Goal: Task Accomplishment & Management: Manage account settings

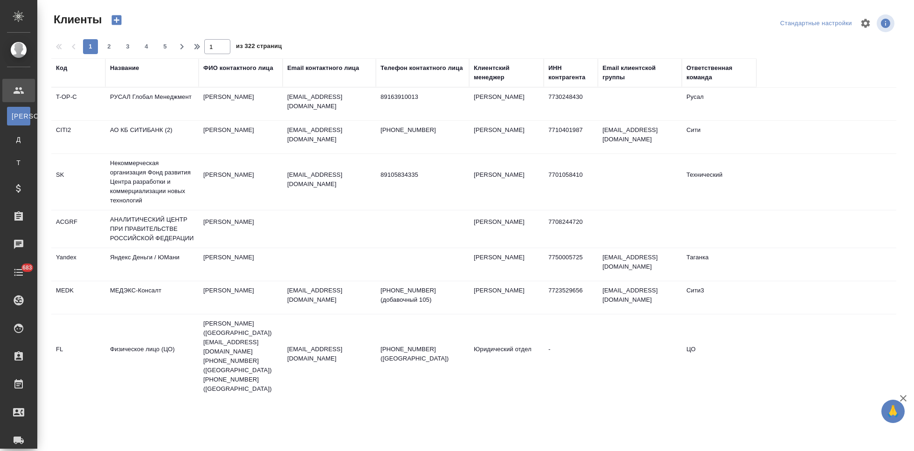
select select "RU"
click at [57, 72] on div "Код" at bounding box center [61, 67] width 11 height 9
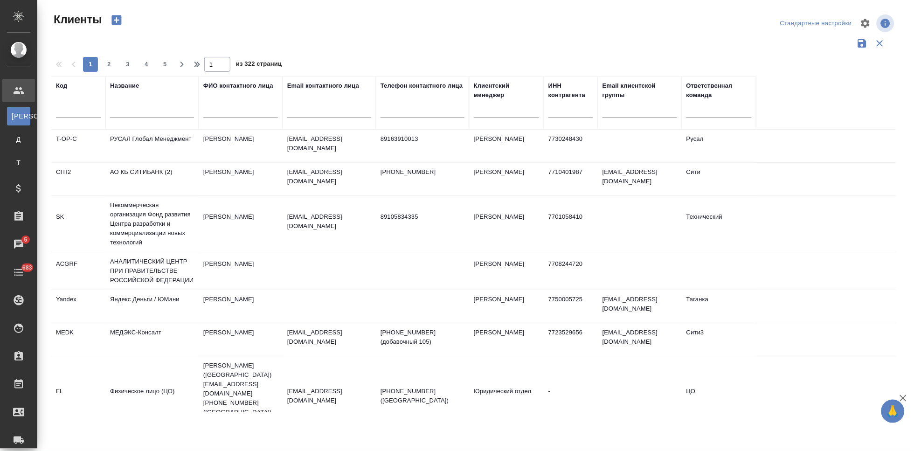
click at [68, 106] on input "text" at bounding box center [78, 112] width 45 height 12
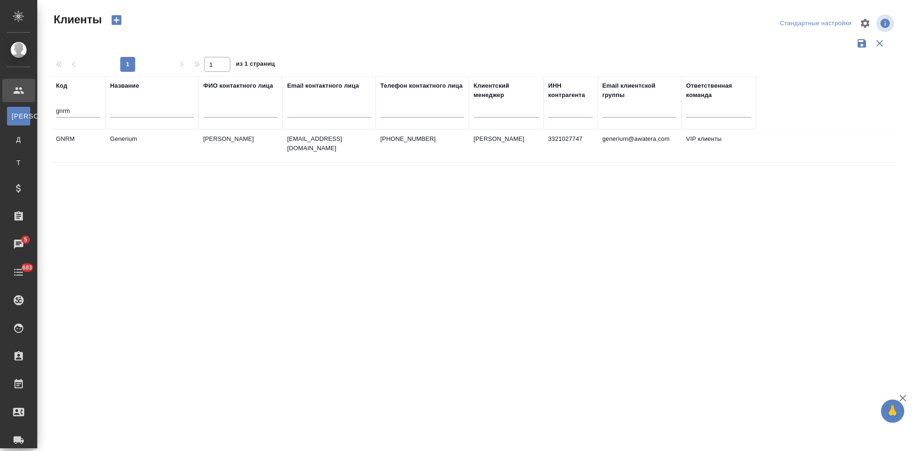
click at [242, 143] on td "Астахова Екатерина" at bounding box center [241, 146] width 84 height 33
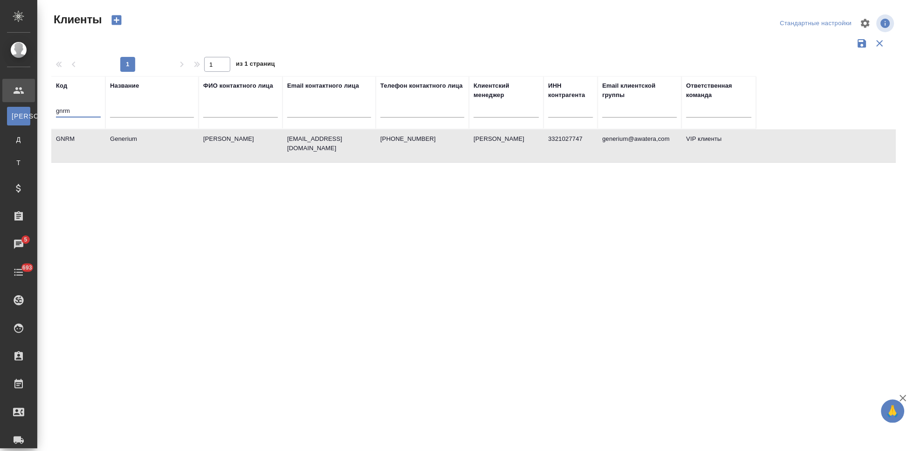
click at [76, 112] on input "gnrm" at bounding box center [78, 112] width 45 height 12
type input "g"
type input "т"
type input "nvrt"
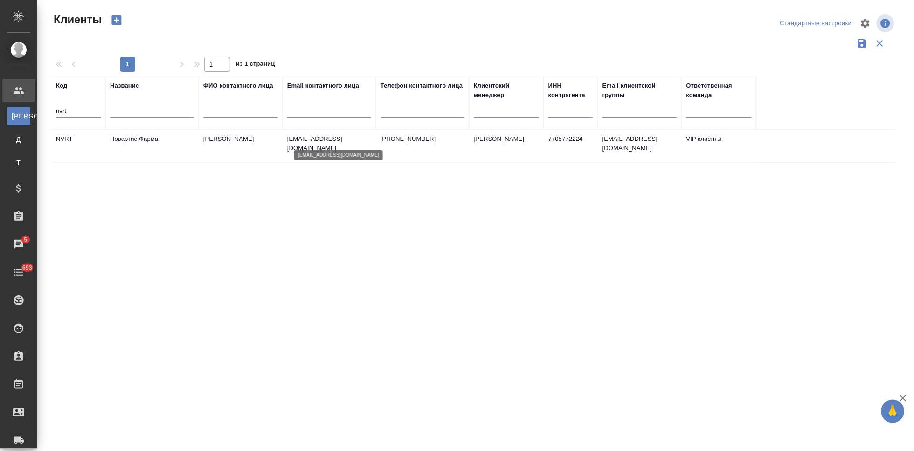
click at [317, 139] on p "daria.golovina@novartis.com" at bounding box center [329, 143] width 84 height 19
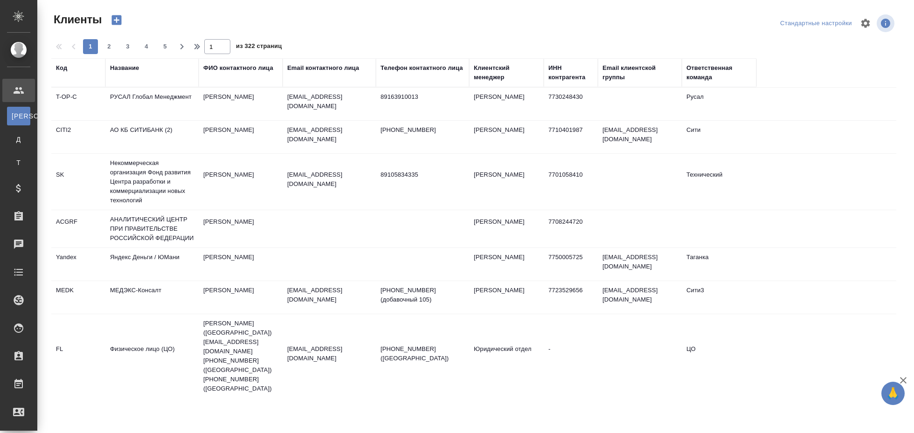
select select "RU"
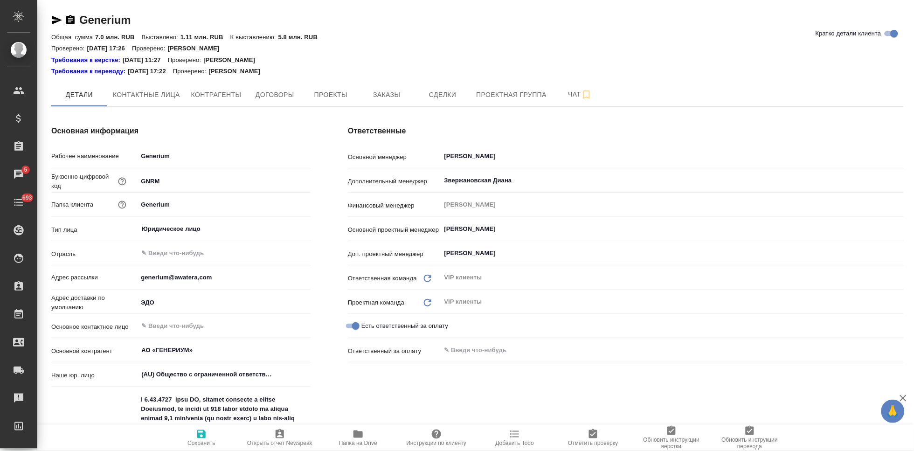
type textarea "x"
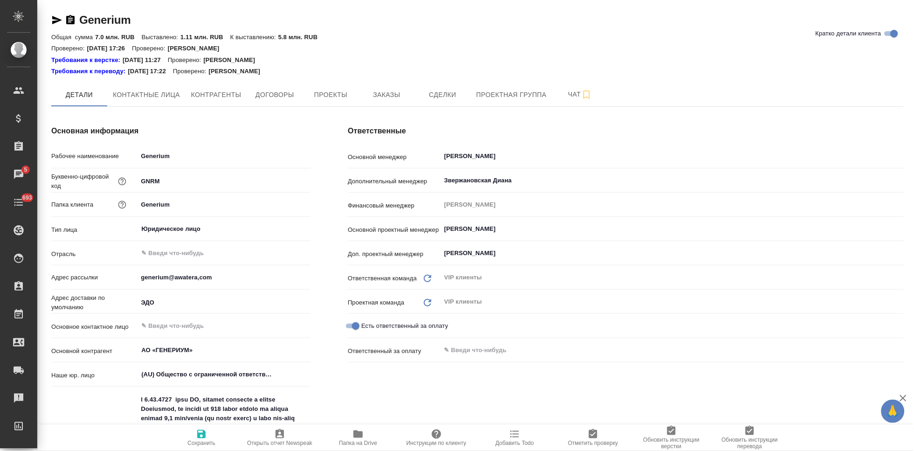
type textarea "x"
click at [382, 92] on span "Заказы" at bounding box center [386, 95] width 45 height 12
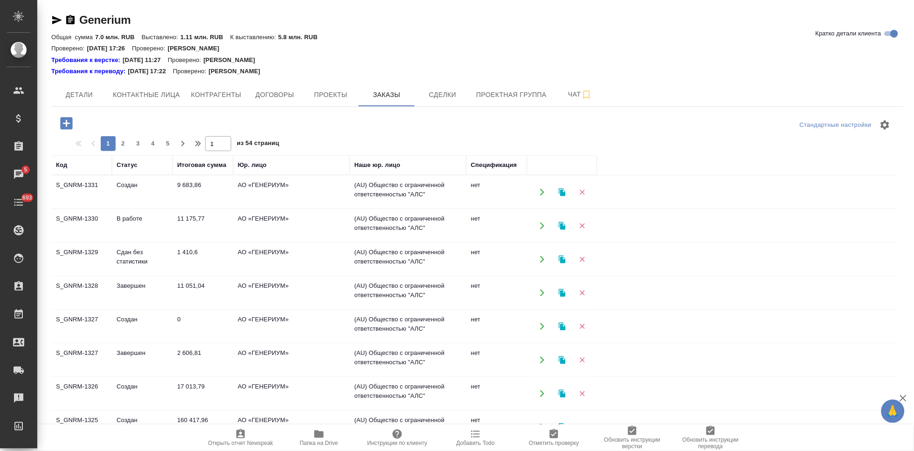
click at [137, 187] on td "Создан" at bounding box center [142, 192] width 61 height 33
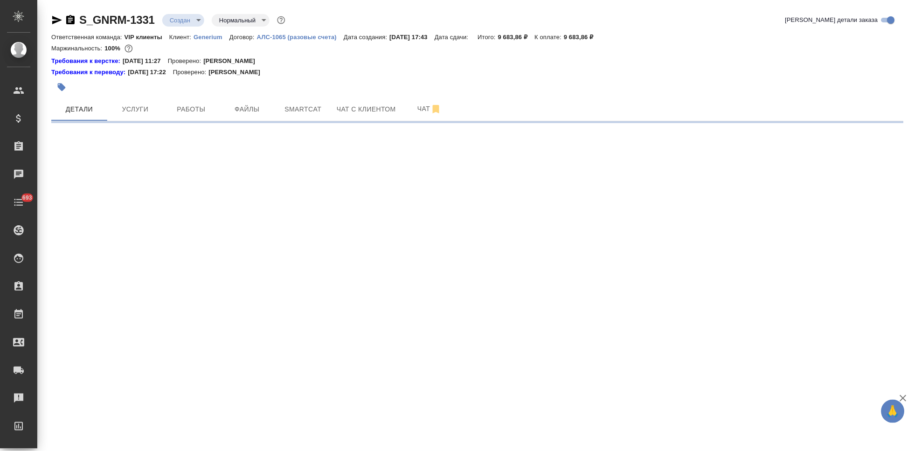
select select "RU"
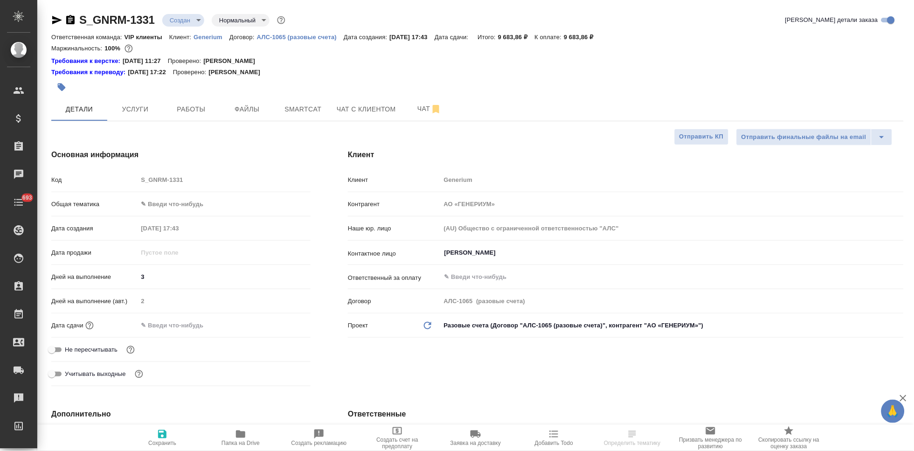
type textarea "x"
click at [194, 19] on body "🙏 .cls-1 fill:#fff; AWATERA Kabargina Anna Клиенты Спецификации Заказы 5 Чаты 6…" at bounding box center [457, 225] width 914 height 451
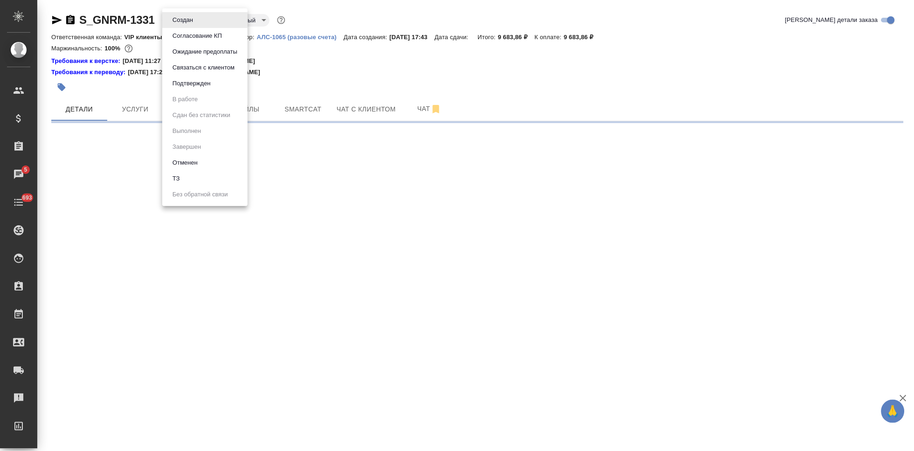
select select "RU"
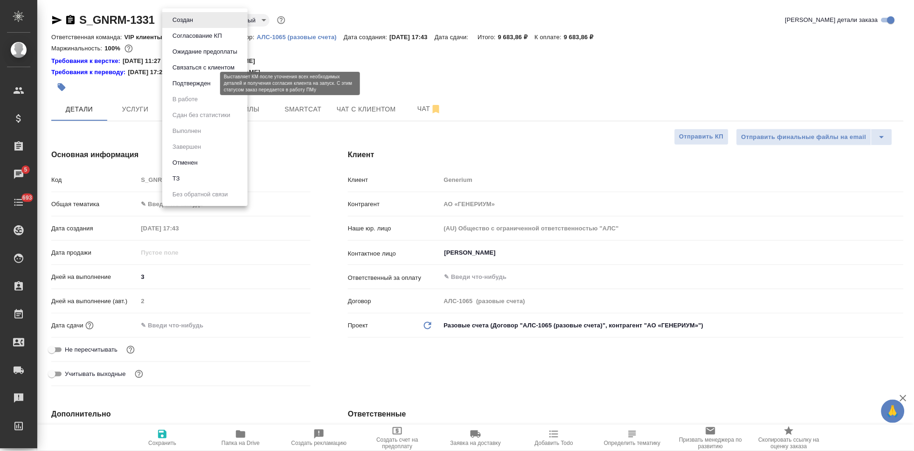
type textarea "x"
click at [195, 85] on button "Подтвержден" at bounding box center [192, 83] width 44 height 10
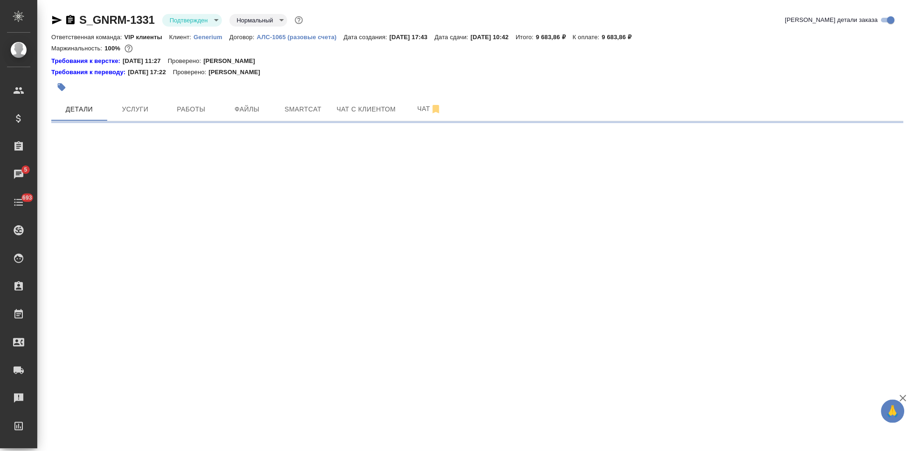
select select "RU"
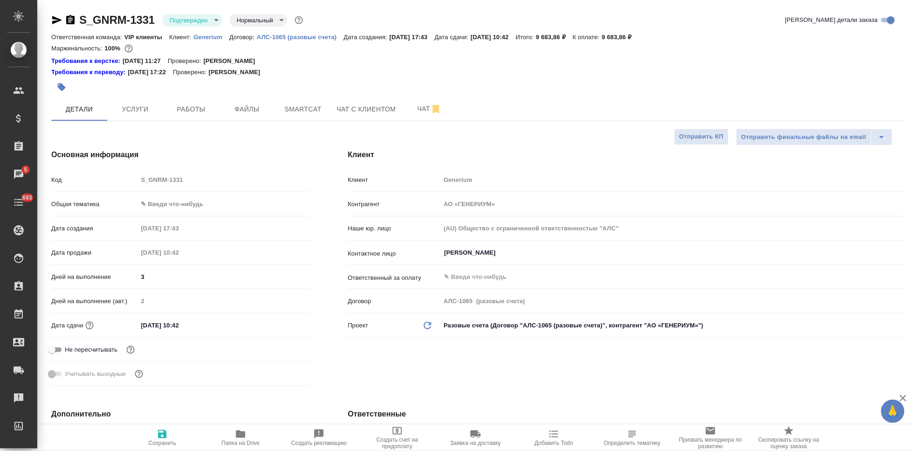
type textarea "x"
click at [205, 326] on input "15.08.2025 10:42" at bounding box center [179, 326] width 82 height 14
click at [285, 324] on icon "button" at bounding box center [283, 324] width 11 height 11
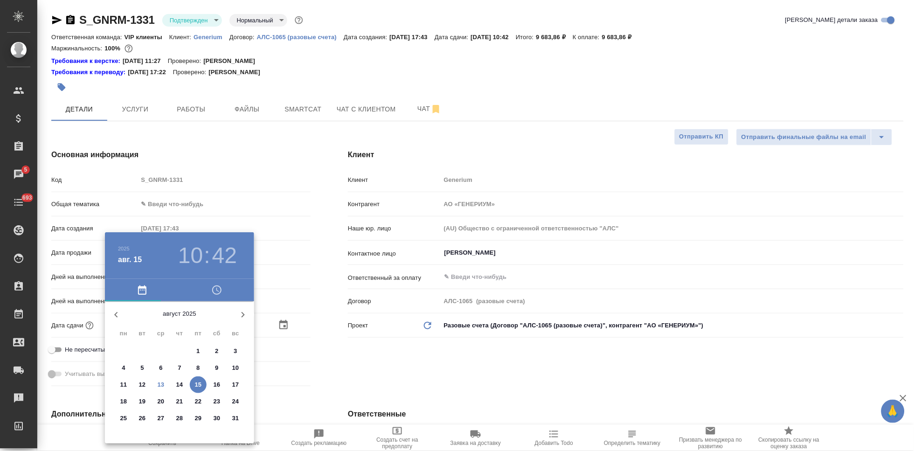
click at [195, 385] on p "15" at bounding box center [198, 384] width 7 height 9
type textarea "x"
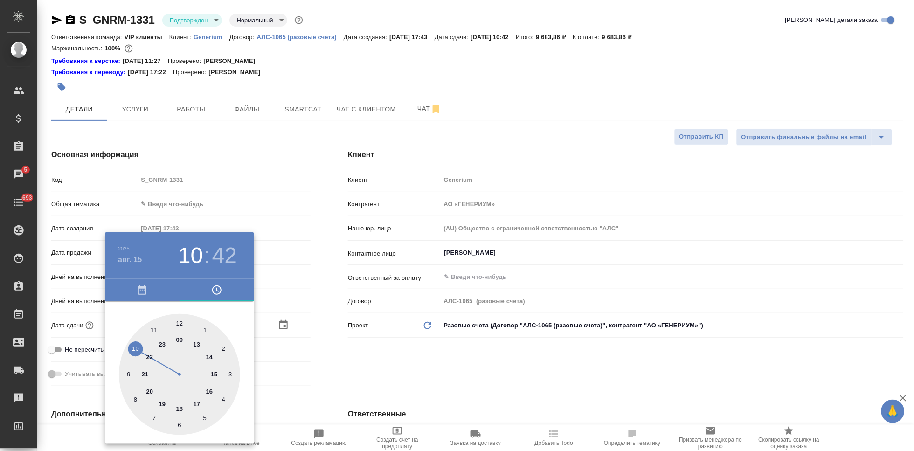
type input "15.08.2025 20:42"
type textarea "x"
type input "15.08.2025 17:42"
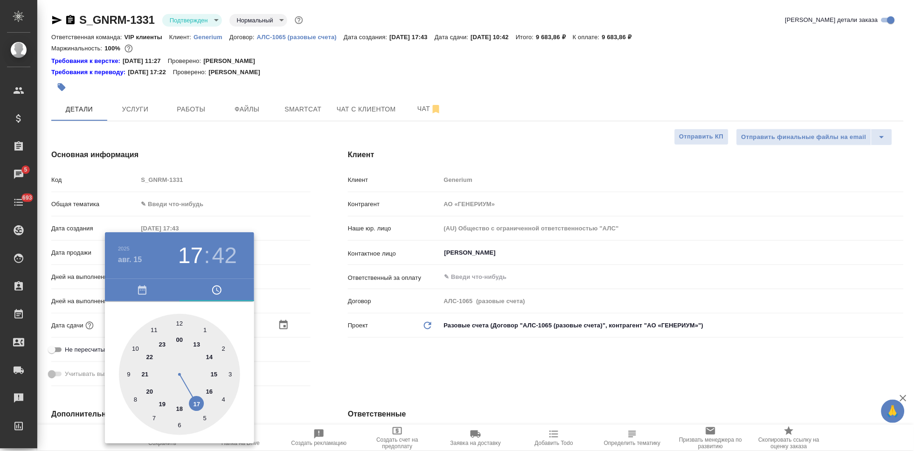
type textarea "x"
drag, startPoint x: 131, startPoint y: 350, endPoint x: 194, endPoint y: 400, distance: 80.8
click at [194, 400] on div at bounding box center [179, 374] width 121 height 121
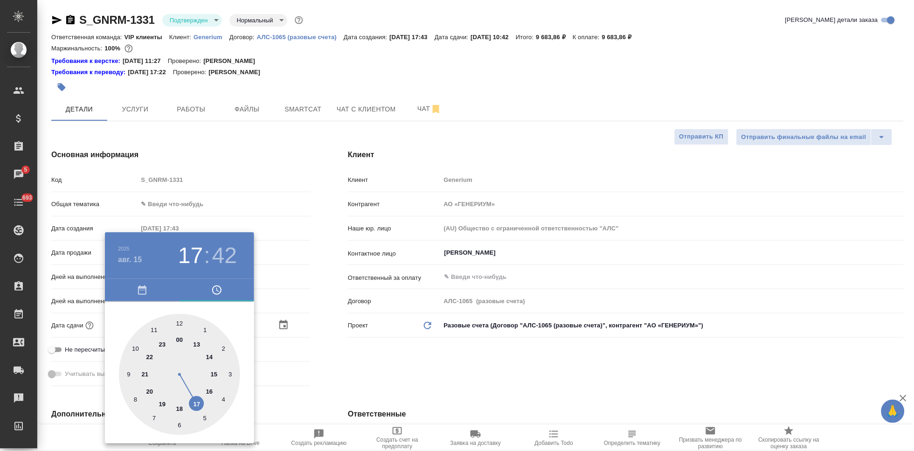
type textarea "x"
type input "15.08.2025 17:58"
type textarea "x"
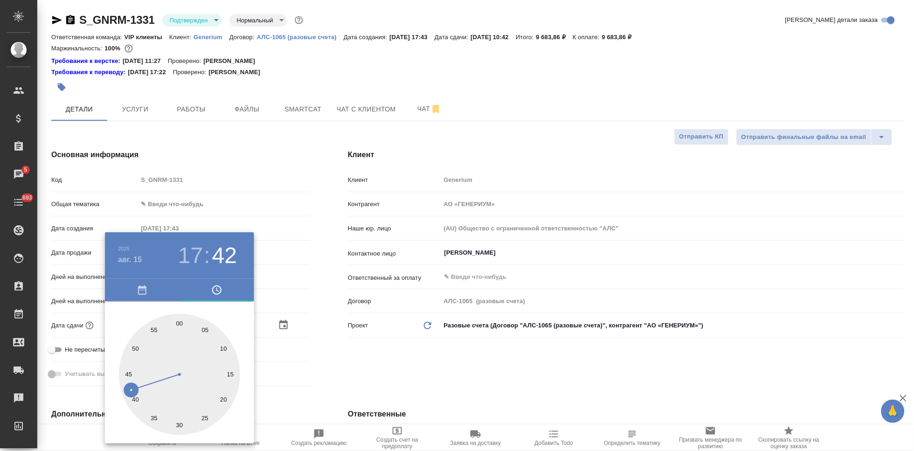
type textarea "x"
type input "15.08.2025 17:00"
type textarea "x"
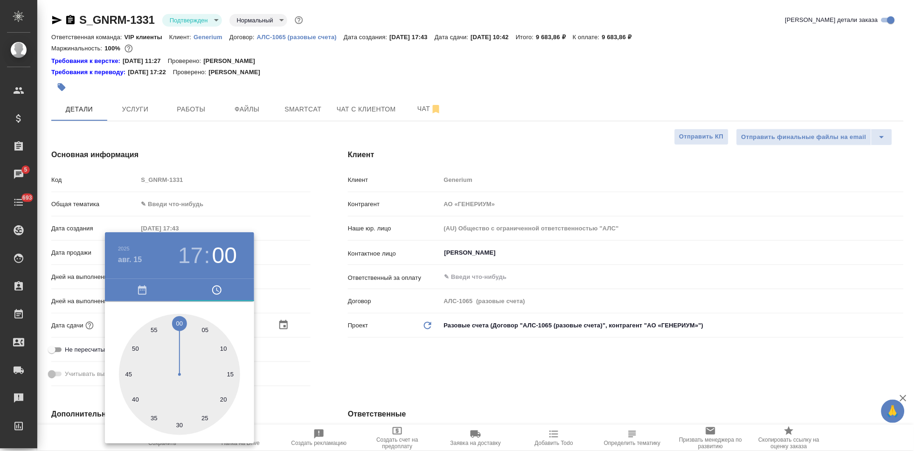
type textarea "x"
drag, startPoint x: 175, startPoint y: 327, endPoint x: 179, endPoint y: 319, distance: 8.3
click at [179, 319] on div at bounding box center [179, 374] width 121 height 121
type textarea "x"
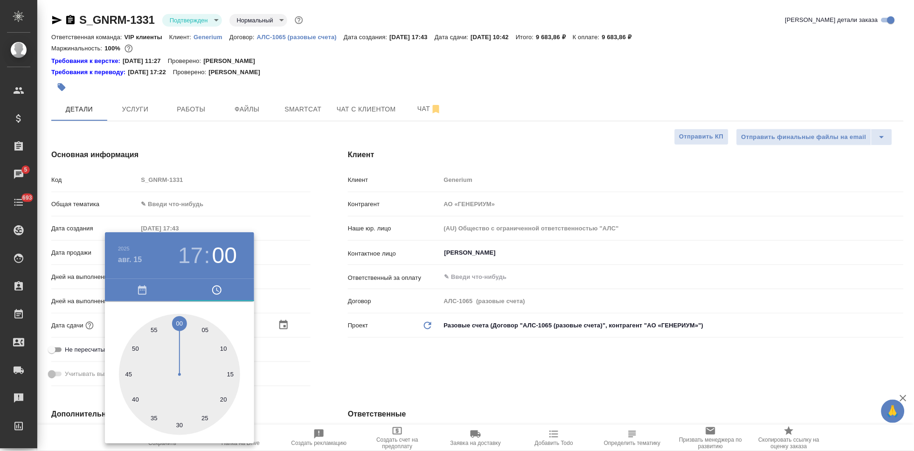
type textarea "x"
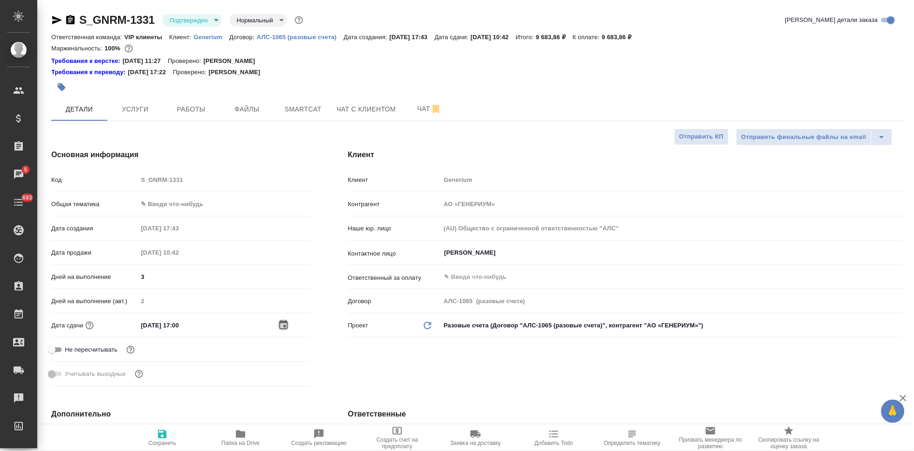
click at [159, 434] on icon "button" at bounding box center [162, 434] width 8 height 8
type textarea "x"
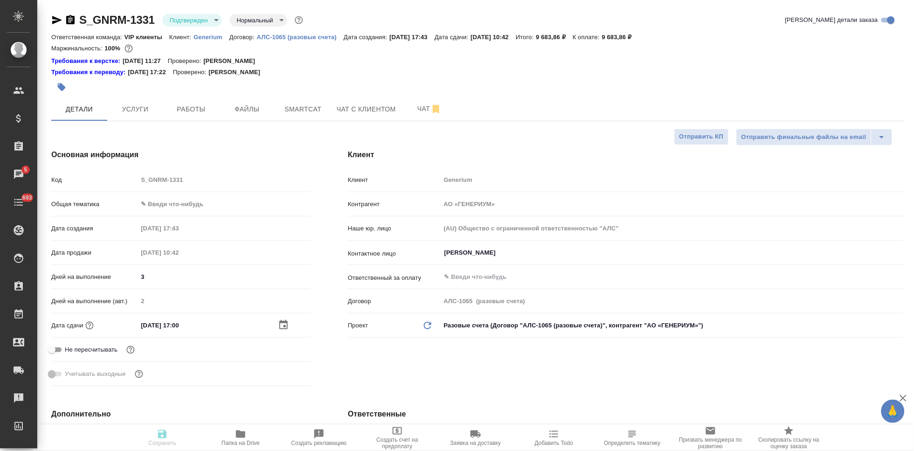
type textarea "x"
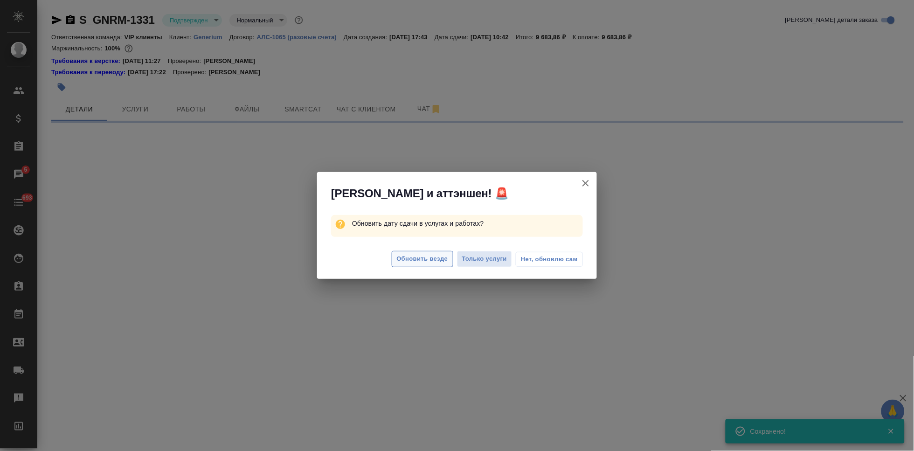
select select "RU"
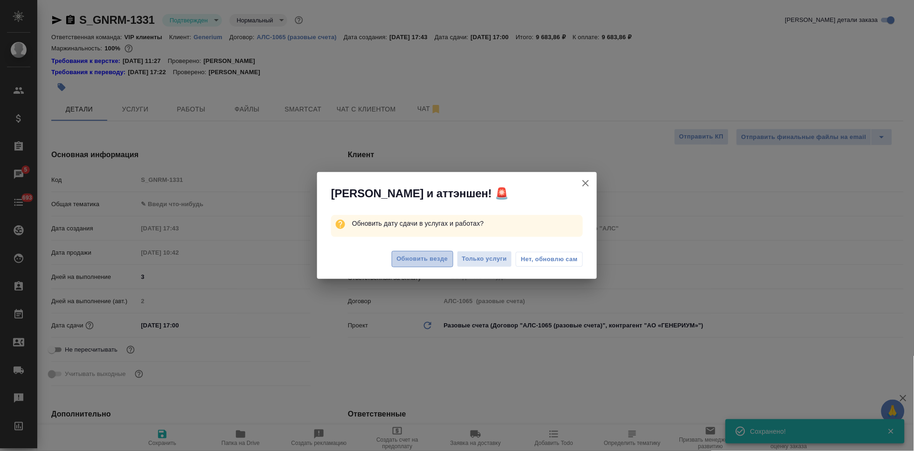
click at [435, 256] on span "Обновить везде" at bounding box center [422, 259] width 51 height 11
type textarea "x"
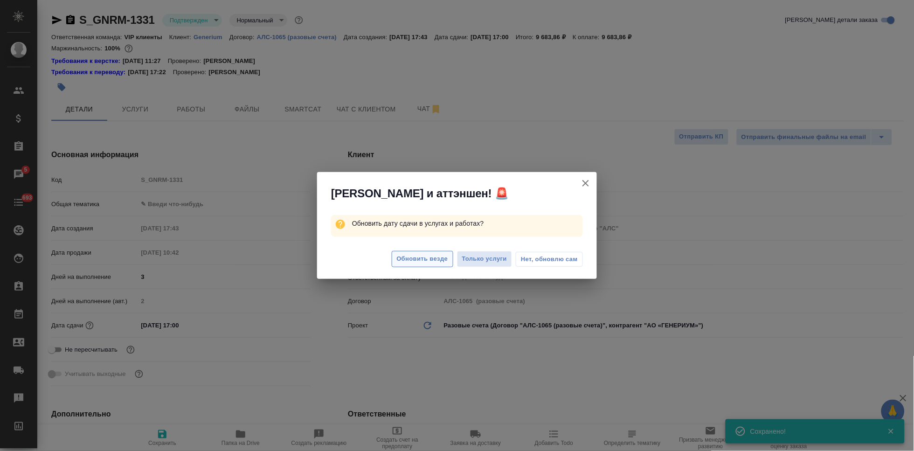
type textarea "x"
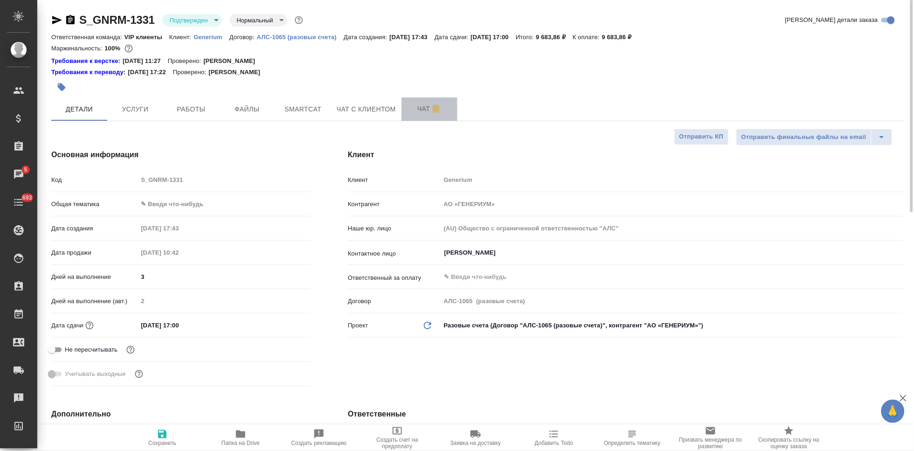
click at [420, 111] on span "Чат" at bounding box center [429, 109] width 45 height 12
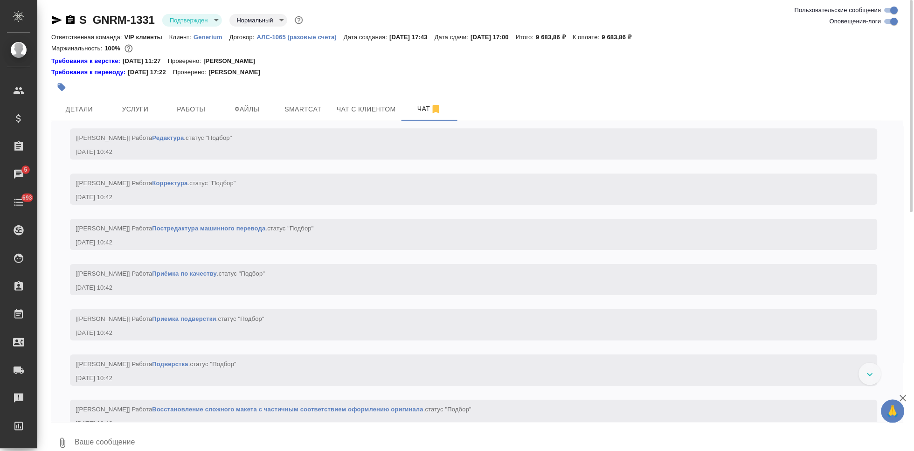
click at [182, 430] on textarea at bounding box center [489, 443] width 830 height 32
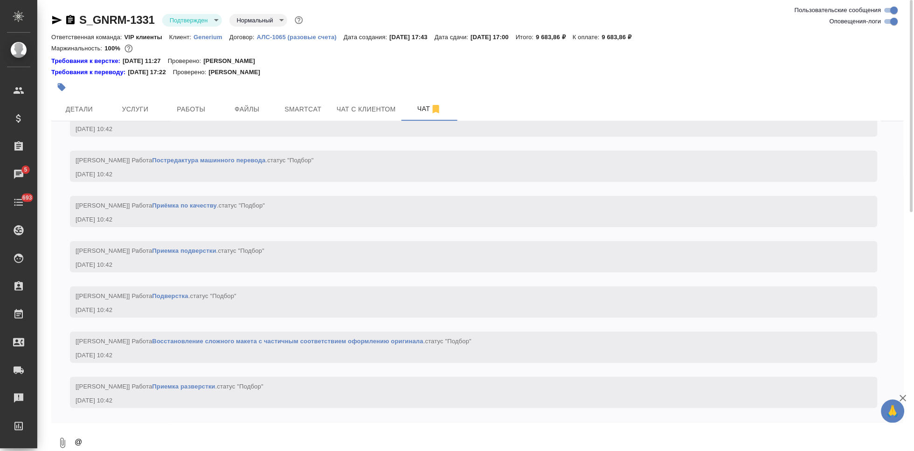
scroll to position [2, 0]
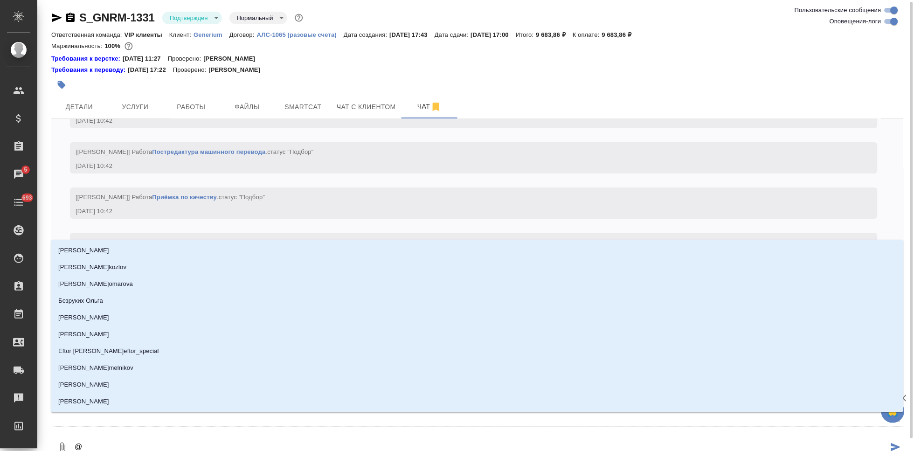
type textarea "@г"
type input "г"
type textarea "@гр"
type input "гр"
type textarea "@гра"
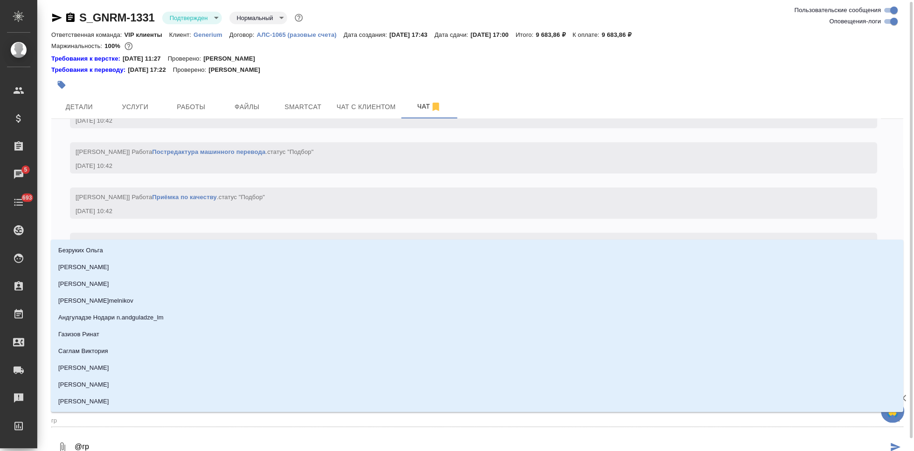
type input "гра"
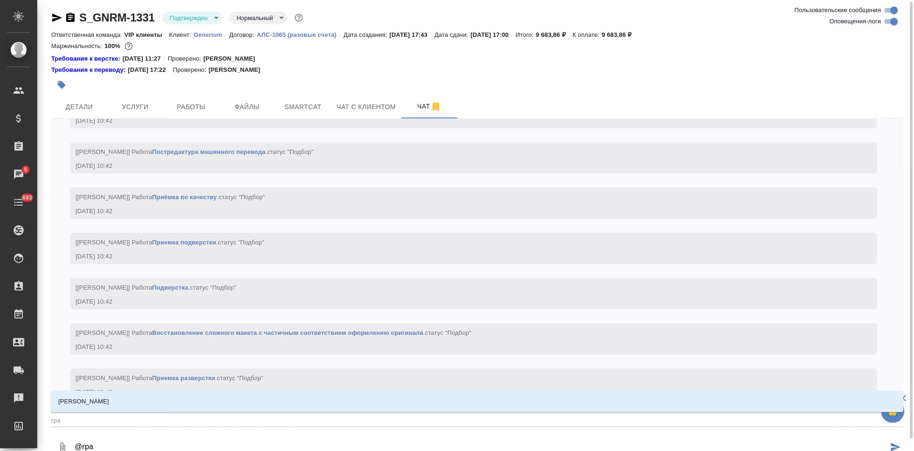
type textarea "@граб"
type input "граб"
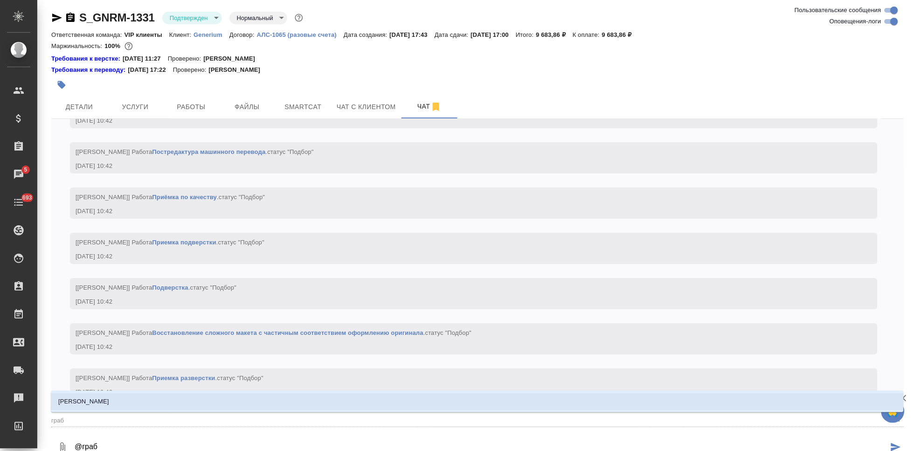
click at [86, 401] on p "[PERSON_NAME]" at bounding box center [83, 401] width 51 height 9
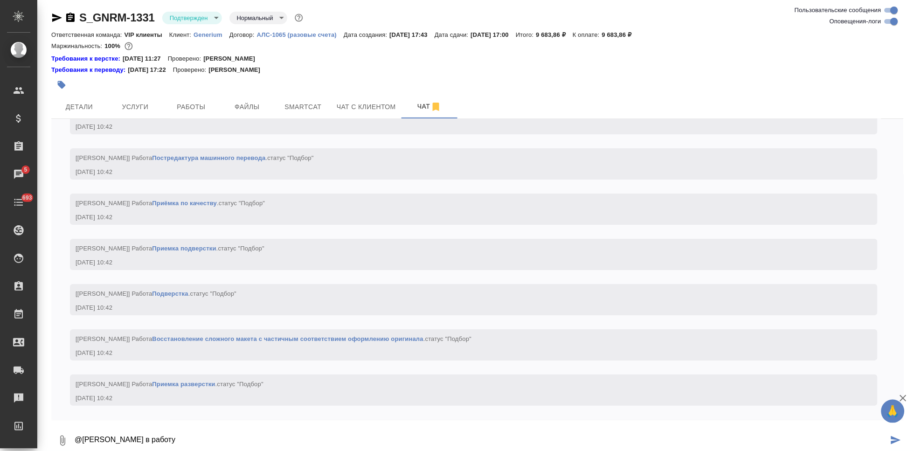
type textarea "@[PERSON_NAME] в работу"
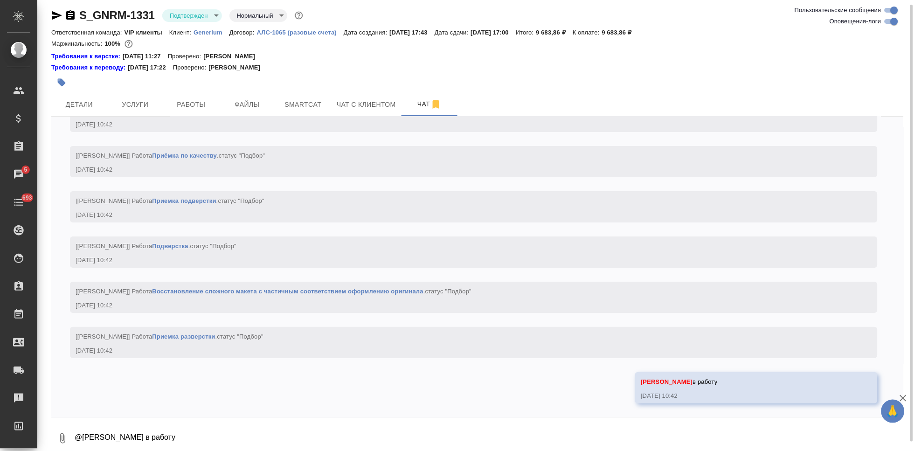
scroll to position [947, 0]
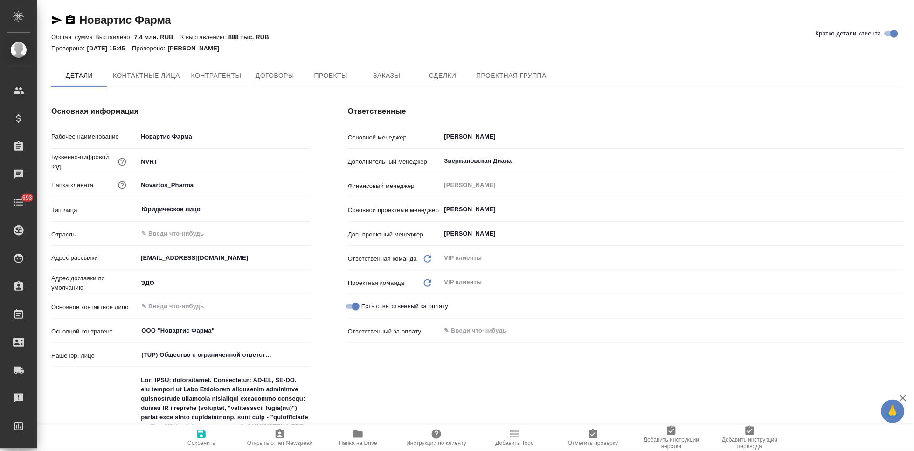
type textarea "x"
click at [386, 72] on span "Заказы" at bounding box center [386, 76] width 45 height 12
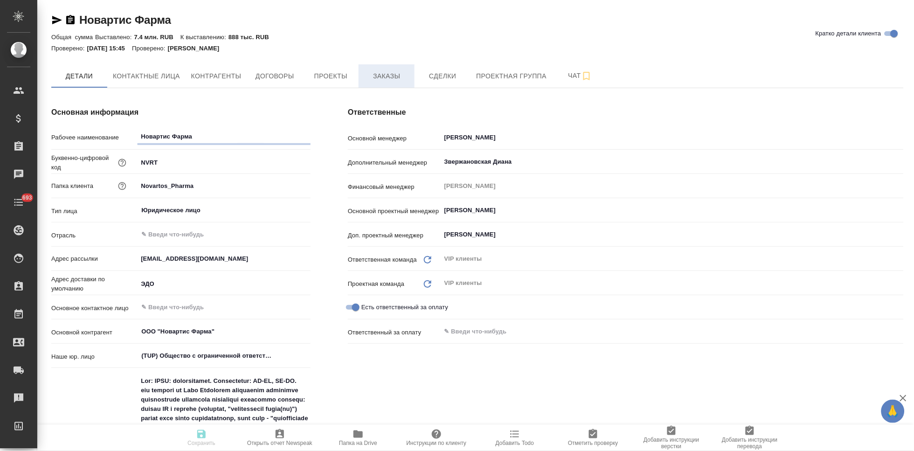
type textarea "x"
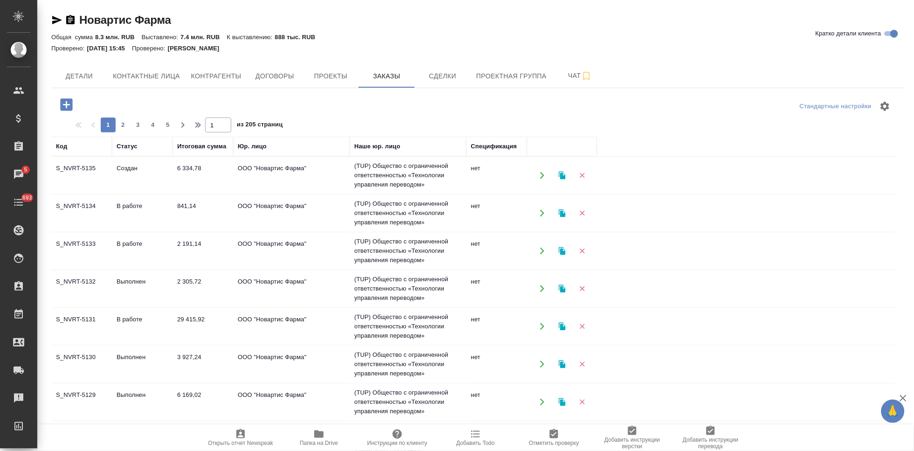
click at [135, 171] on td "Создан" at bounding box center [142, 175] width 61 height 33
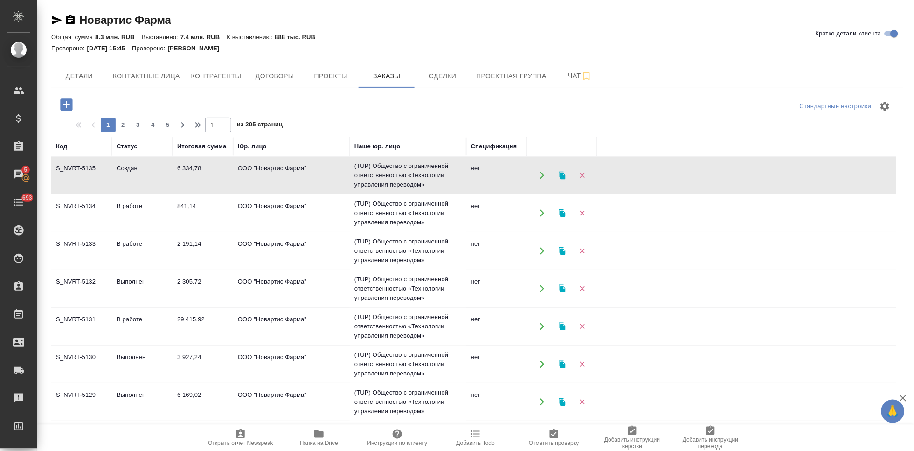
click at [65, 104] on icon "button" at bounding box center [66, 105] width 16 height 16
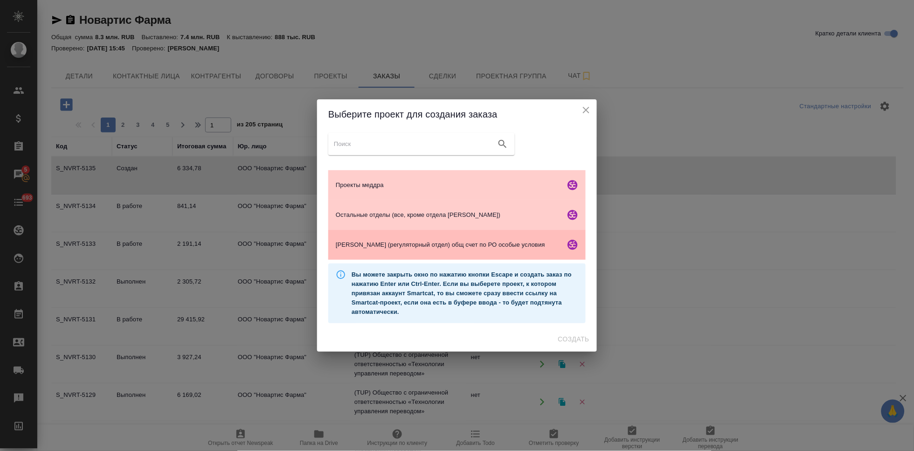
click at [396, 248] on span "Гладкова (регуляторный отдел) общ счет по РО особые условия" at bounding box center [449, 244] width 226 height 9
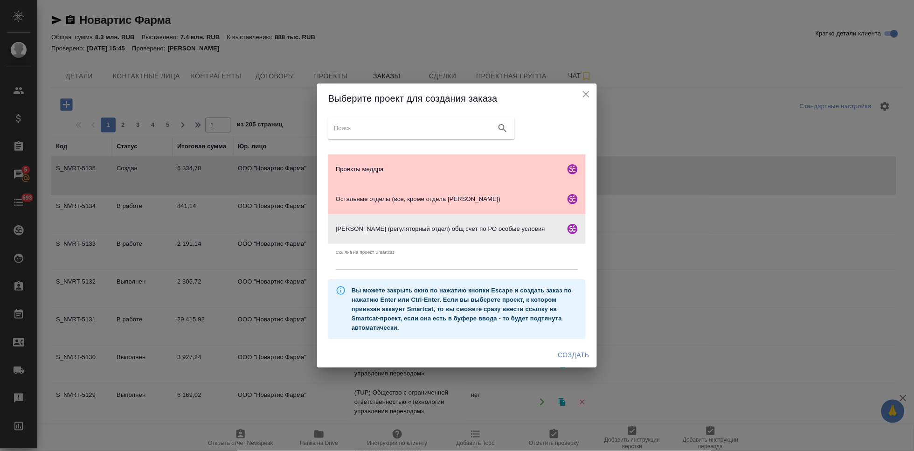
click at [568, 352] on span "Создать" at bounding box center [573, 355] width 31 height 12
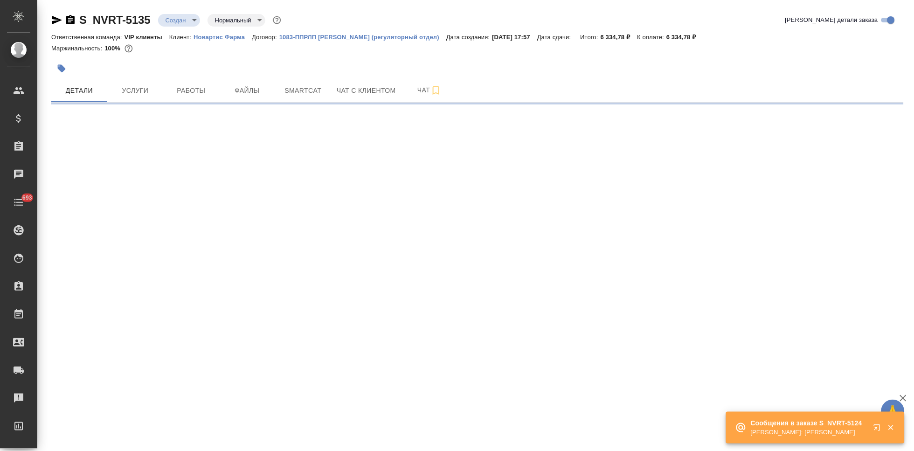
select select "RU"
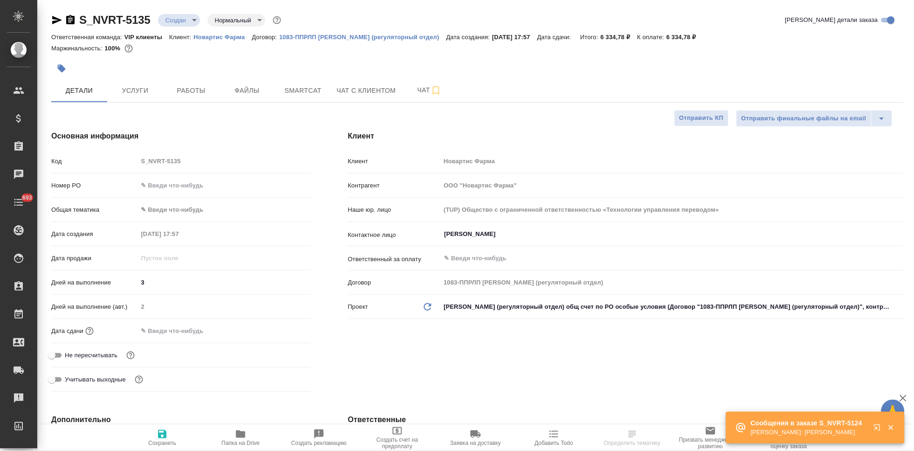
type textarea "x"
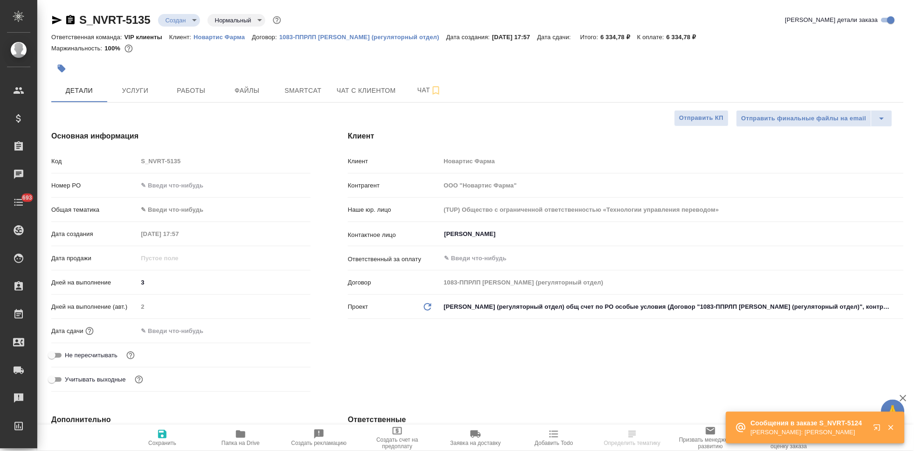
type textarea "x"
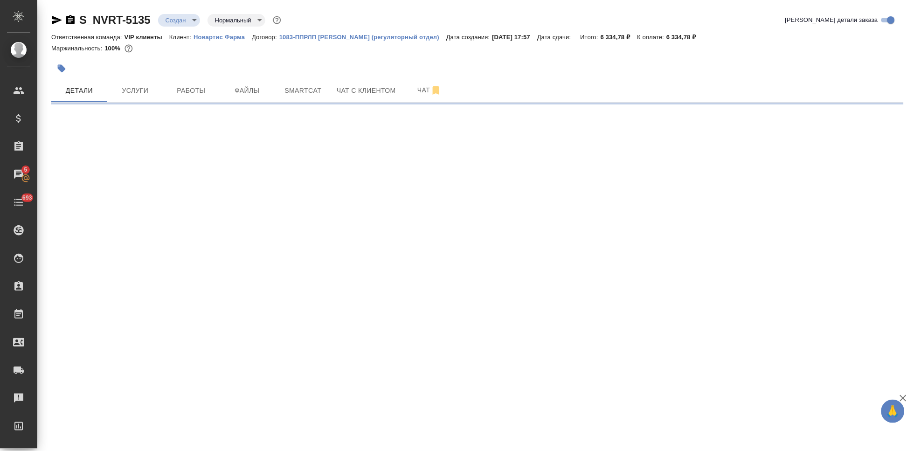
select select "RU"
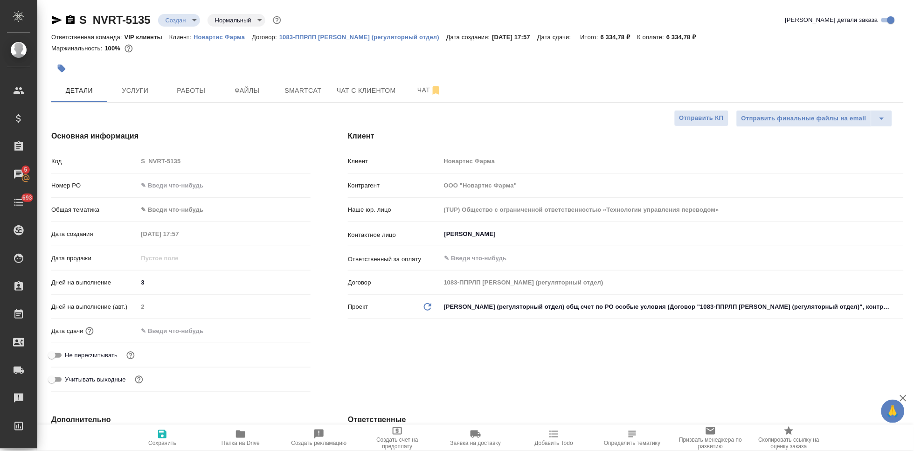
type textarea "x"
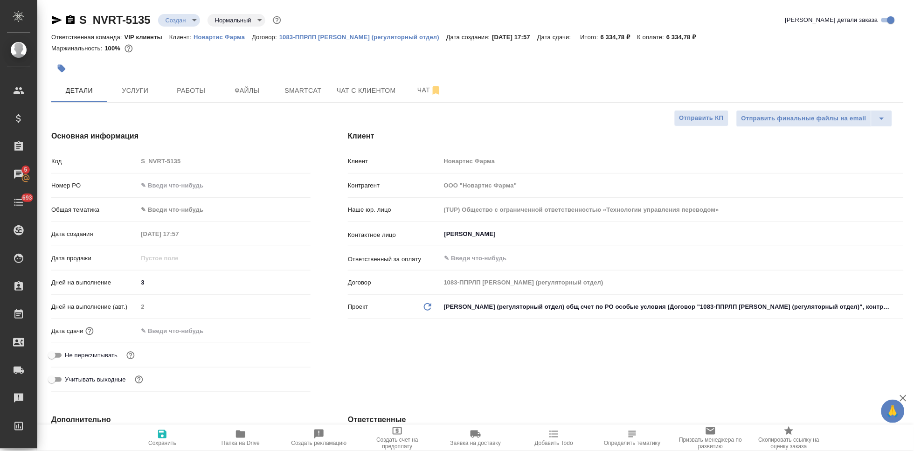
type textarea "x"
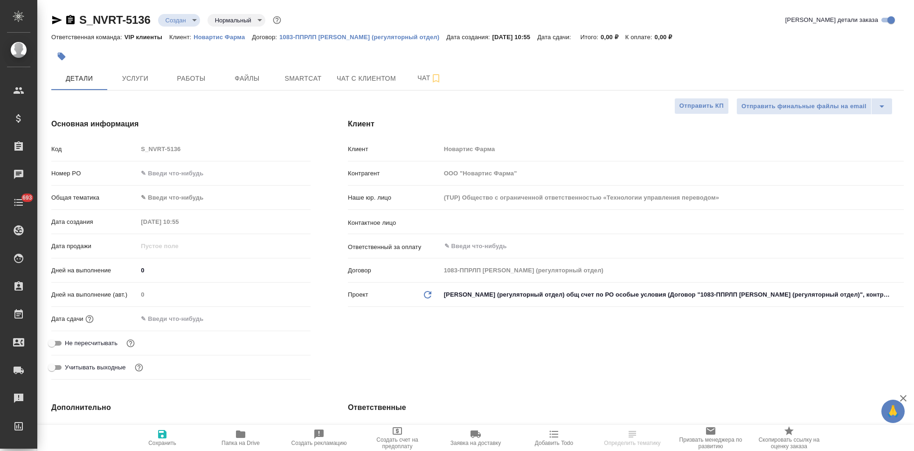
select select "RU"
click at [455, 218] on input "text" at bounding box center [656, 221] width 426 height 11
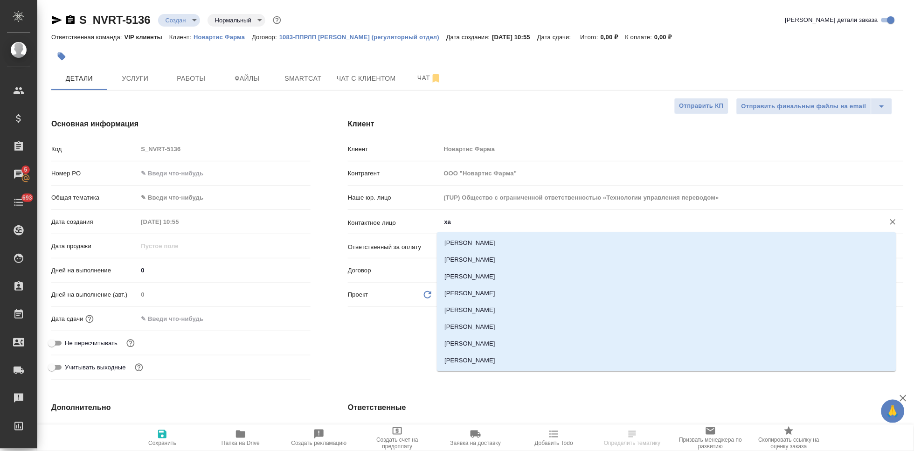
type input "х"
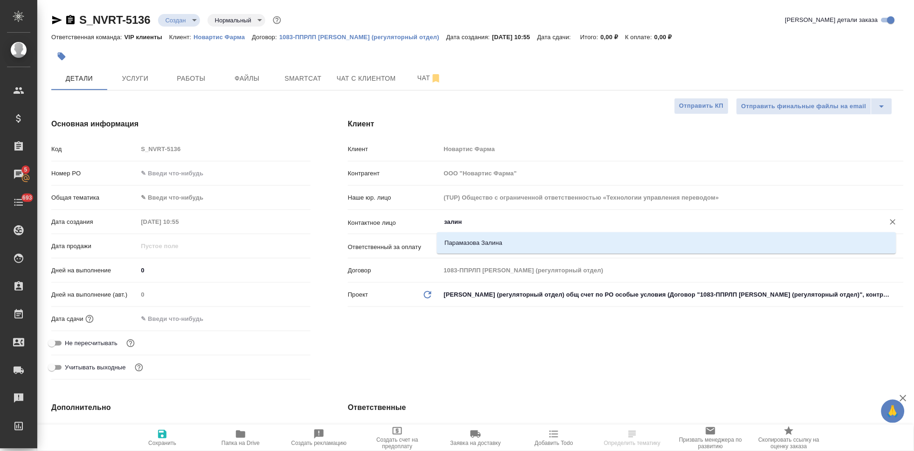
type input "[PERSON_NAME]"
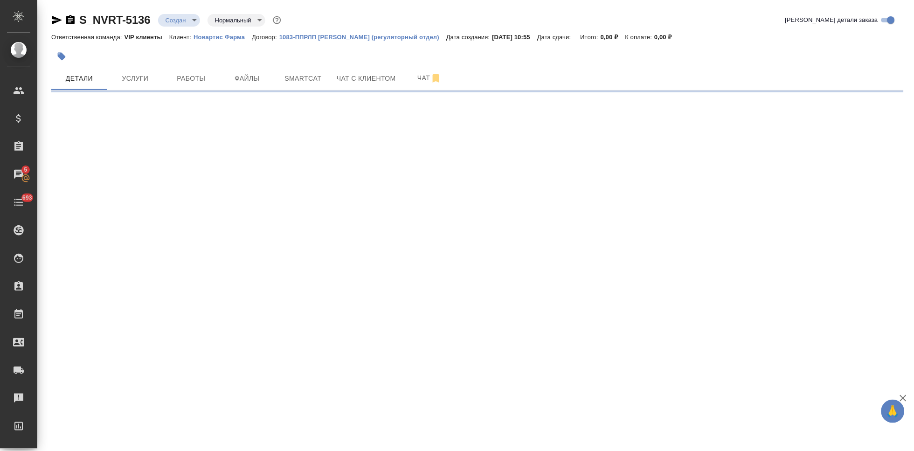
select select "RU"
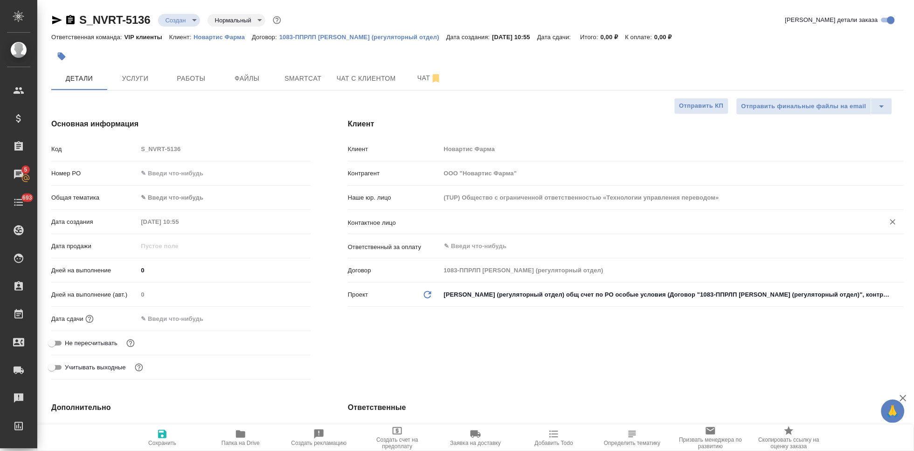
type textarea "x"
click at [547, 223] on input "text" at bounding box center [656, 221] width 426 height 11
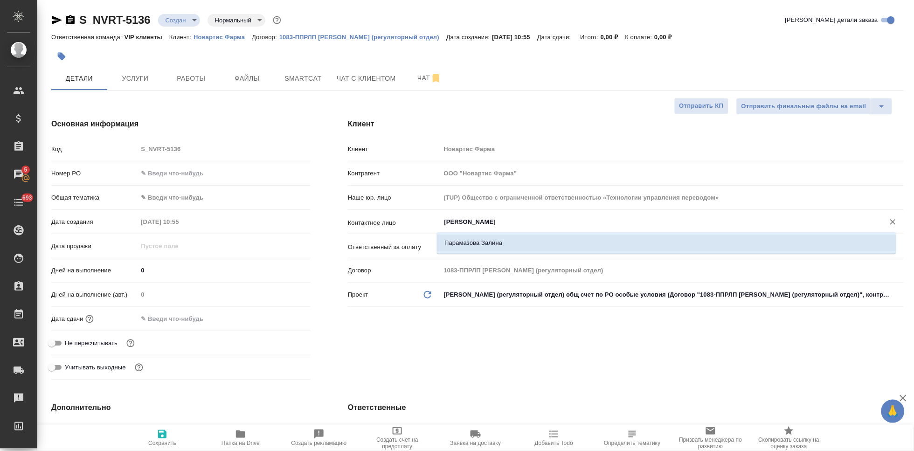
click at [526, 248] on li "Парамазова Залина" at bounding box center [666, 243] width 459 height 17
type input "Парамазова Залина"
type textarea "x"
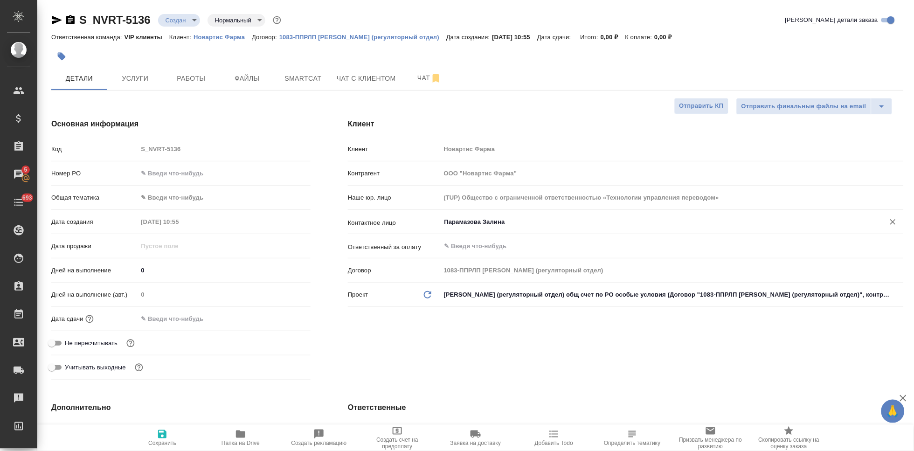
type input "Парамазова Залина"
click at [146, 443] on span "Сохранить" at bounding box center [162, 438] width 67 height 18
type textarea "x"
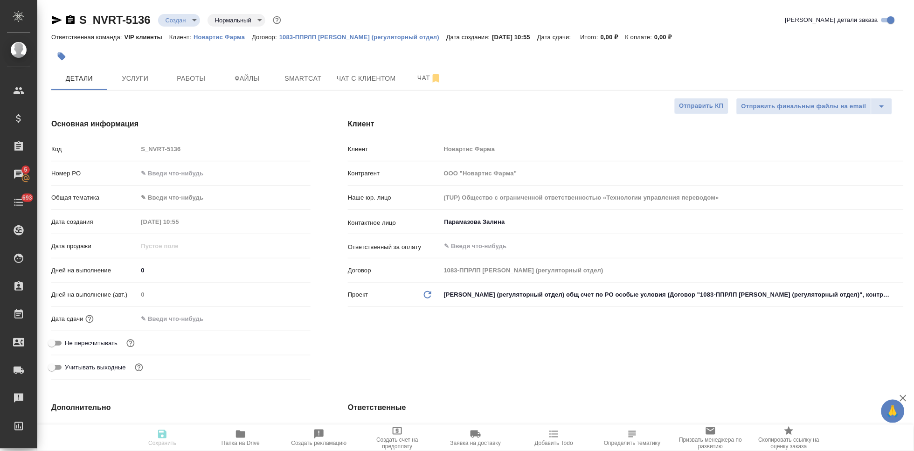
type textarea "x"
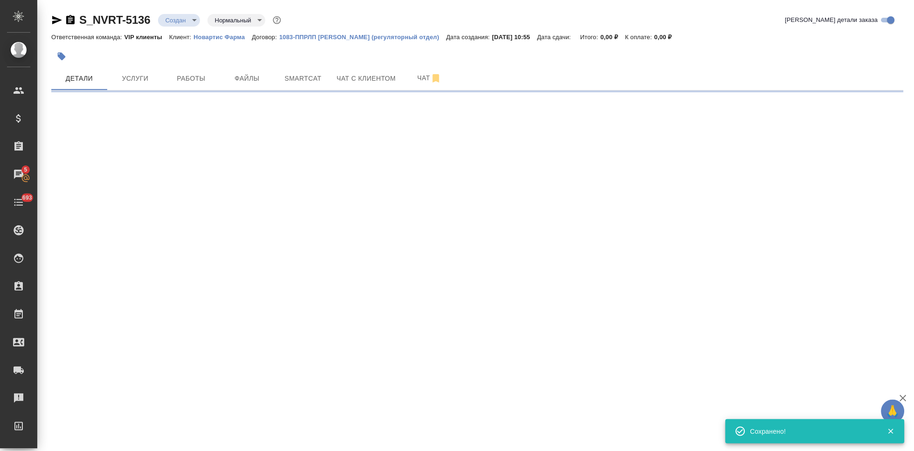
select select "RU"
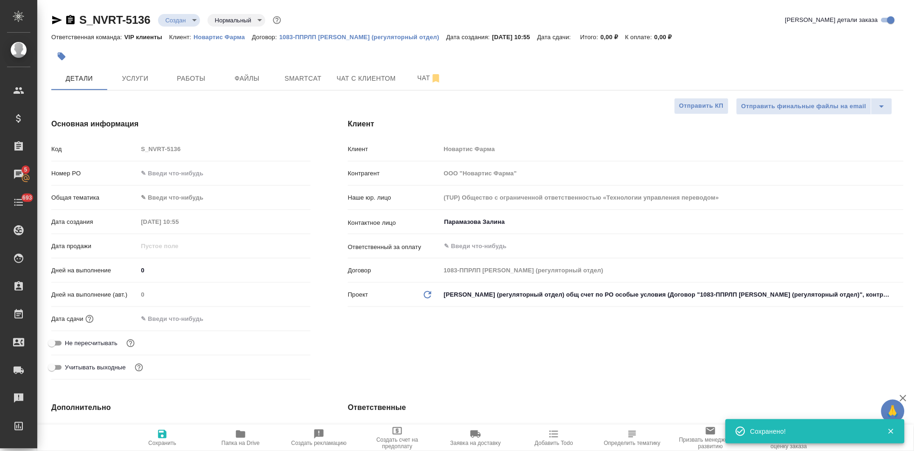
type textarea "x"
click at [112, 143] on div "Код S_NVRT-5136" at bounding box center [180, 149] width 259 height 16
click at [242, 77] on span "Файлы" at bounding box center [247, 79] width 45 height 12
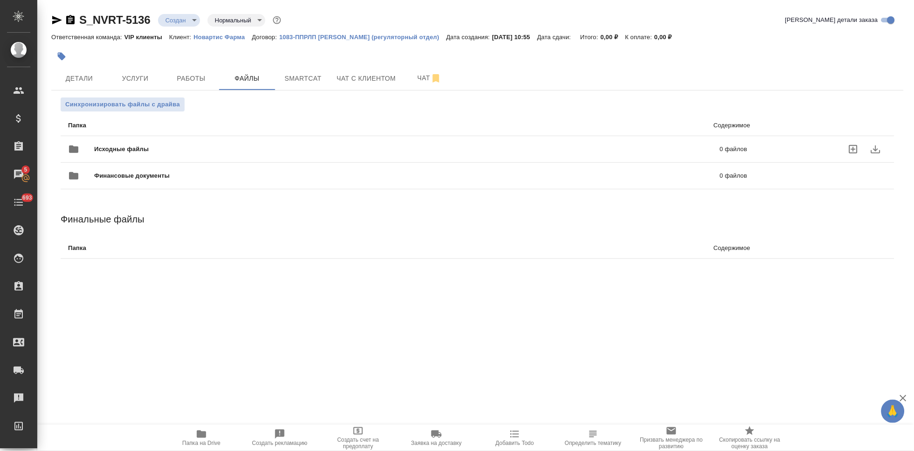
click at [856, 151] on icon "uploadFiles" at bounding box center [853, 149] width 11 height 11
click at [0, 0] on input "uploadFiles" at bounding box center [0, 0] width 0 height 0
click at [188, 23] on body "🙏 .cls-1 fill:#fff; AWATERA Kabargina [PERSON_NAME] Спецификации Заказы 5 Чаты …" at bounding box center [457, 225] width 914 height 451
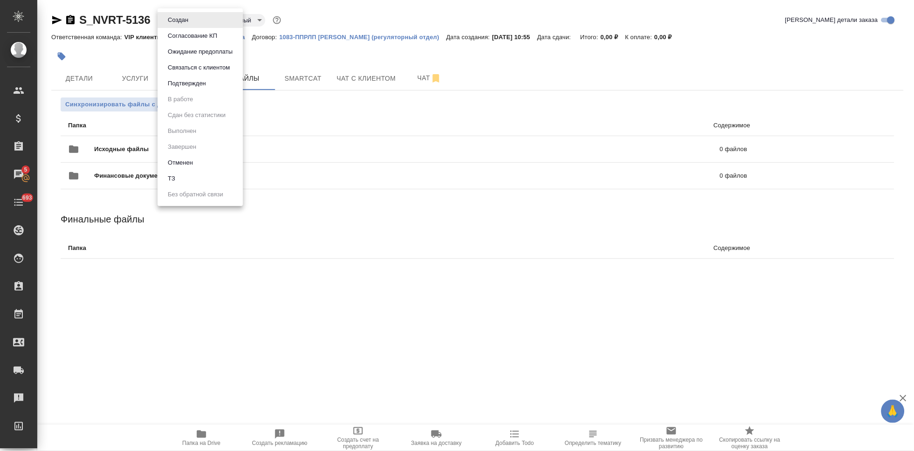
click at [187, 172] on li "ТЗ" at bounding box center [200, 179] width 85 height 16
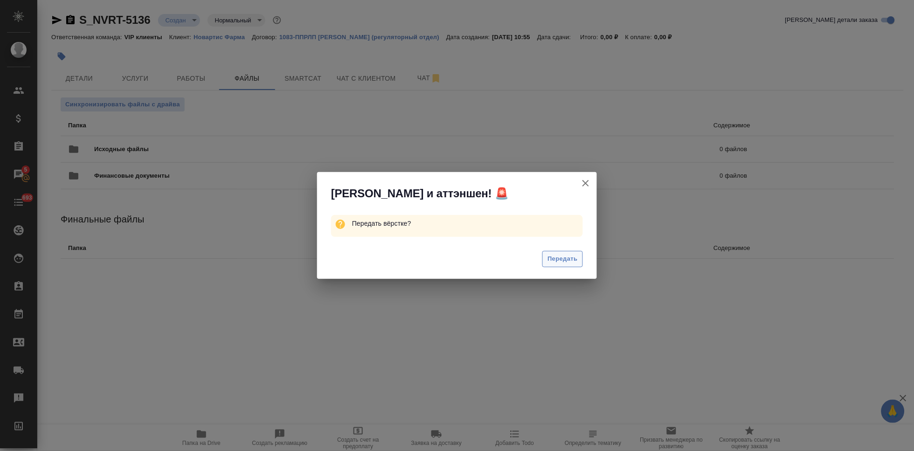
click at [575, 256] on span "Передать" at bounding box center [562, 259] width 30 height 11
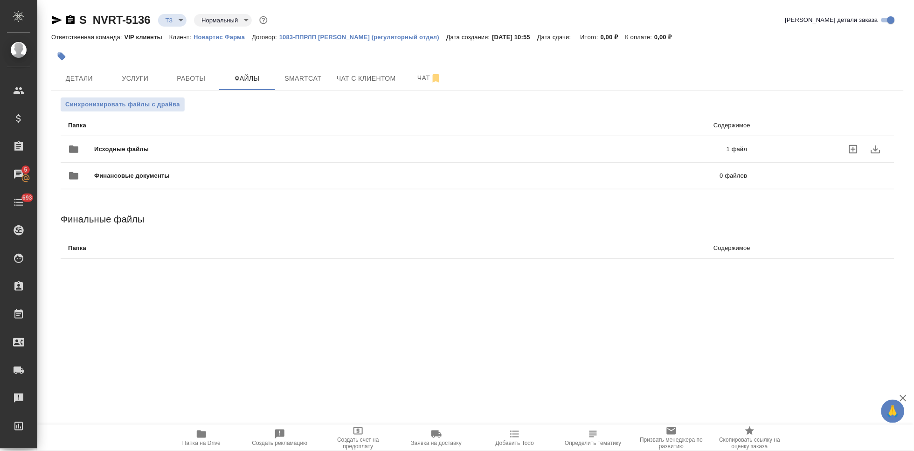
click at [746, 152] on p "1 файл" at bounding box center [593, 149] width 310 height 9
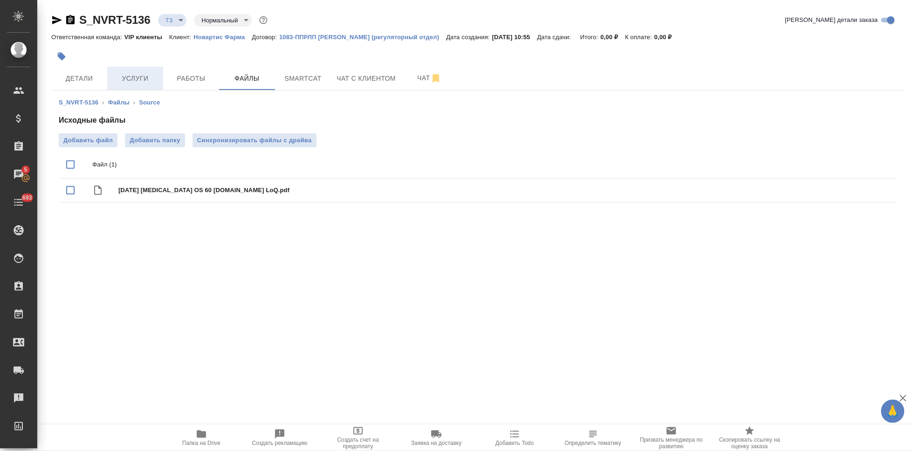
click at [134, 79] on span "Услуги" at bounding box center [135, 79] width 45 height 12
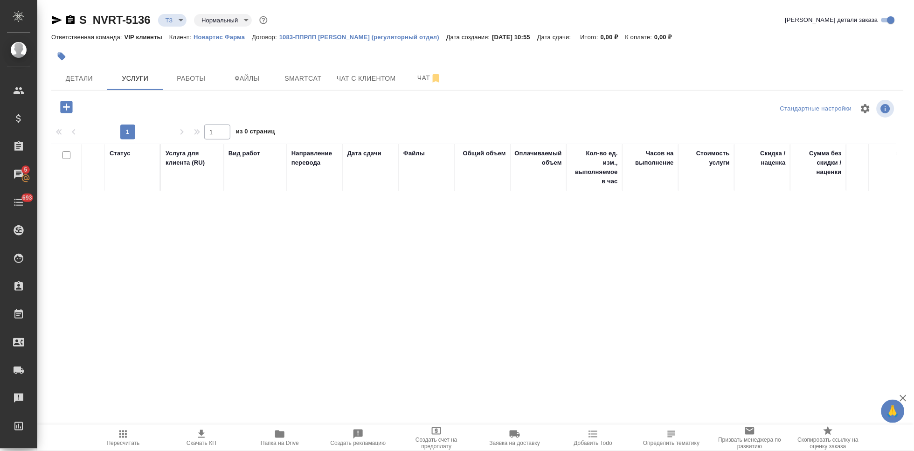
click at [70, 105] on icon "button" at bounding box center [66, 107] width 12 height 12
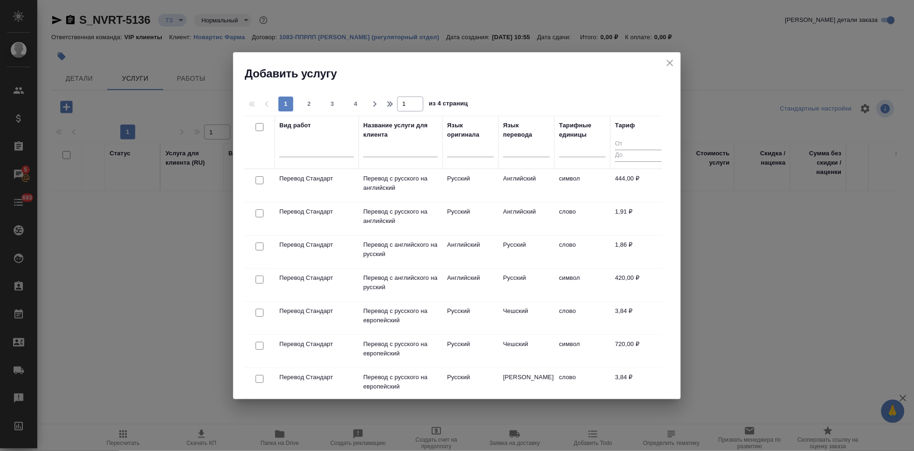
click at [402, 152] on input "text" at bounding box center [400, 151] width 75 height 12
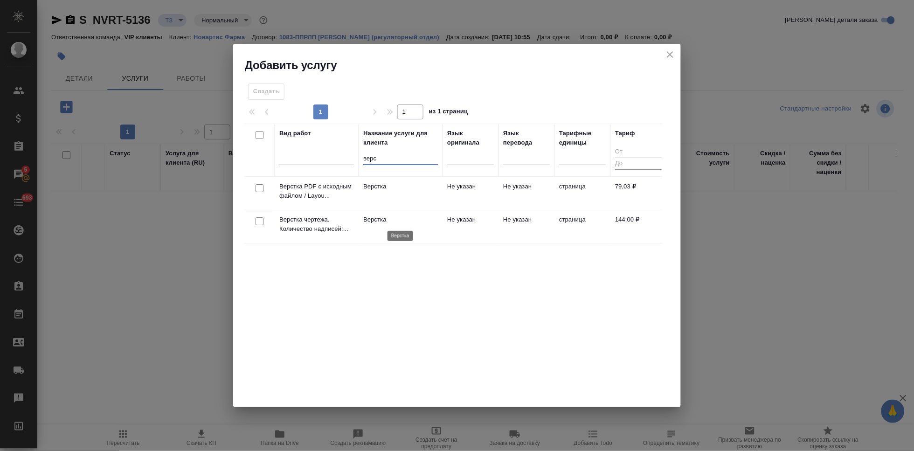
type input "верс"
click at [395, 216] on p "Верстка" at bounding box center [400, 219] width 75 height 9
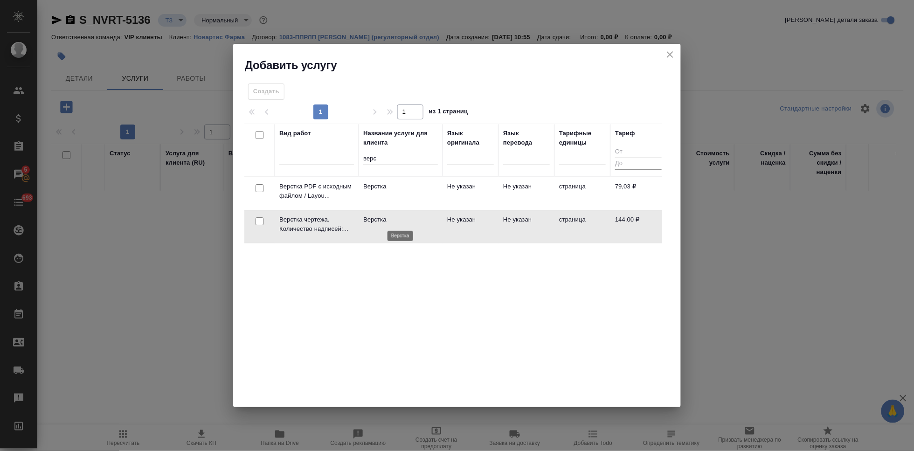
click at [395, 216] on p "Верстка" at bounding box center [400, 219] width 75 height 9
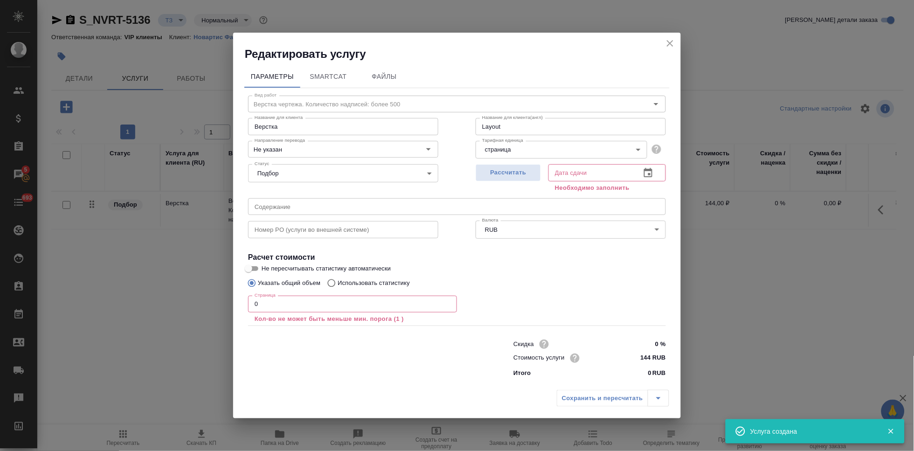
click at [289, 311] on input "0" at bounding box center [352, 304] width 209 height 17
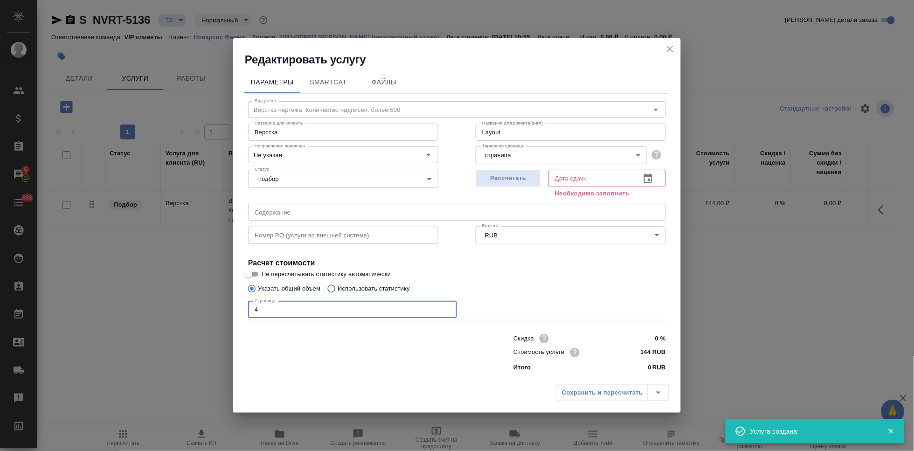
type input "4"
click at [653, 182] on icon "button" at bounding box center [648, 178] width 11 height 11
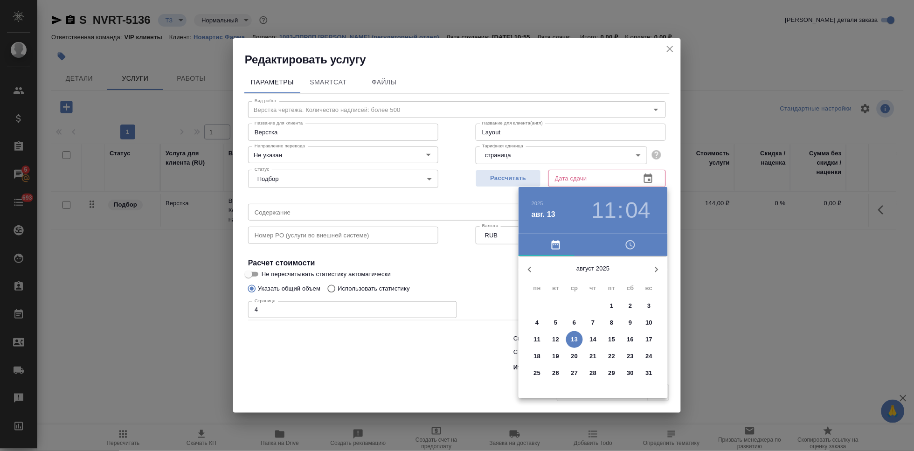
click at [575, 335] on p "13" at bounding box center [574, 339] width 7 height 9
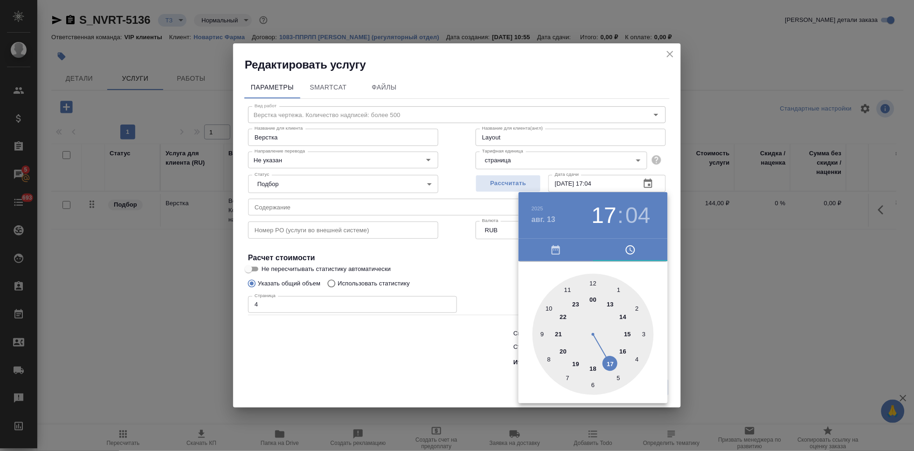
drag, startPoint x: 569, startPoint y: 295, endPoint x: 606, endPoint y: 352, distance: 68.4
click at [606, 352] on div at bounding box center [593, 334] width 121 height 121
type input "13.08.2025 17:01"
drag, startPoint x: 605, startPoint y: 286, endPoint x: 596, endPoint y: 284, distance: 9.7
click at [596, 284] on div at bounding box center [593, 334] width 121 height 121
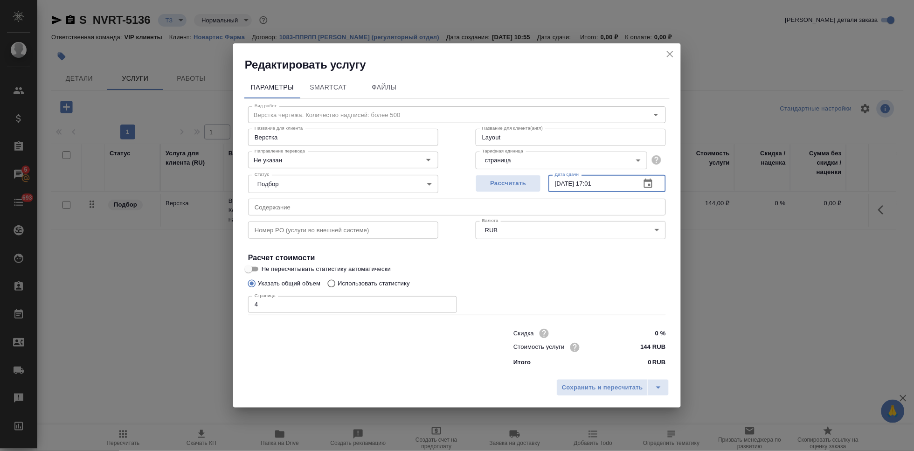
click at [623, 183] on input "13.08.2025 17:01" at bounding box center [590, 183] width 85 height 17
type input "13.08.2025 17:00"
click at [658, 387] on icon "split button" at bounding box center [658, 388] width 5 height 2
click at [590, 369] on li "Сохранить" at bounding box center [614, 367] width 112 height 15
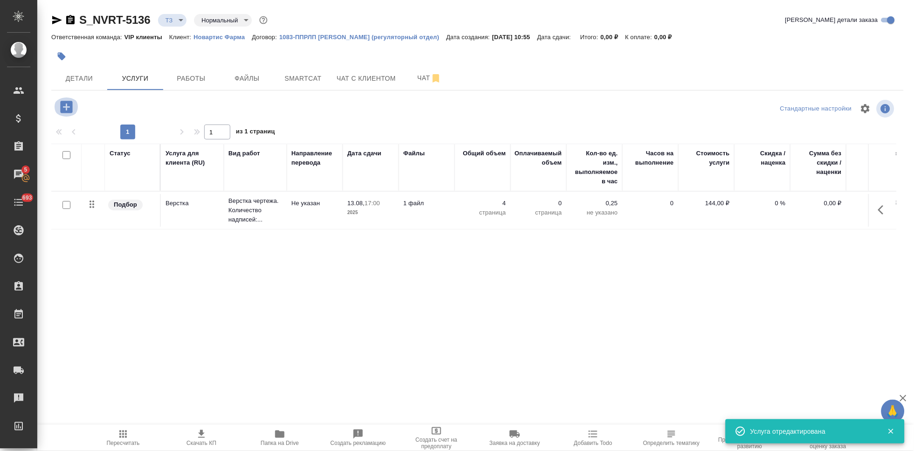
click at [75, 107] on button "button" at bounding box center [67, 106] width 26 height 19
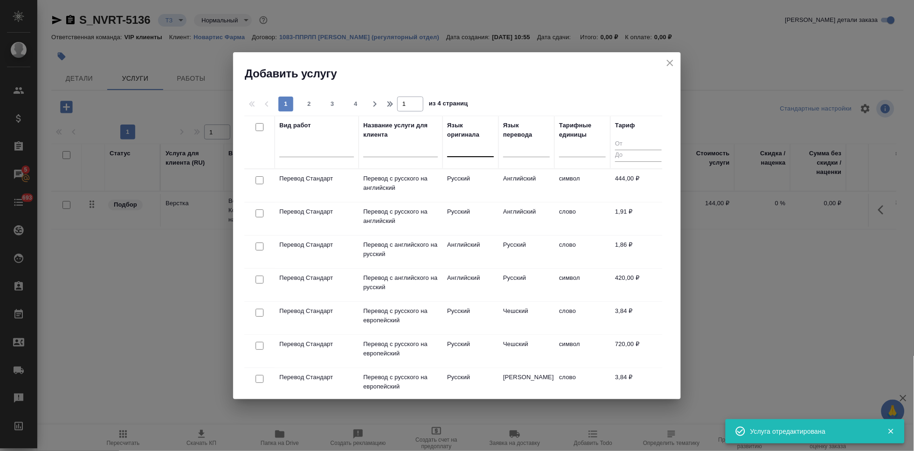
click at [463, 146] on div at bounding box center [470, 148] width 47 height 14
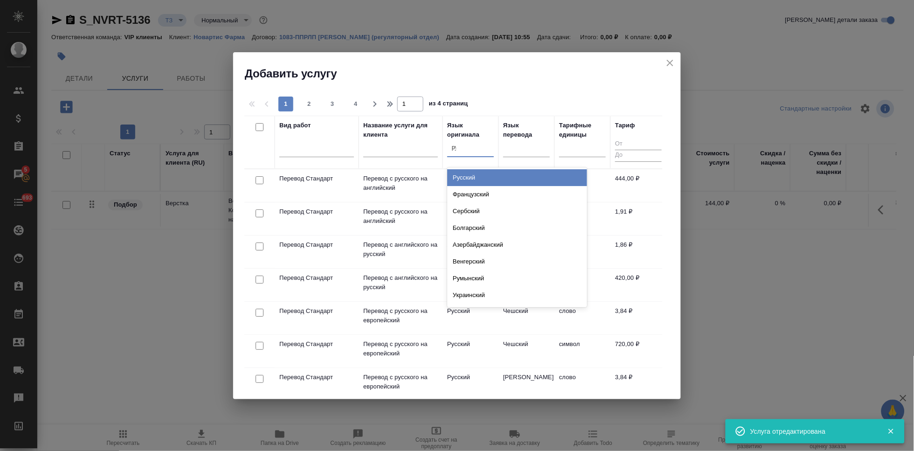
type input "рус"
click at [464, 181] on div "Русский" at bounding box center [517, 177] width 140 height 17
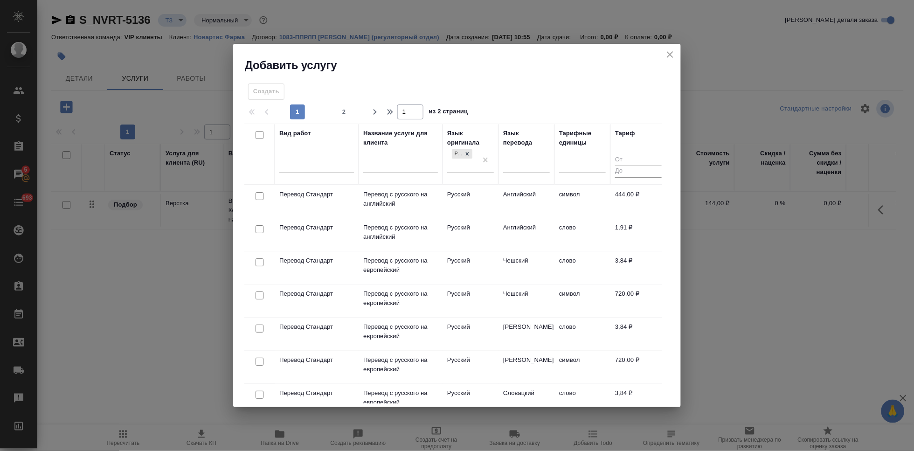
click at [502, 218] on td "Английский" at bounding box center [527, 201] width 56 height 33
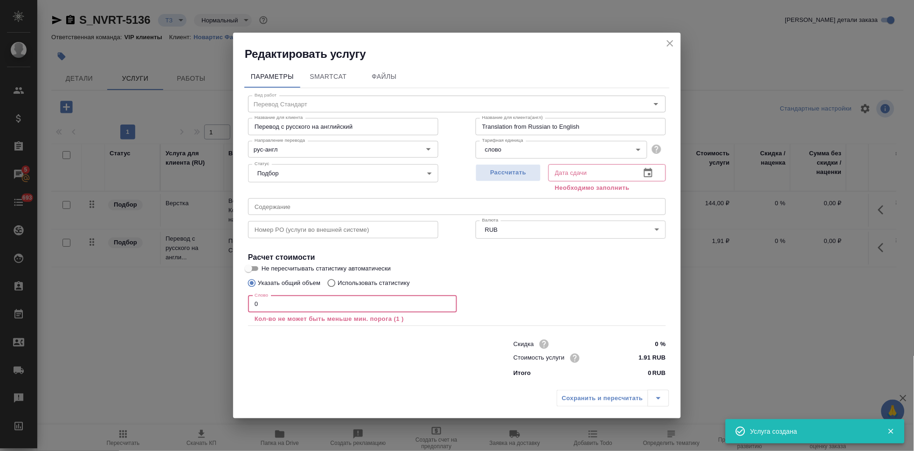
click at [312, 298] on input "0" at bounding box center [352, 304] width 209 height 17
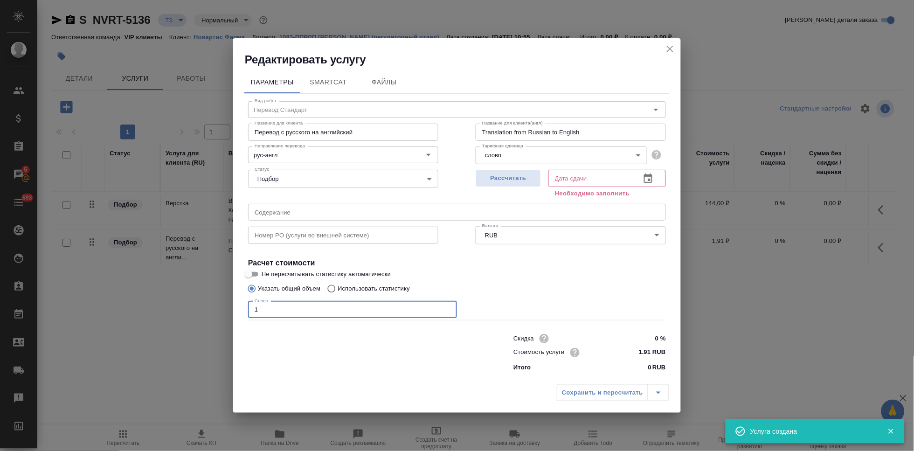
type input "1"
click at [646, 175] on icon "button" at bounding box center [648, 177] width 8 height 9
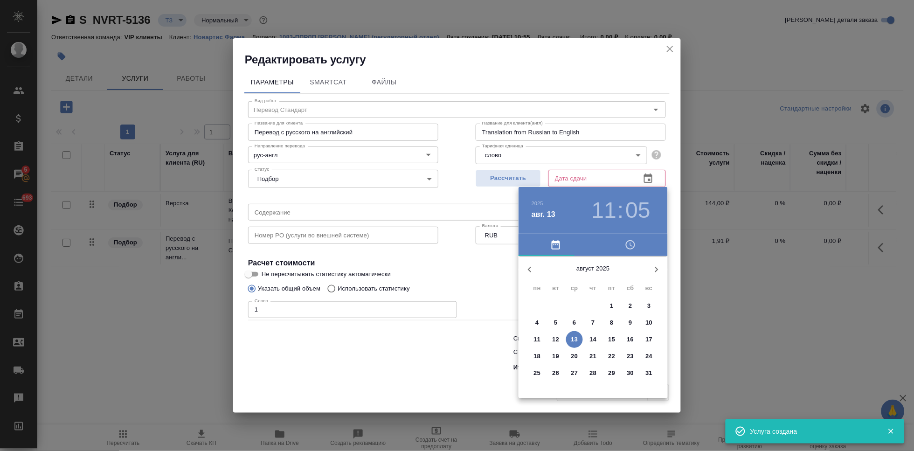
click at [595, 339] on p "14" at bounding box center [593, 339] width 7 height 9
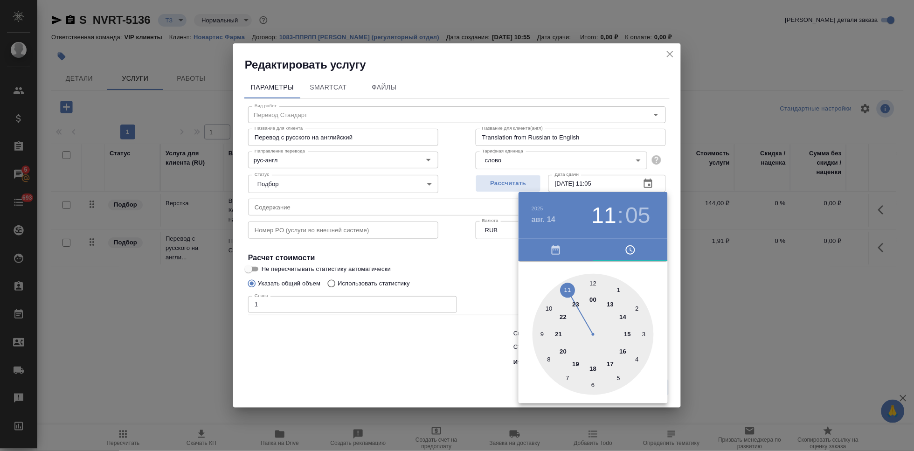
click at [554, 220] on h4 "авг. 14" at bounding box center [544, 219] width 24 height 11
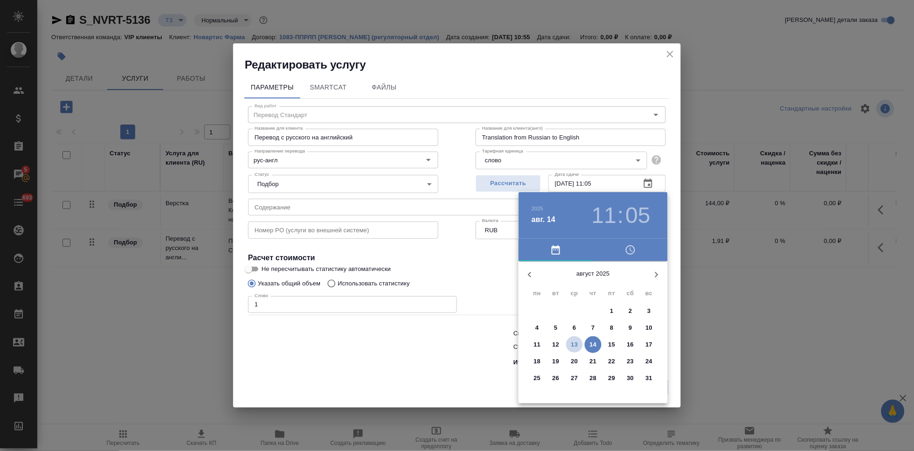
click at [577, 345] on p "13" at bounding box center [574, 344] width 7 height 9
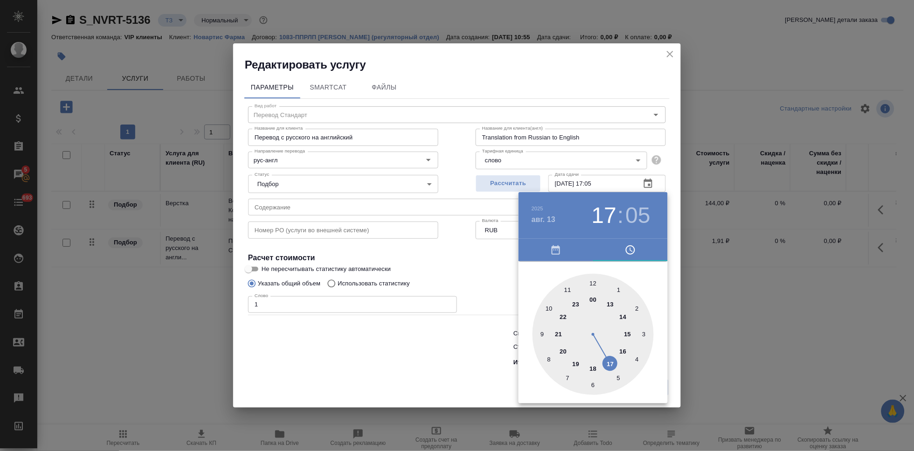
click at [604, 347] on div at bounding box center [593, 334] width 121 height 121
type input "13.08.2025 17:00"
click at [594, 286] on div at bounding box center [593, 334] width 121 height 121
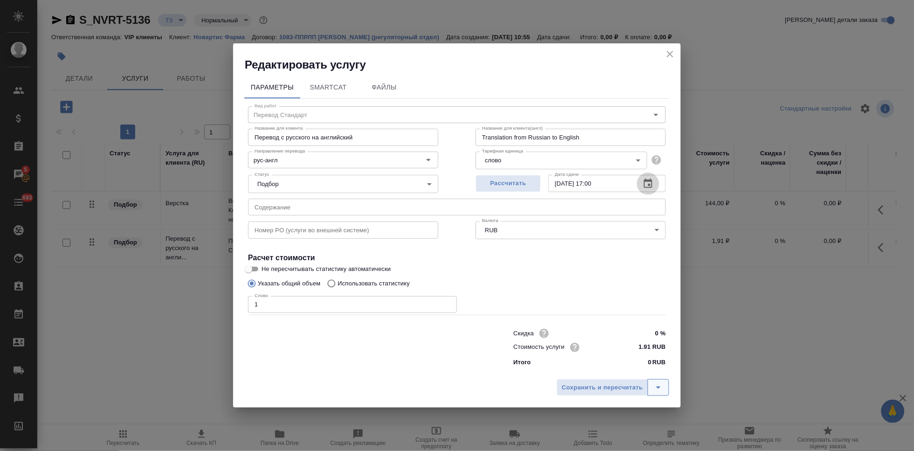
click at [658, 386] on icon "split button" at bounding box center [658, 387] width 11 height 11
click at [615, 370] on li "Сохранить" at bounding box center [614, 367] width 112 height 15
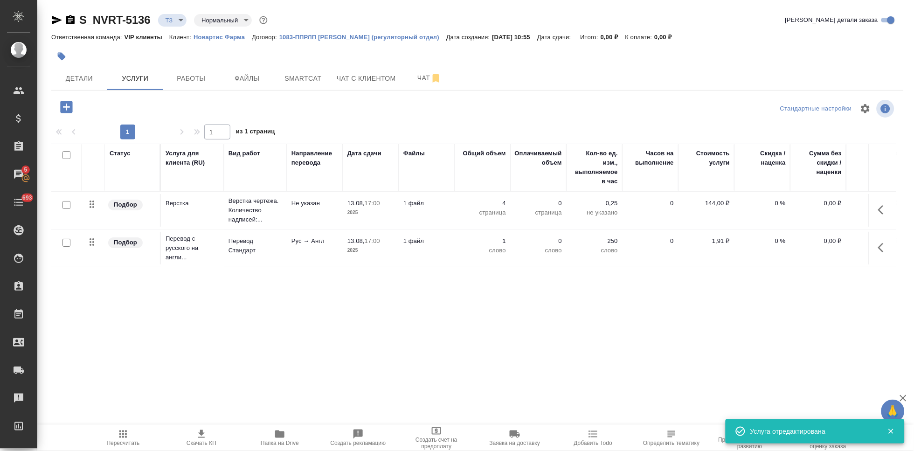
click at [67, 244] on input "checkbox" at bounding box center [66, 243] width 8 height 8
checkbox input "true"
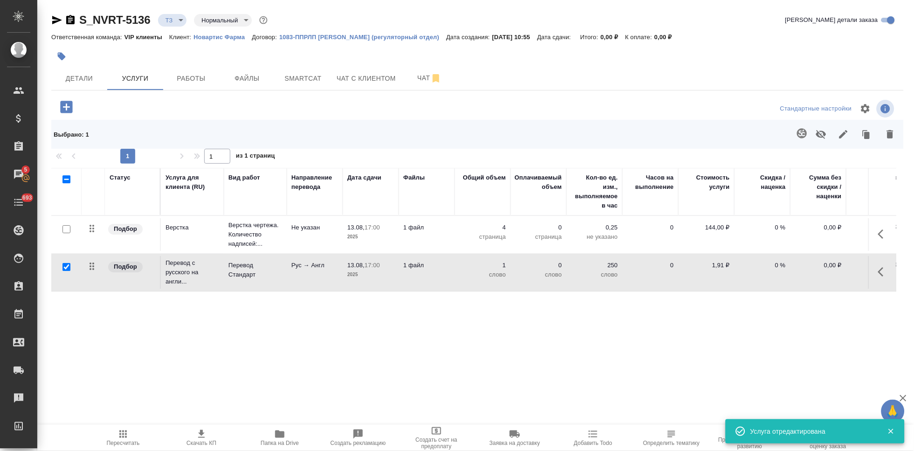
click at [802, 132] on icon "button" at bounding box center [802, 133] width 10 height 10
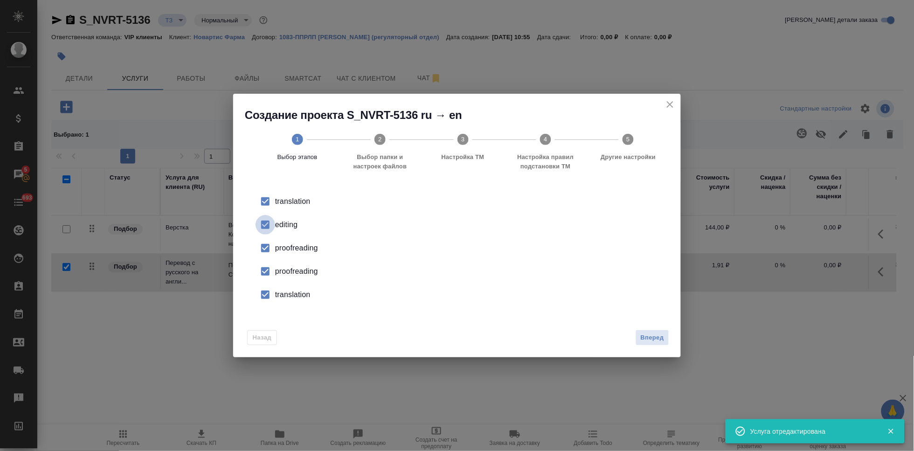
click at [273, 229] on input "checkbox" at bounding box center [266, 225] width 20 height 20
click at [272, 267] on input "checkbox" at bounding box center [266, 272] width 20 height 20
click at [267, 295] on input "checkbox" at bounding box center [266, 295] width 20 height 20
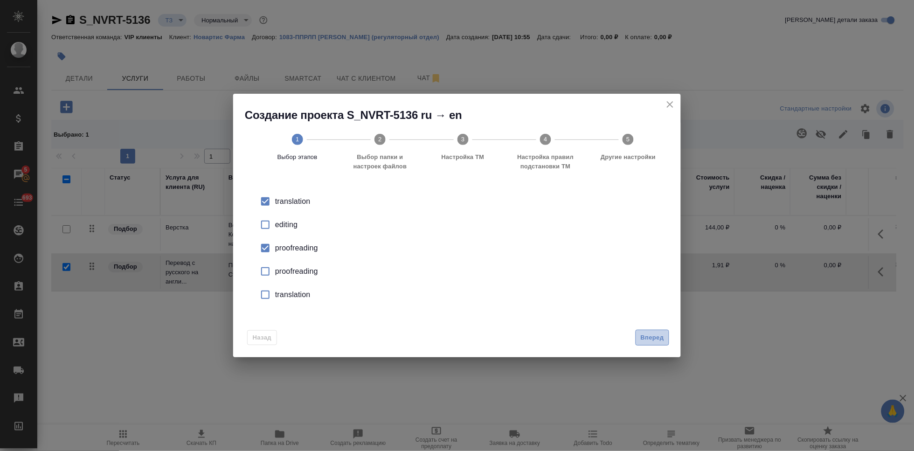
click at [650, 336] on span "Вперед" at bounding box center [652, 337] width 23 height 11
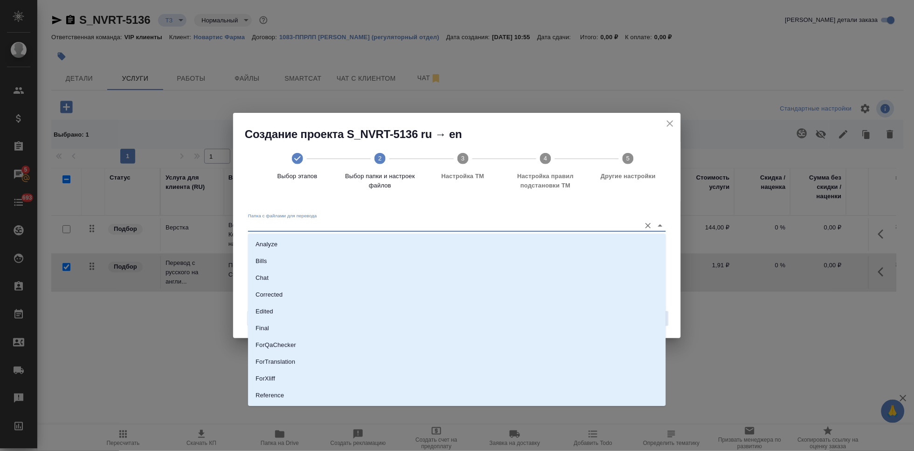
click at [580, 225] on input "Папка с файлами для перевода" at bounding box center [442, 225] width 388 height 11
click at [281, 371] on li "Source" at bounding box center [457, 364] width 418 height 17
type input "Source"
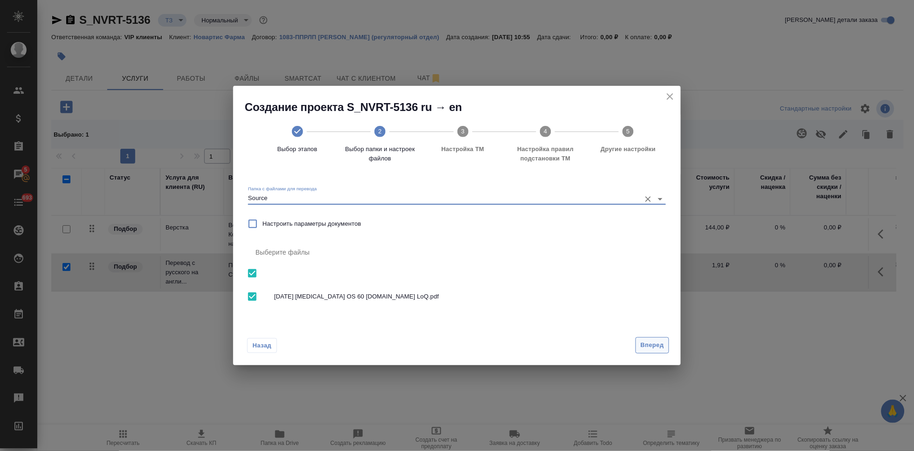
click at [664, 352] on button "Вперед" at bounding box center [653, 345] width 34 height 16
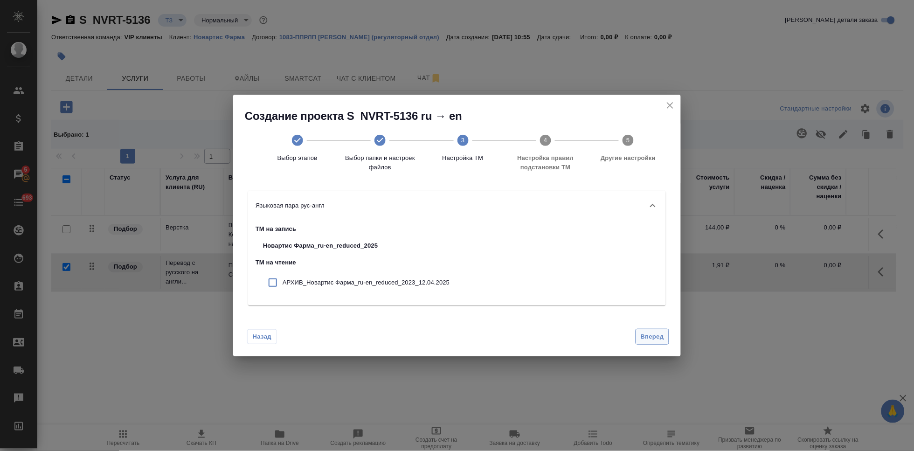
click at [653, 338] on span "Вперед" at bounding box center [652, 337] width 23 height 11
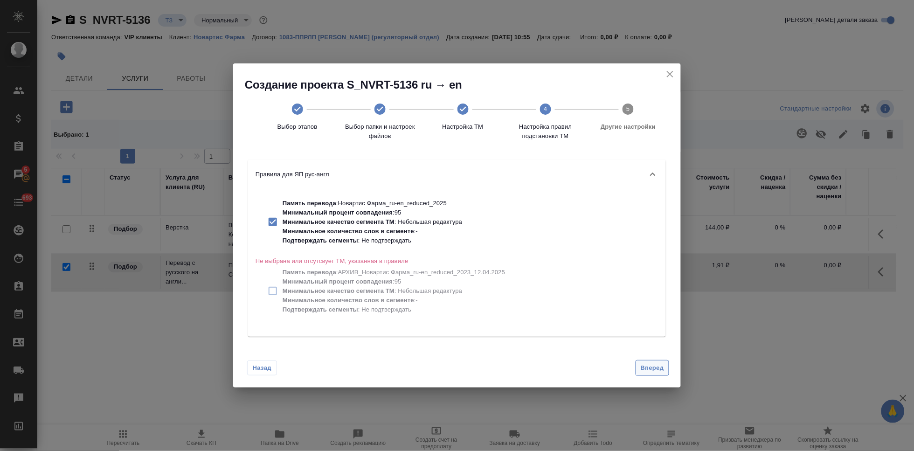
click at [654, 365] on span "Вперед" at bounding box center [652, 368] width 23 height 11
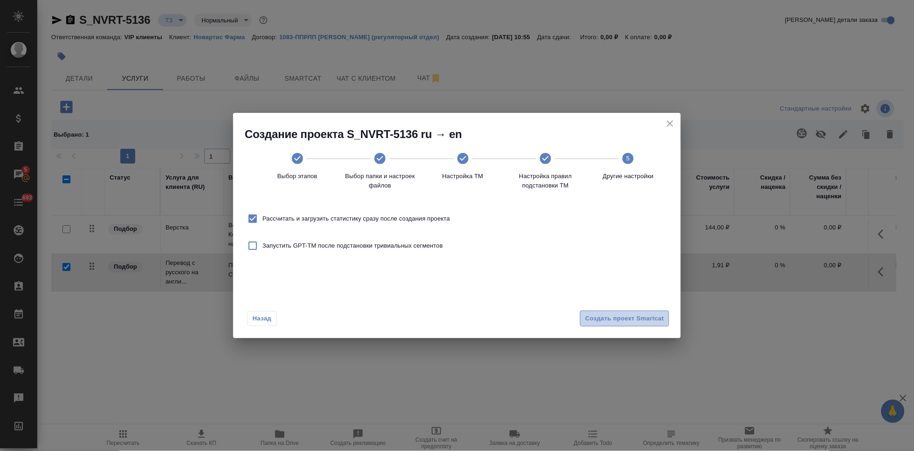
click at [638, 322] on span "Создать проект Smartcat" at bounding box center [624, 318] width 79 height 11
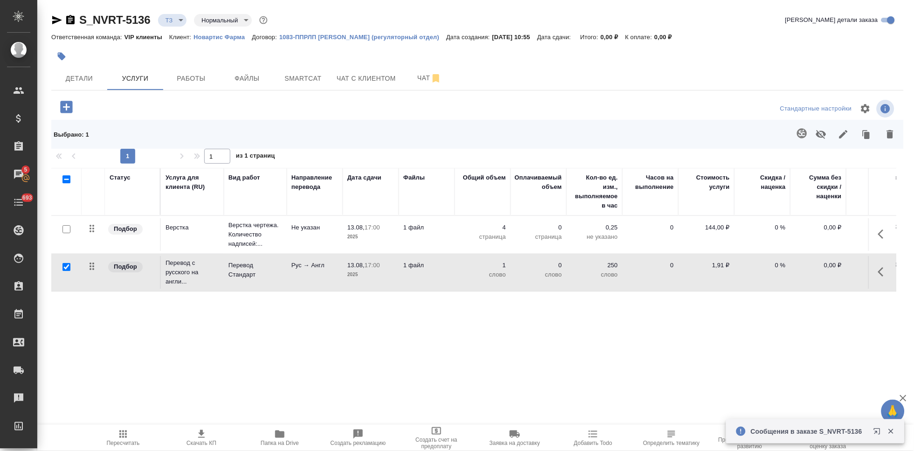
click at [881, 272] on icon "button" at bounding box center [883, 271] width 11 height 11
click at [829, 273] on icon "button" at bounding box center [831, 272] width 8 height 8
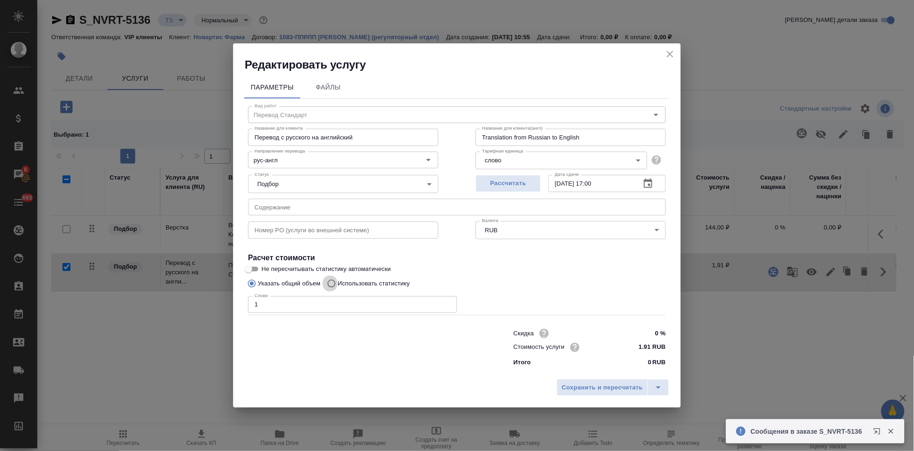
click at [333, 281] on input "Использовать статистику" at bounding box center [330, 284] width 15 height 18
radio input "true"
radio input "false"
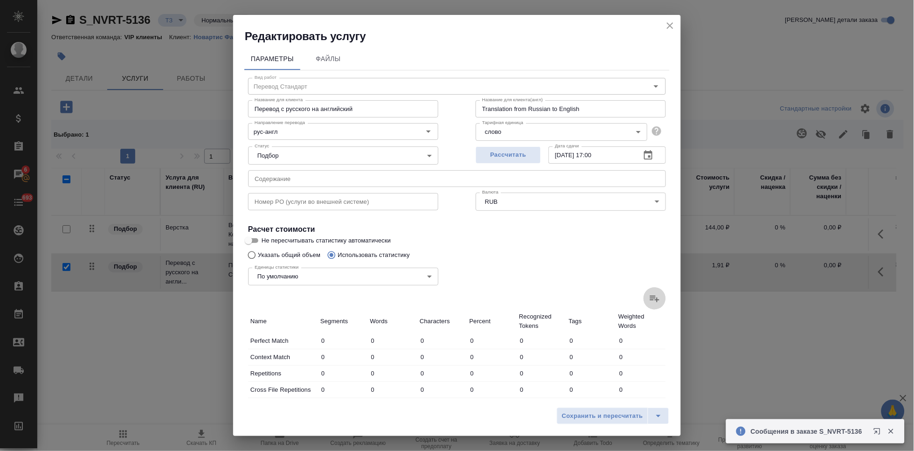
click at [649, 296] on icon at bounding box center [654, 298] width 11 height 11
click at [0, 0] on input "file" at bounding box center [0, 0] width 0 height 0
type input "8"
type input "51"
type input "425"
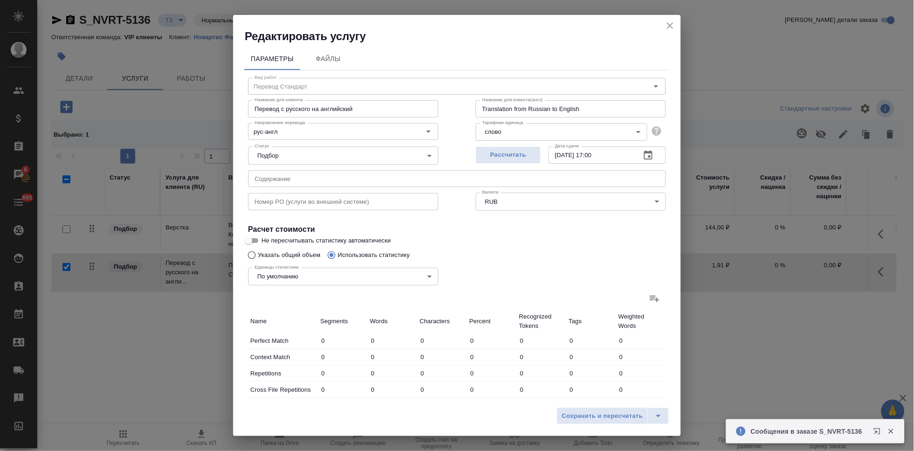
type input "1"
type input "9"
type input "107"
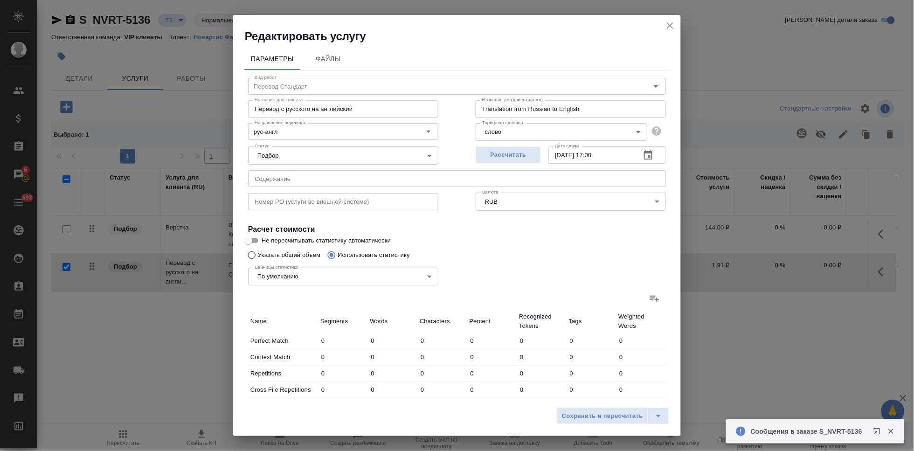
type input "939"
type input "1"
type input "29"
type input "214"
type input "6"
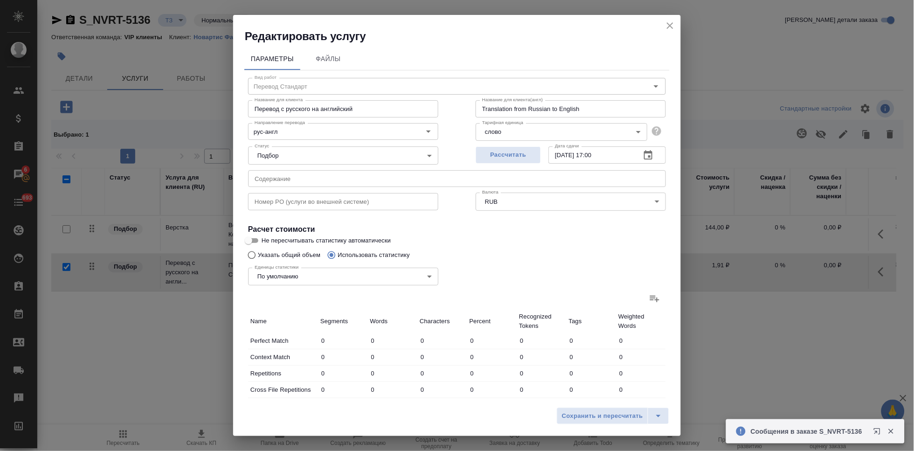
type input "53"
type input "448"
type input "39"
type input "652"
type input "5507"
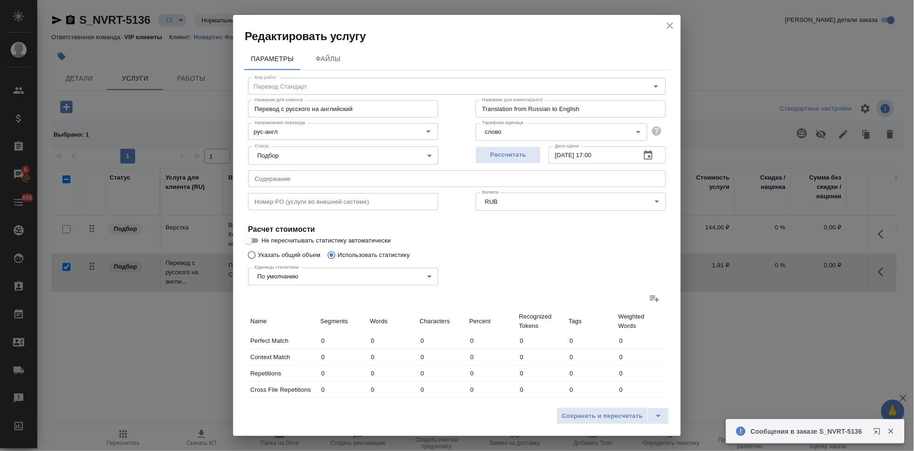
type input "64"
type input "893"
type input "7534"
type input "64"
type input "893"
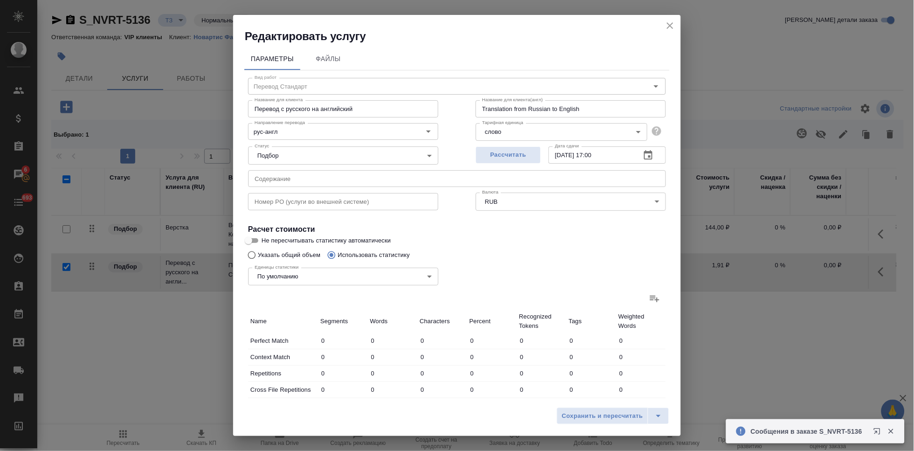
type input "7534"
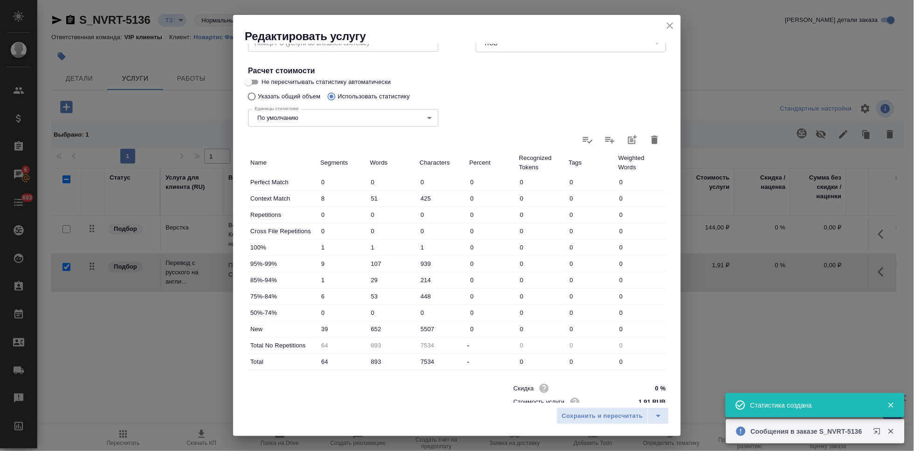
scroll to position [185, 0]
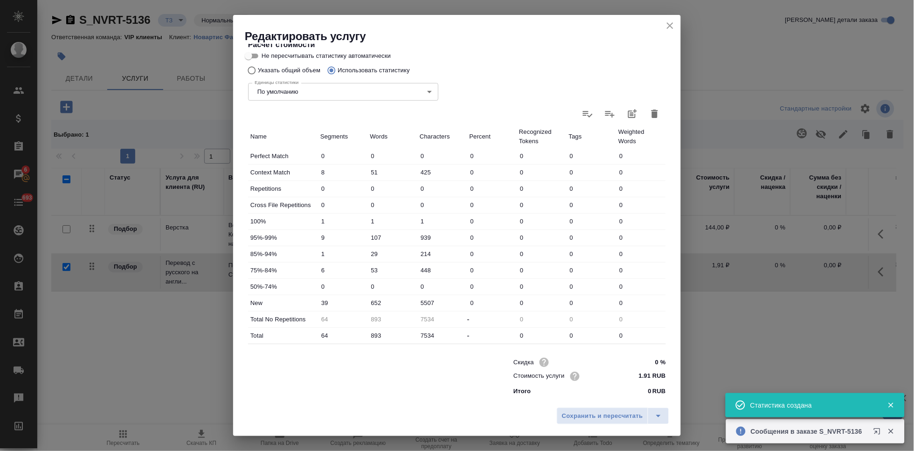
click at [378, 302] on input "652" at bounding box center [393, 303] width 50 height 14
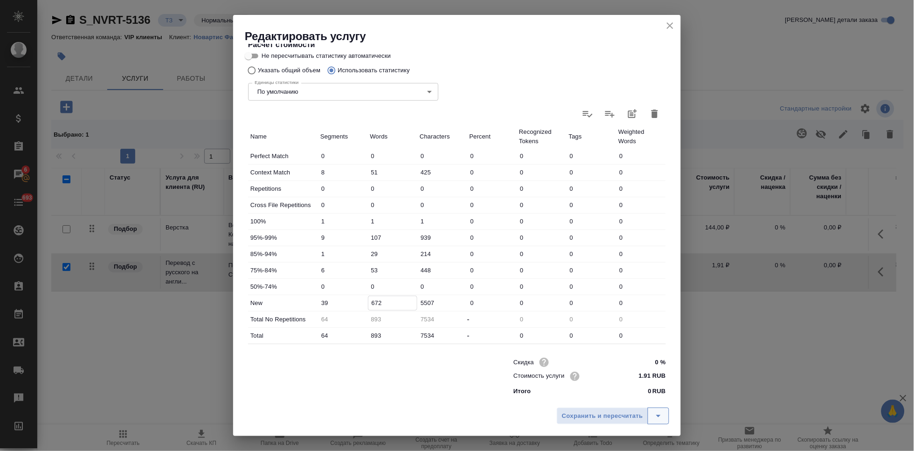
type input "672"
click at [661, 412] on icon "split button" at bounding box center [658, 415] width 11 height 11
click at [617, 400] on li "Сохранить" at bounding box center [614, 396] width 112 height 15
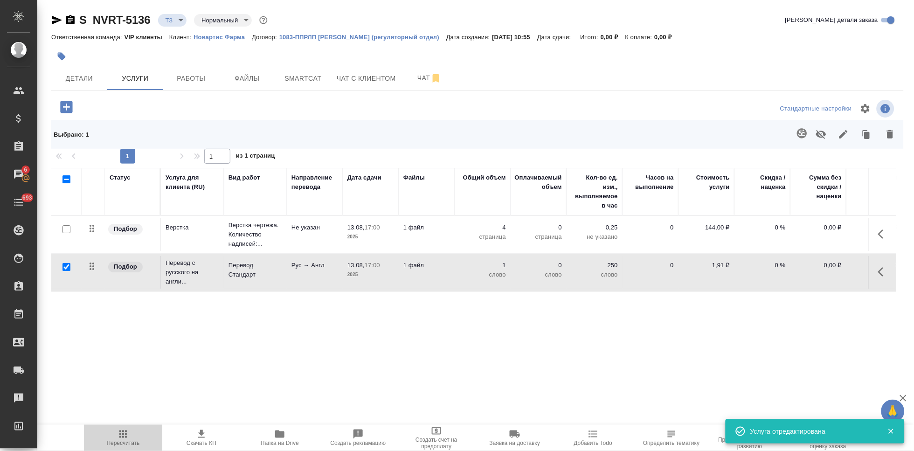
click at [118, 444] on span "Пересчитать" at bounding box center [123, 443] width 33 height 7
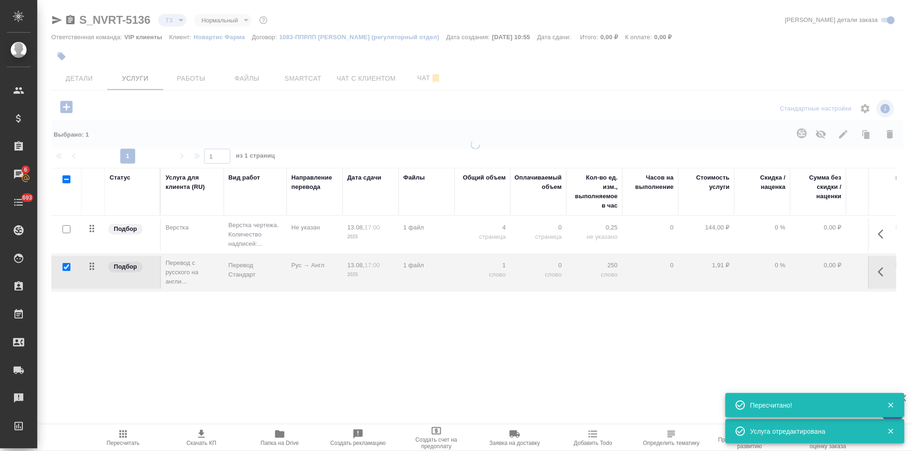
type input "new"
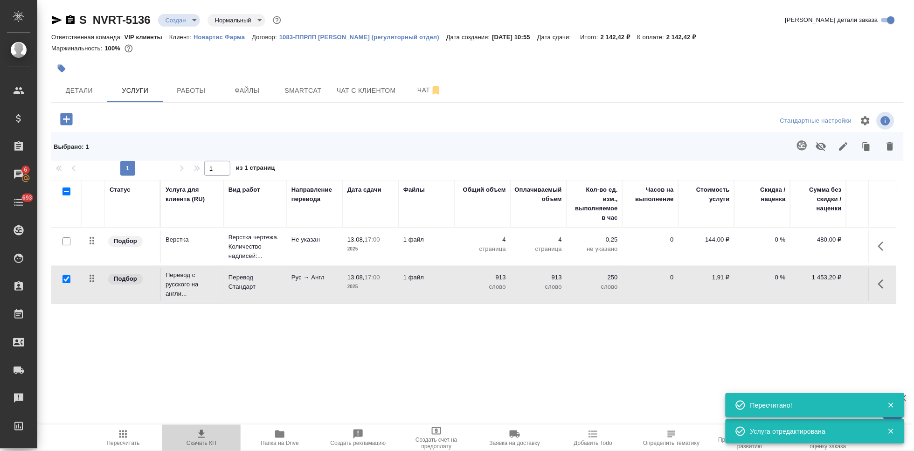
click at [207, 440] on span "Скачать КП" at bounding box center [202, 443] width 30 height 7
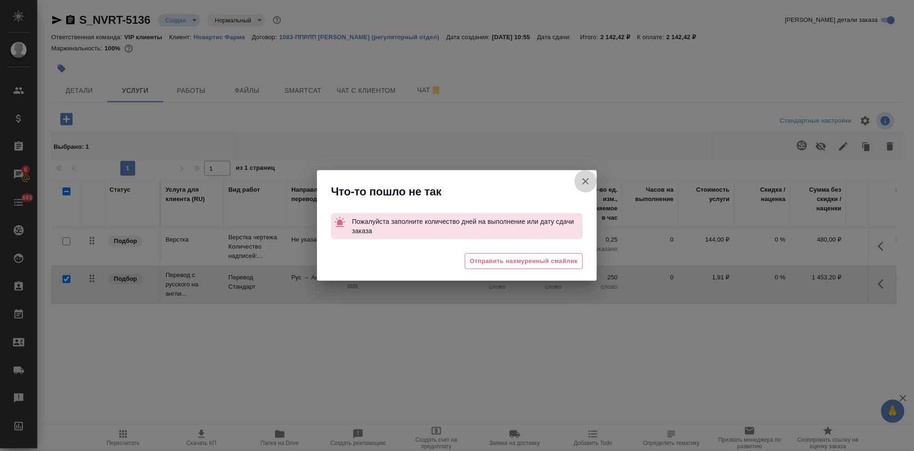
click at [589, 180] on icon "button" at bounding box center [585, 181] width 11 height 11
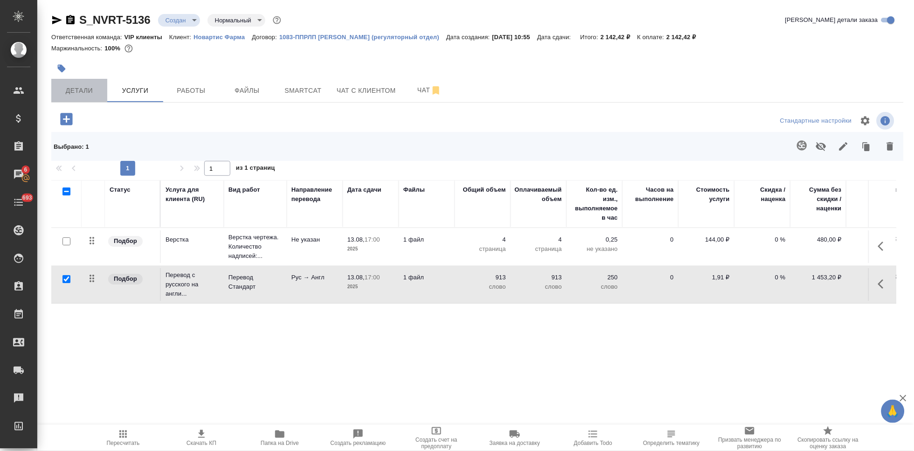
click at [77, 96] on span "Детали" at bounding box center [79, 91] width 45 height 12
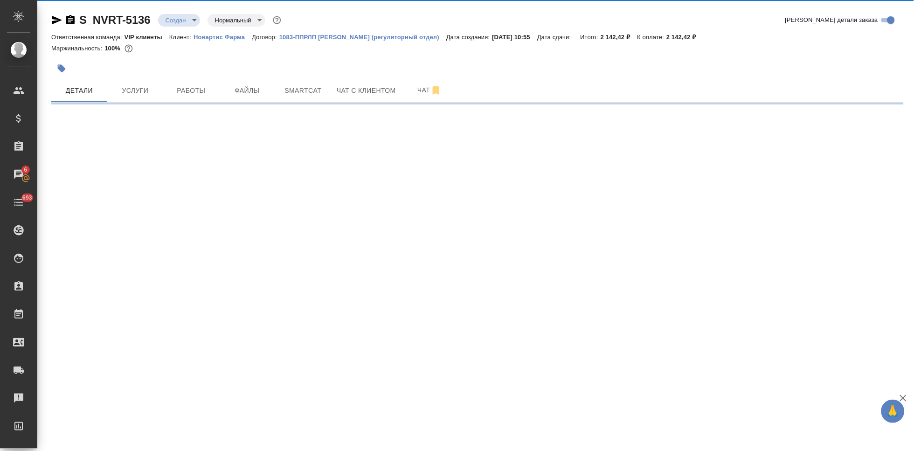
select select "RU"
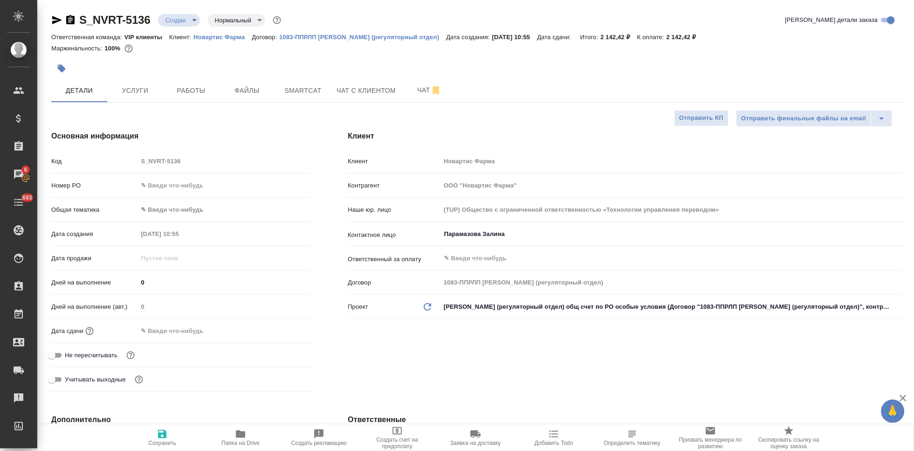
type textarea "x"
click at [150, 282] on input "0" at bounding box center [224, 283] width 173 height 14
type textarea "x"
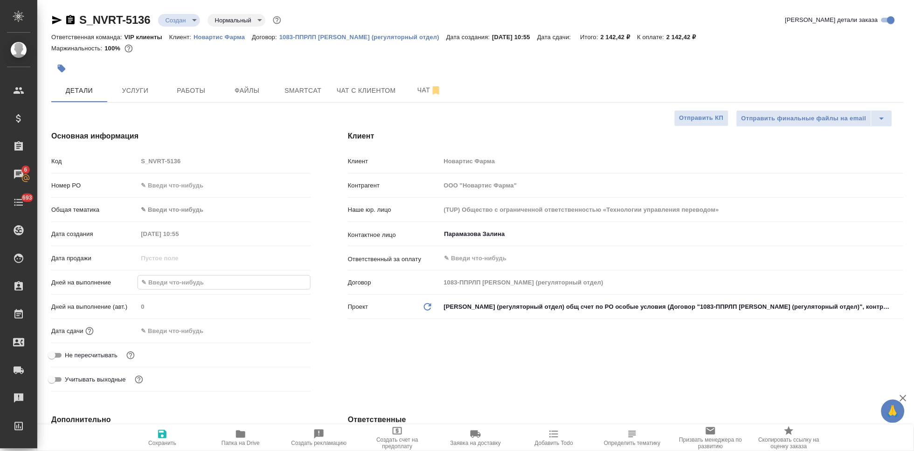
type textarea "x"
type input "1"
type textarea "x"
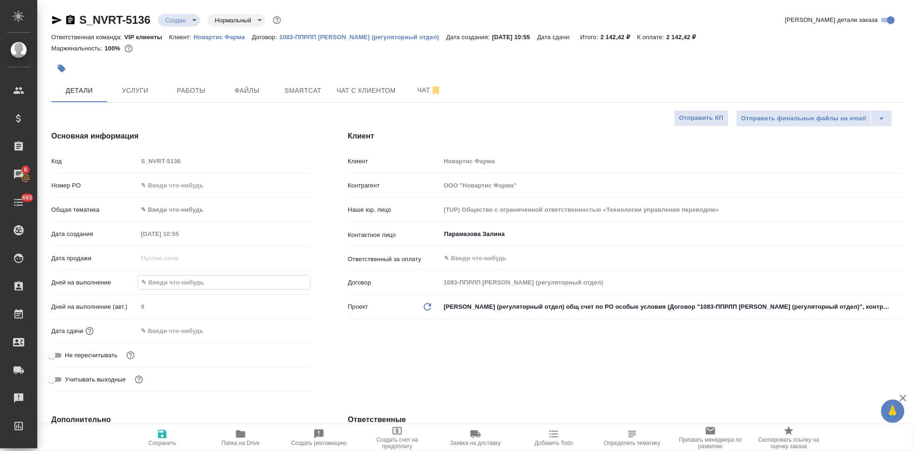
type textarea "x"
type input "1"
click at [167, 436] on icon "button" at bounding box center [162, 434] width 11 height 11
type textarea "x"
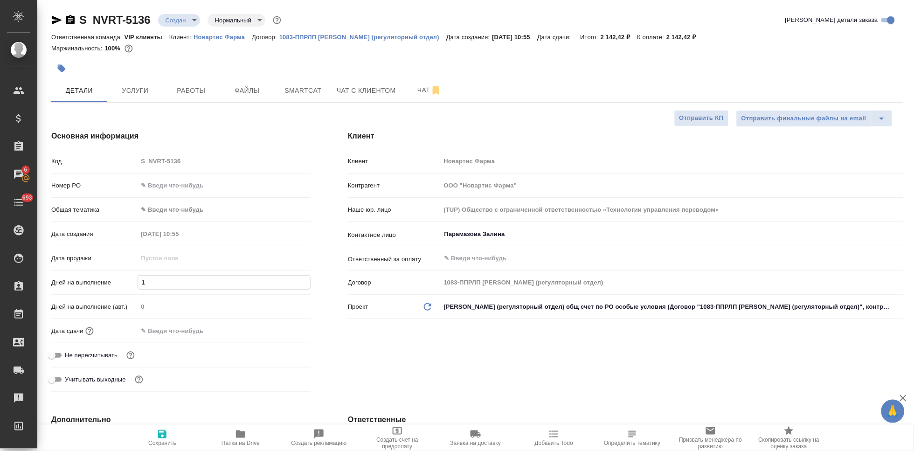
type textarea "x"
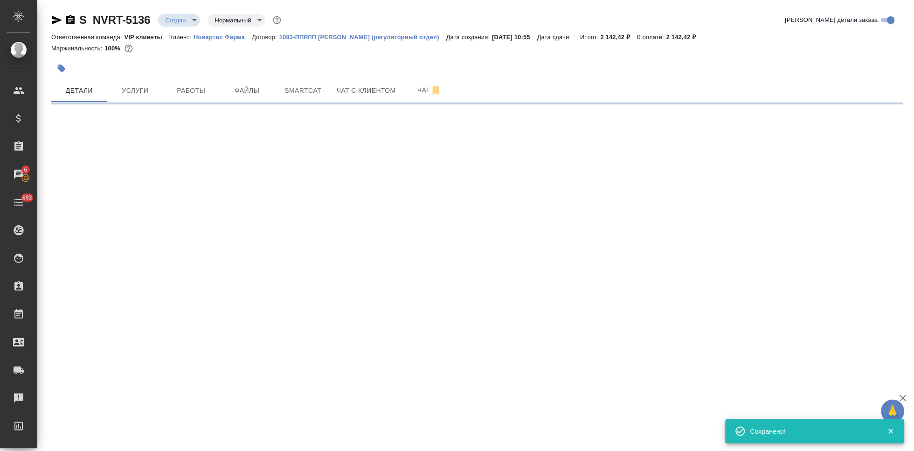
select select "RU"
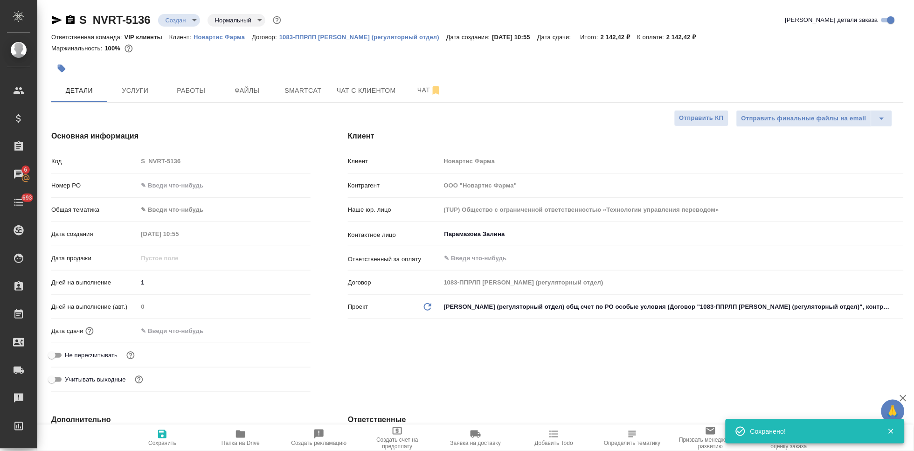
type textarea "x"
click at [171, 435] on span "Сохранить" at bounding box center [162, 438] width 67 height 18
type textarea "x"
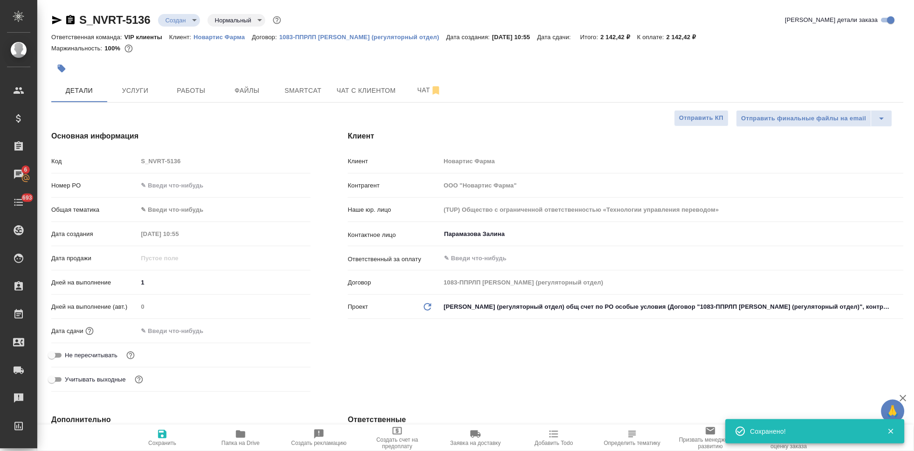
type textarea "x"
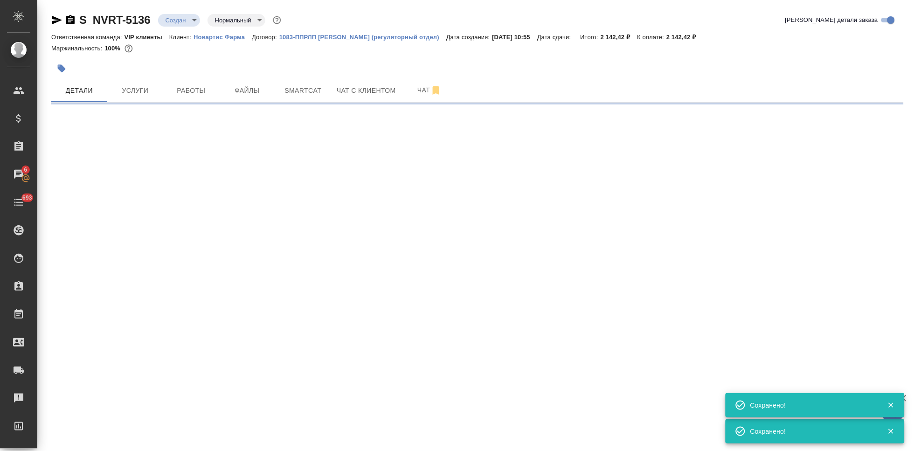
select select "RU"
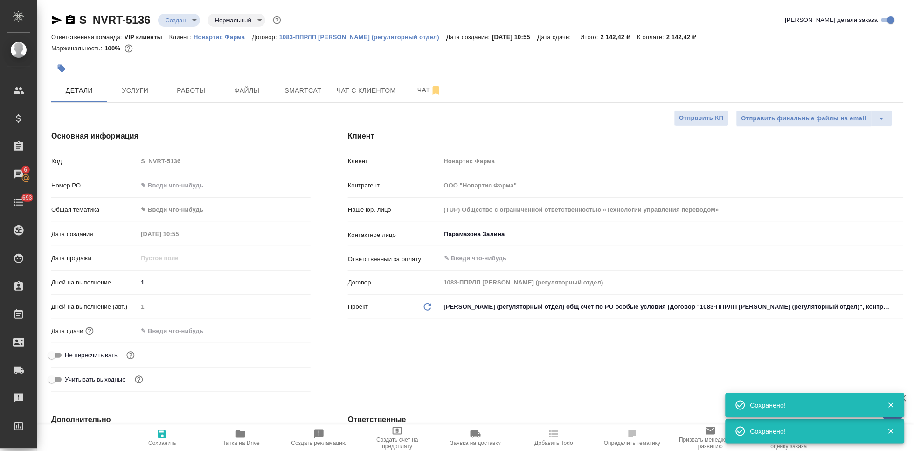
type textarea "x"
click at [135, 81] on button "Услуги" at bounding box center [135, 90] width 56 height 23
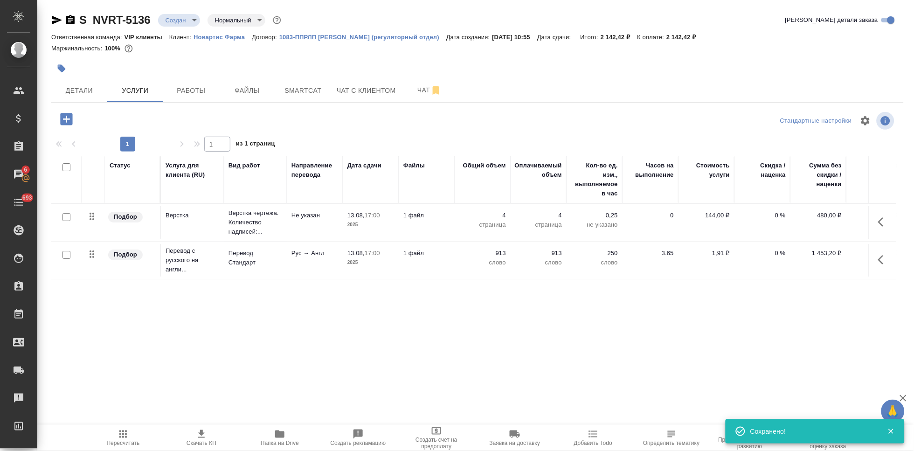
click at [123, 443] on span "Пересчитать" at bounding box center [123, 443] width 33 height 7
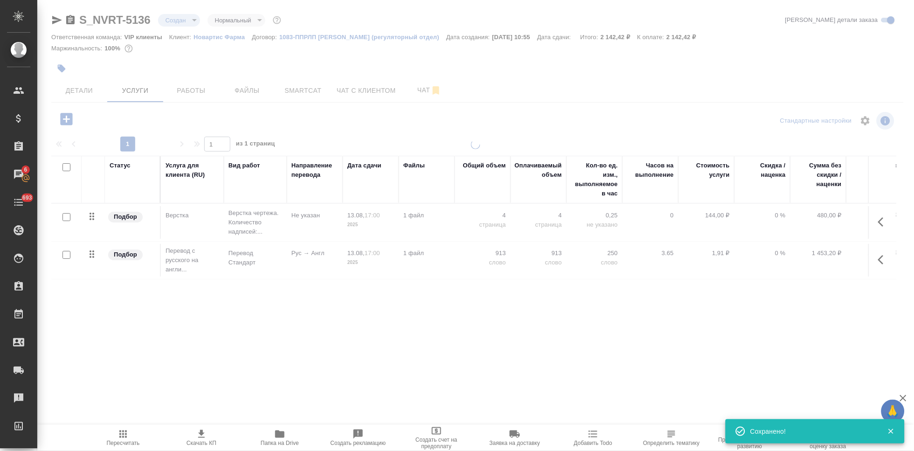
click at [206, 438] on icon "button" at bounding box center [201, 434] width 11 height 11
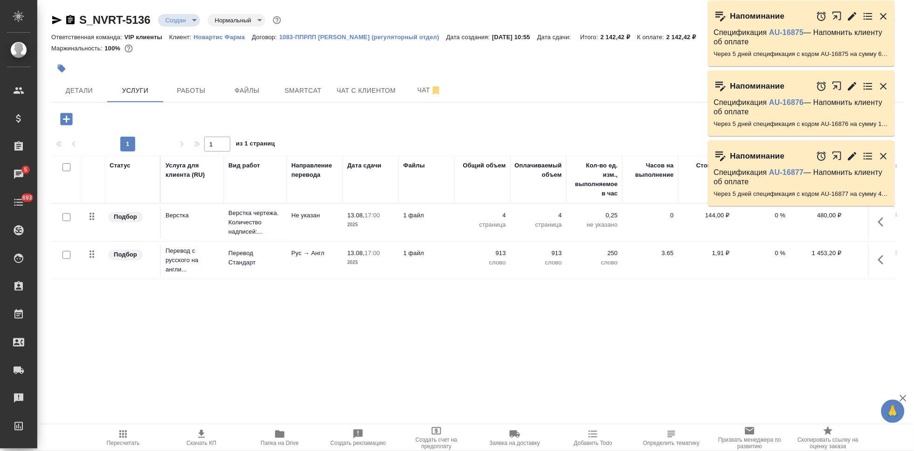
click at [189, 21] on body "🙏 .cls-1 fill:#fff; AWATERA Kabargina Anna Клиенты Спецификации Заказы 5 Чаты 6…" at bounding box center [457, 225] width 914 height 451
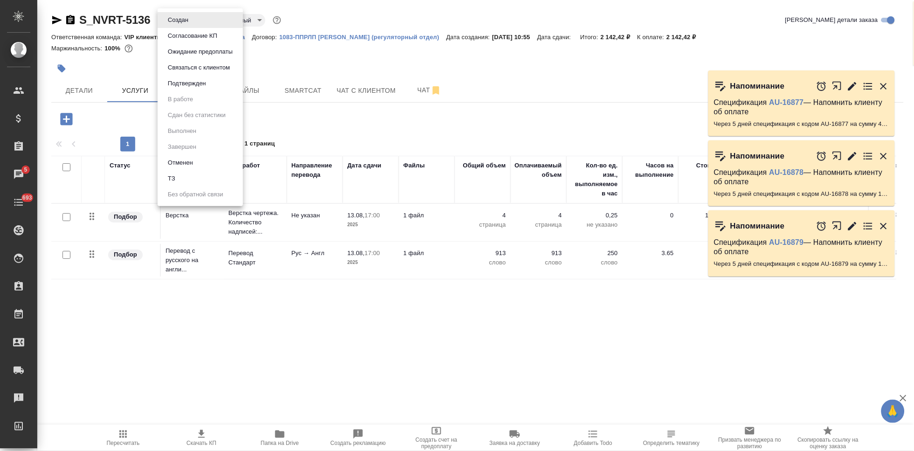
click at [190, 25] on button "Подтвержден" at bounding box center [178, 20] width 26 height 10
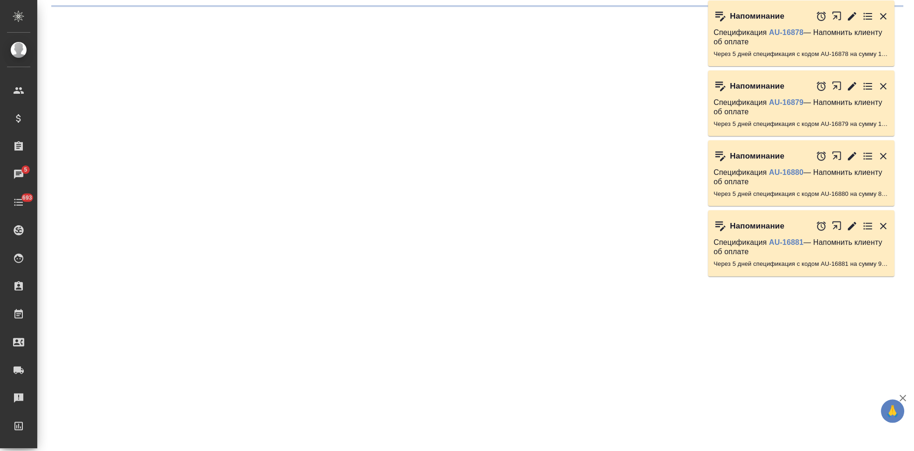
click at [92, 94] on div ".cls-1 fill:#fff; AWATERA Kabargina Anna Клиенты Спецификации Заказы 5 Чаты 693…" at bounding box center [457, 225] width 914 height 451
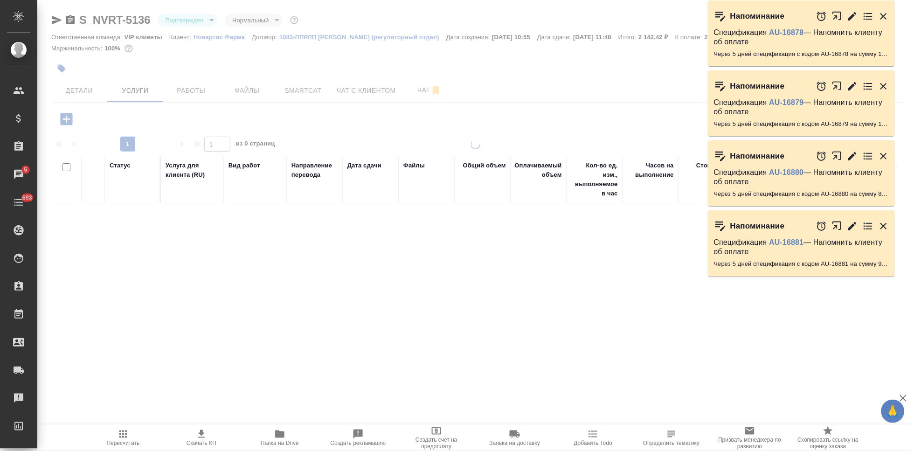
click at [92, 94] on span "Детали" at bounding box center [79, 91] width 45 height 12
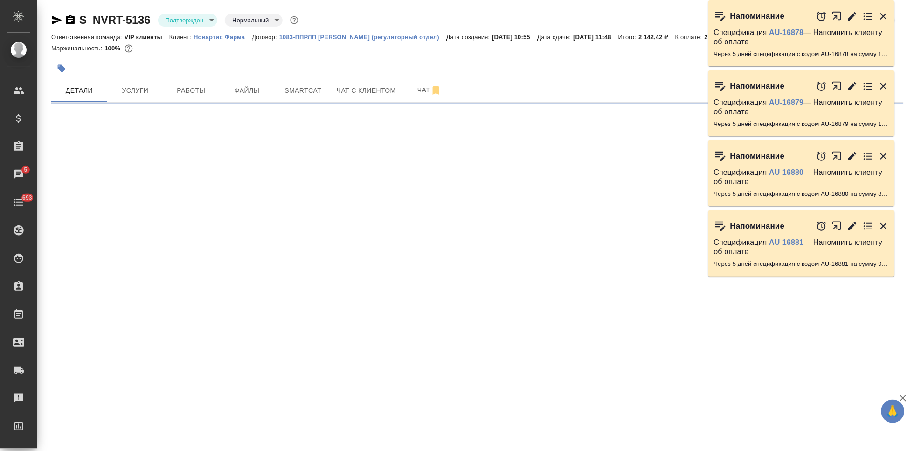
select select "RU"
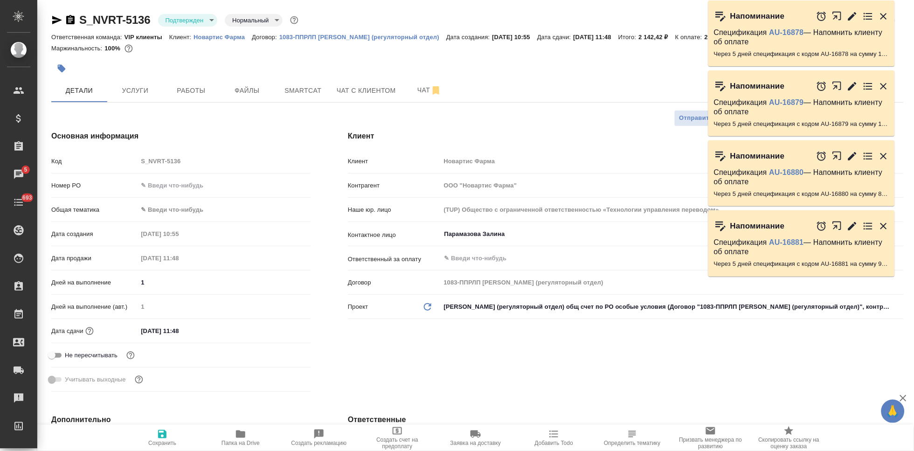
type textarea "x"
click at [178, 324] on input "14.08.2025 11:48" at bounding box center [179, 331] width 82 height 14
type input "14.08.2025 11:4_"
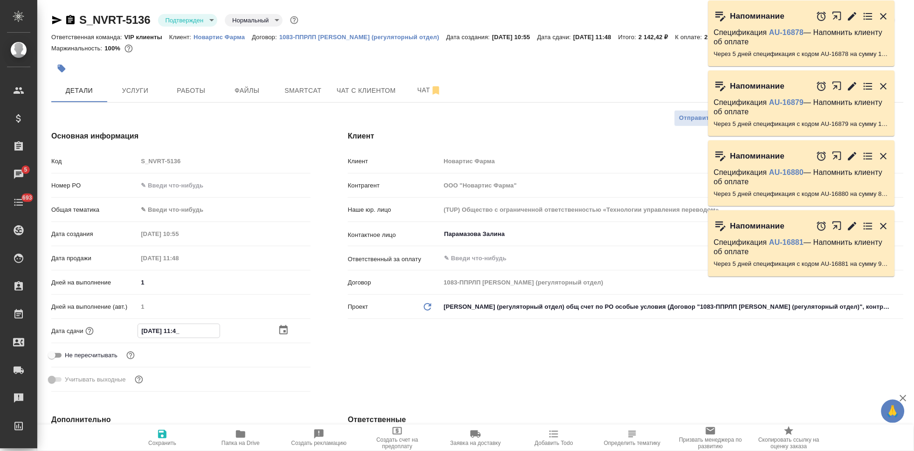
type textarea "x"
type input "14.08.2025 11:__"
type textarea "x"
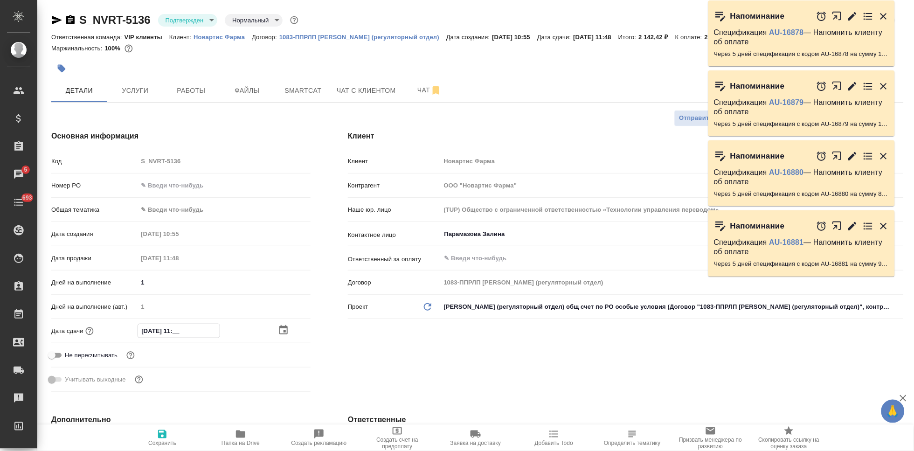
type textarea "x"
type input "14.08.2025 11:0_"
type textarea "x"
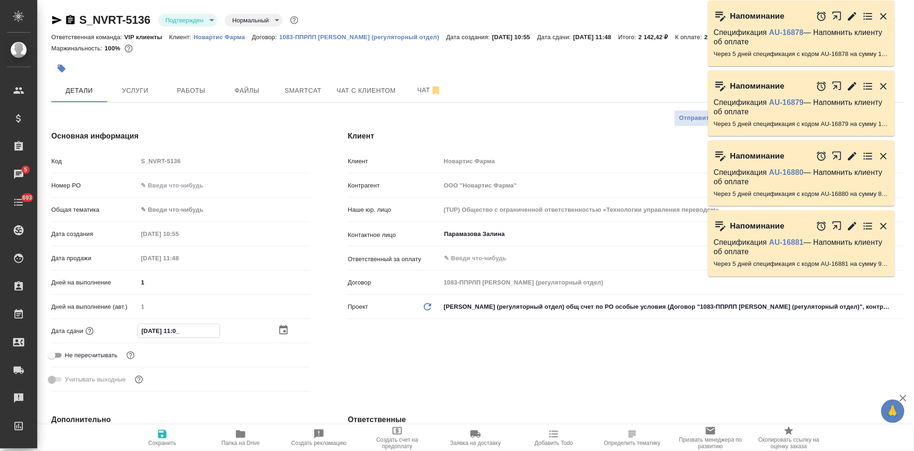
type textarea "x"
type input "14.08.2025 11:00"
type textarea "x"
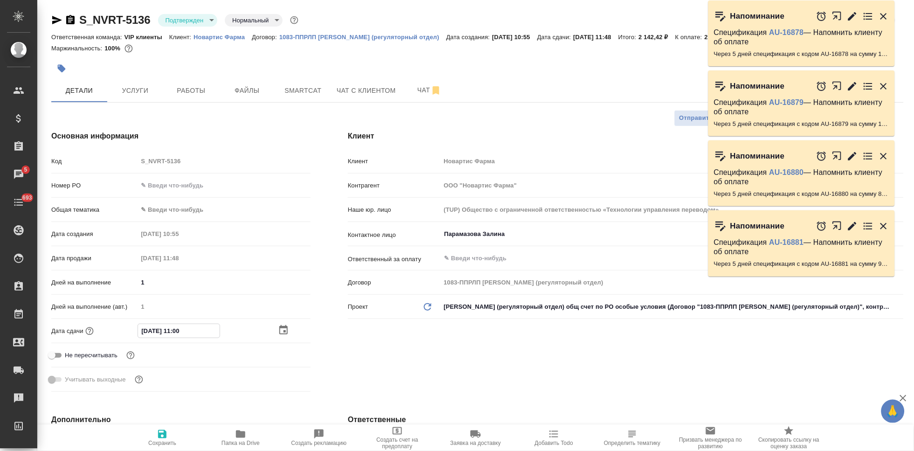
type input "14.08.2025 11:00"
click at [157, 433] on icon "button" at bounding box center [162, 434] width 11 height 11
type textarea "x"
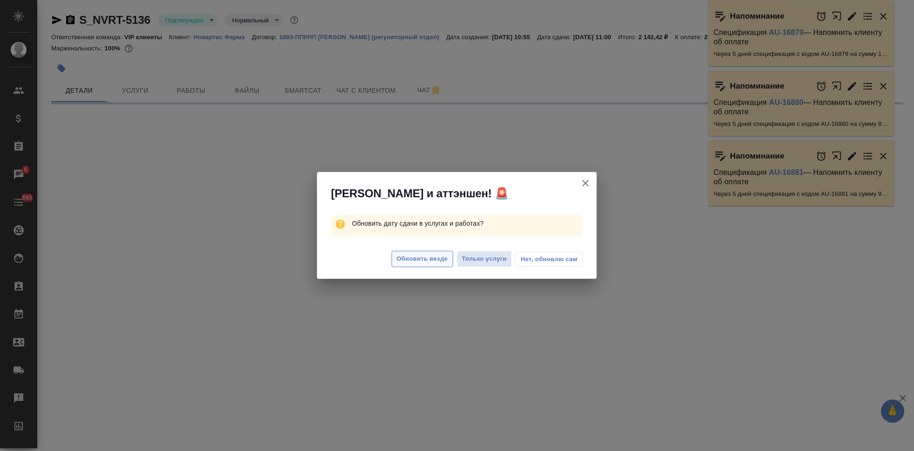
click at [439, 254] on span "Обновить везде" at bounding box center [422, 259] width 51 height 11
select select "RU"
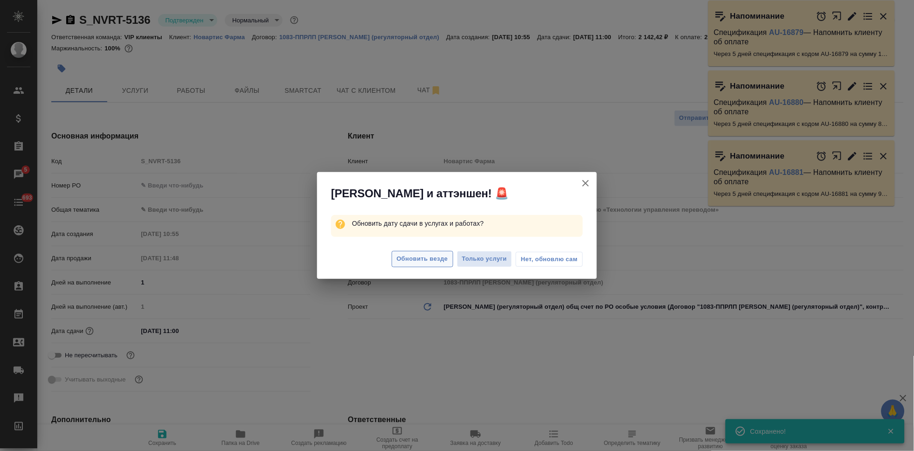
type textarea "x"
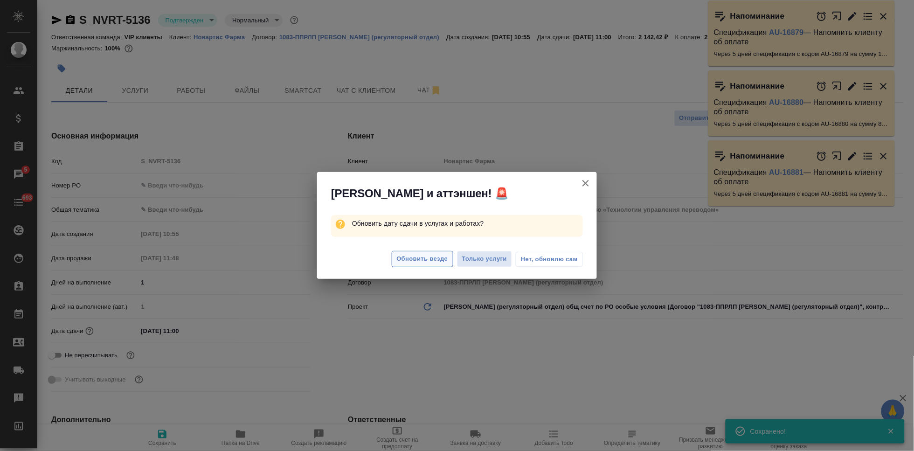
type textarea "x"
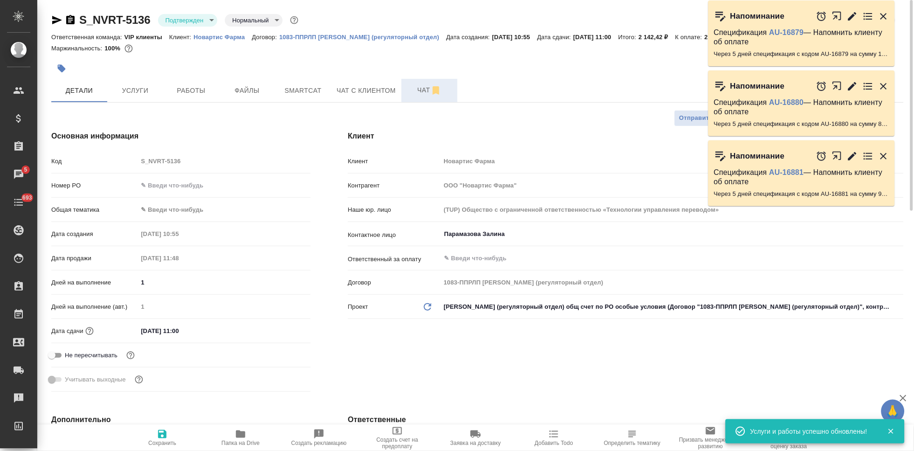
click at [412, 88] on span "Чат" at bounding box center [429, 90] width 45 height 12
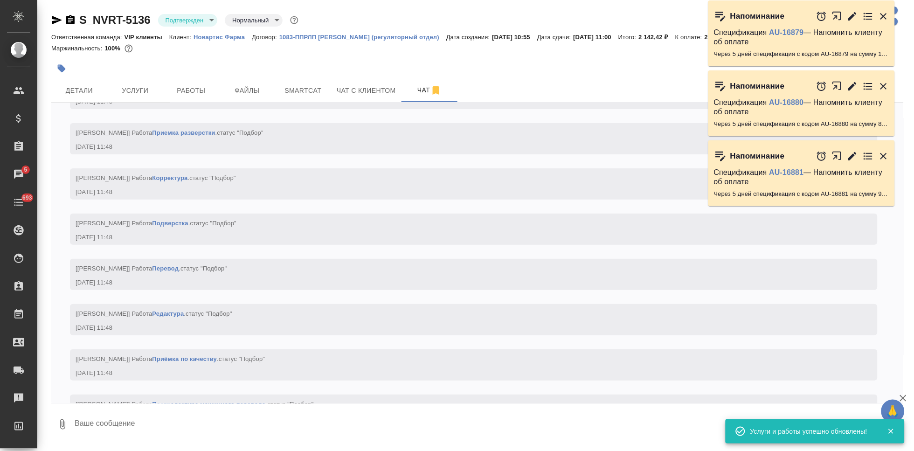
click at [154, 427] on textarea at bounding box center [489, 425] width 830 height 32
type textarea """
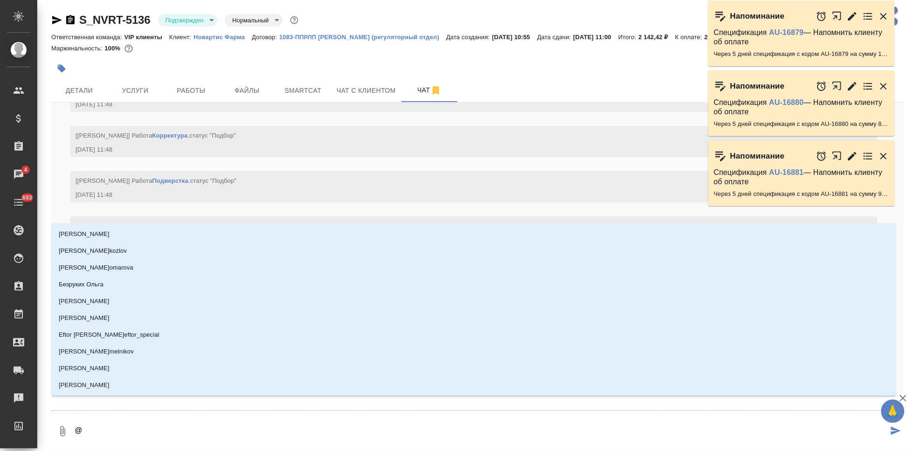
type textarea "@u"
type input "u"
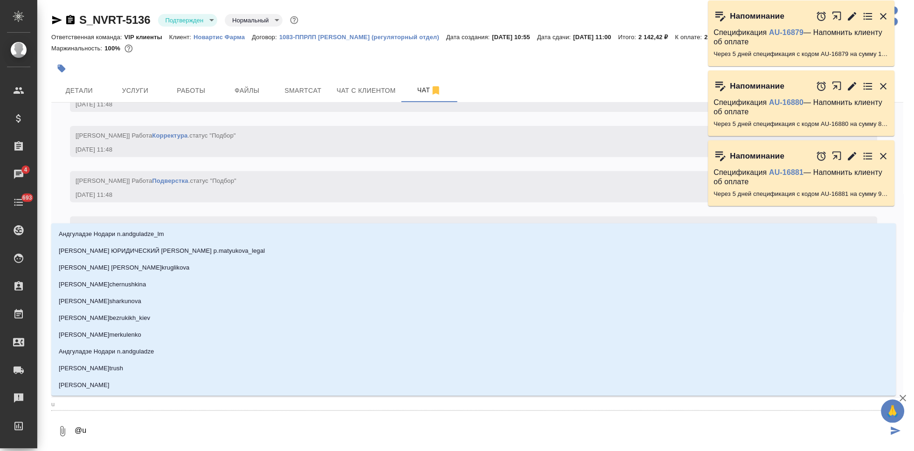
type textarea "@uh"
type input "uh"
type textarea "@uhf"
type input "uhf"
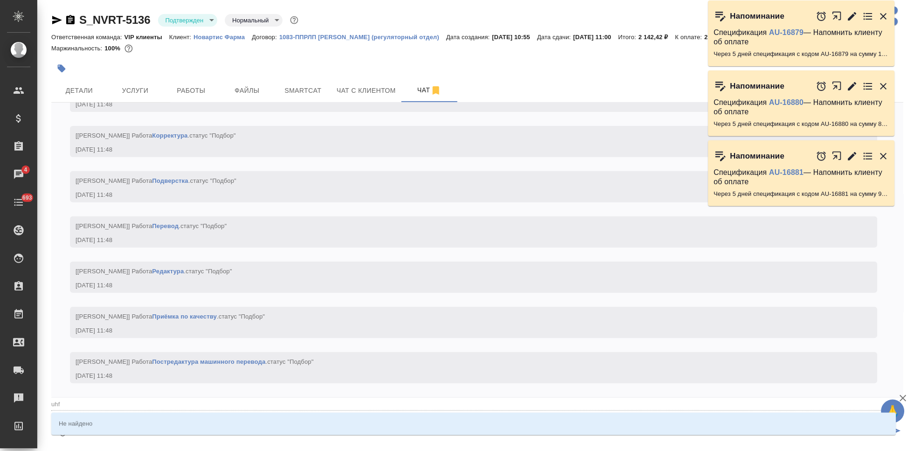
type textarea "@uh"
type input "uh"
type textarea "@u"
type input "u"
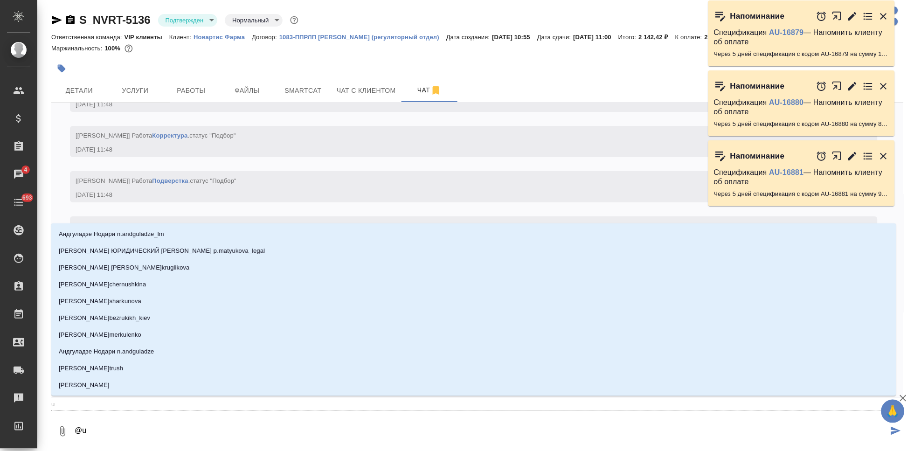
type textarea "@uг"
type input "uг"
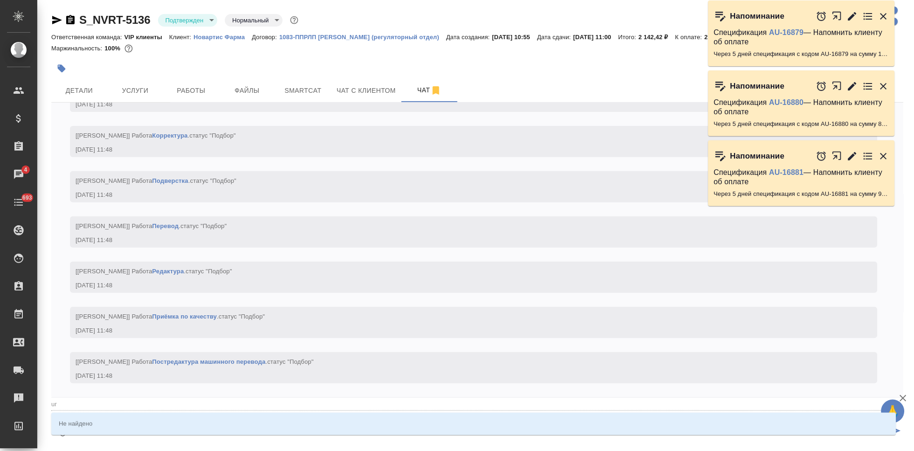
type textarea "@uгр"
type input "uгр"
type textarea "@uгра"
type input "uгра"
type textarea "@uгр"
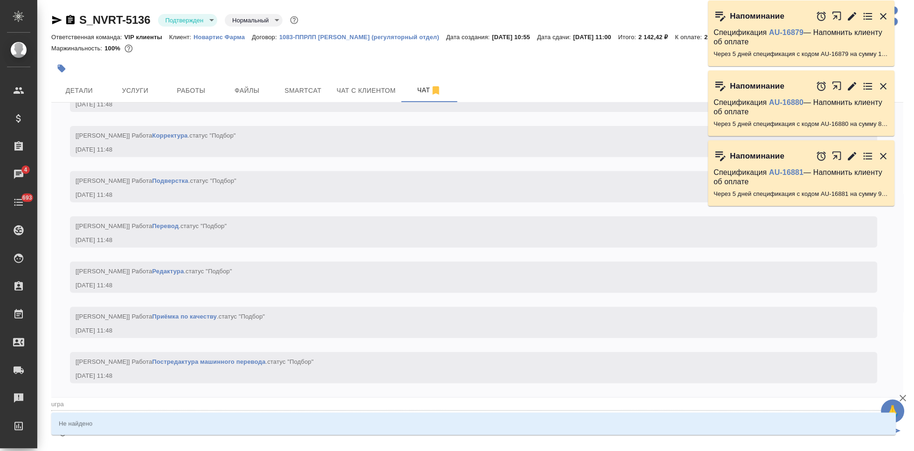
type input "uгр"
type textarea "@uг"
type input "uг"
type textarea "@u"
type input "u"
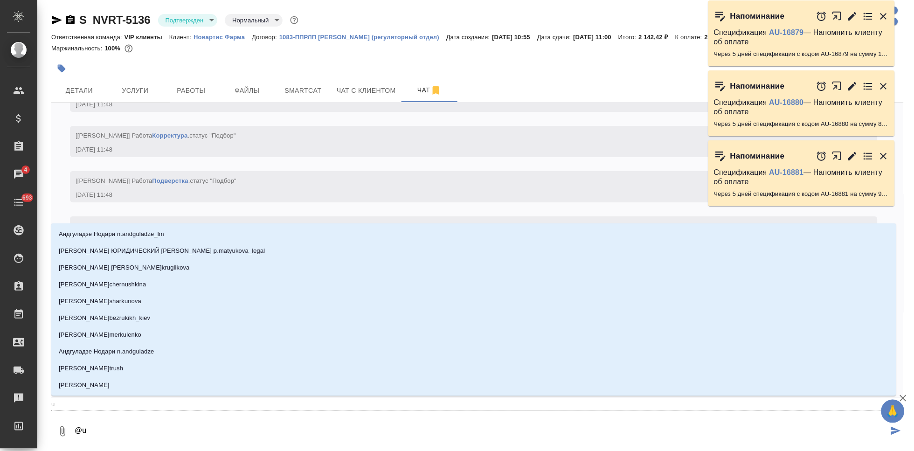
type textarea "@"
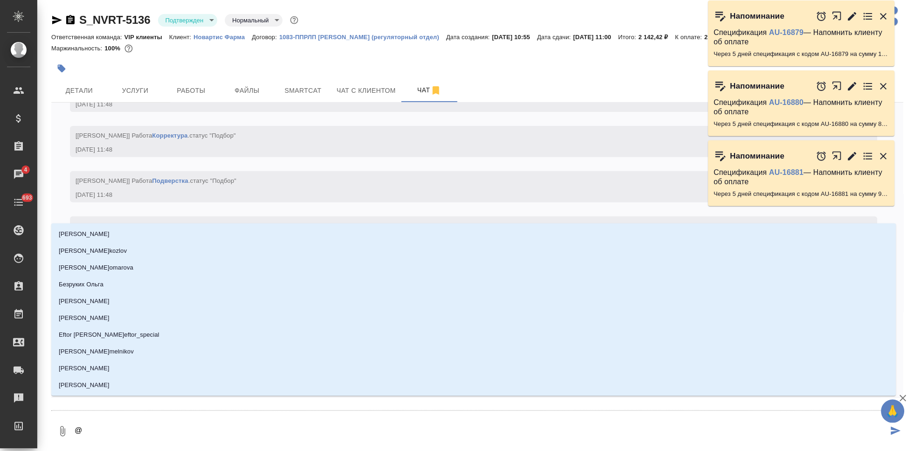
type textarea "@г"
type input "г"
type textarea "@гр"
type input "гр"
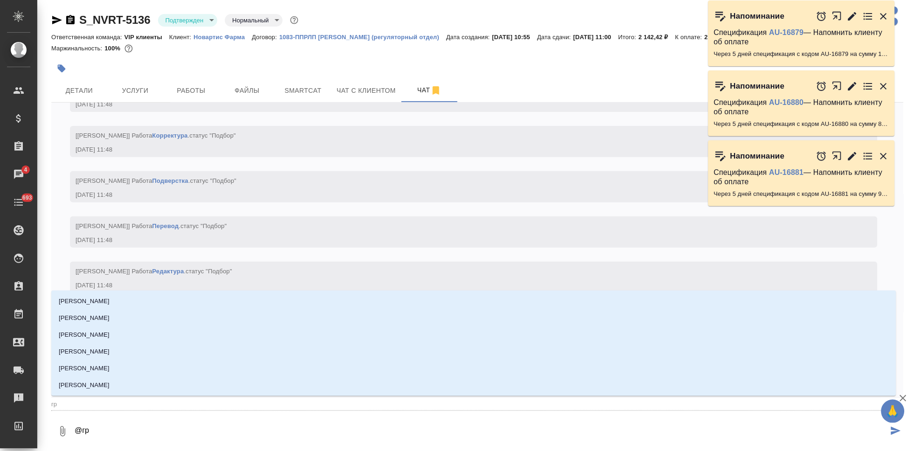
type textarea "@гра"
type input "гра"
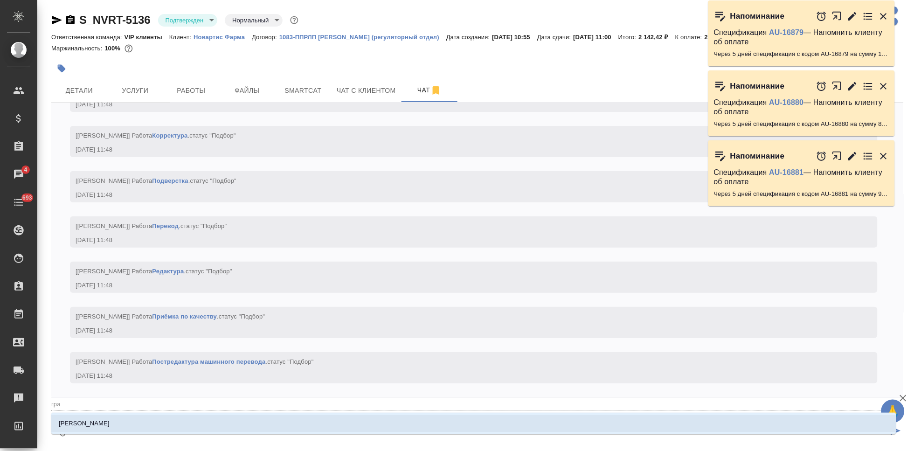
click at [176, 427] on li "[PERSON_NAME]" at bounding box center [473, 423] width 845 height 17
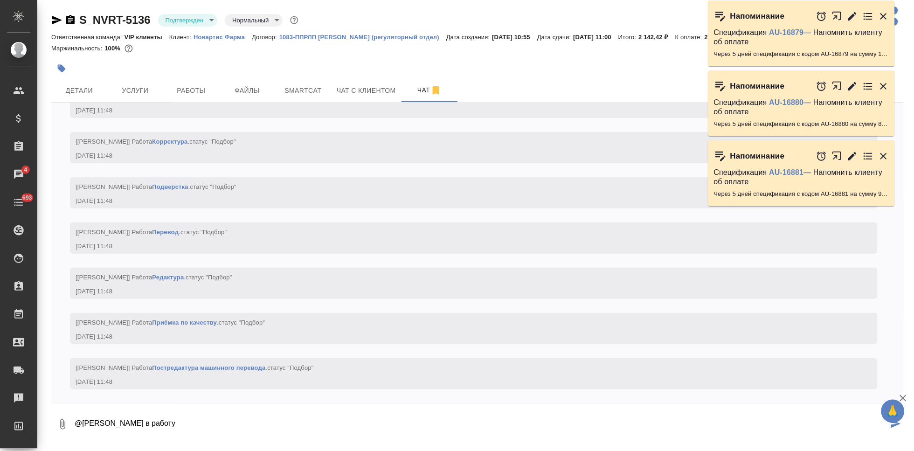
type textarea "@[PERSON_NAME] в работу"
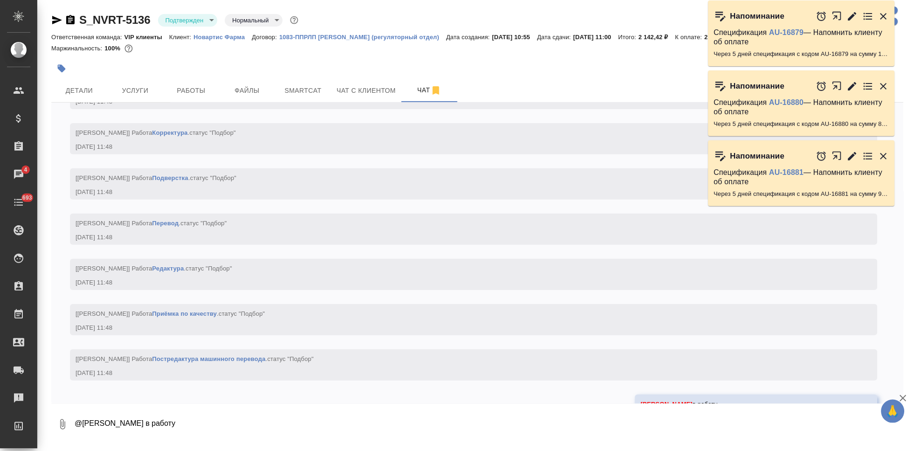
scroll to position [1142, 0]
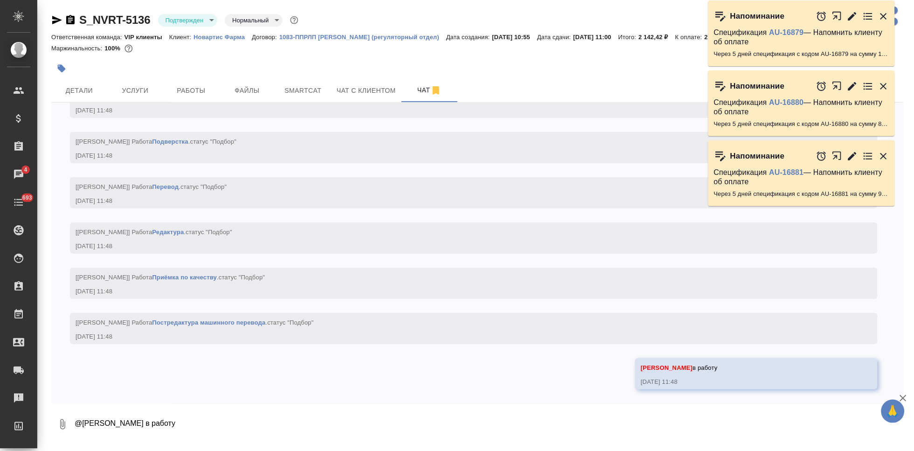
click at [881, 155] on icon "button" at bounding box center [883, 156] width 11 height 11
click at [884, 86] on div "Напоминание Спецификация AU-16879 — Напомнить клиенту об оплате Через 5 дней сп…" at bounding box center [806, 112] width 196 height 210
click at [884, 86] on div at bounding box center [852, 86] width 73 height 20
click at [884, 90] on icon "button" at bounding box center [883, 86] width 11 height 11
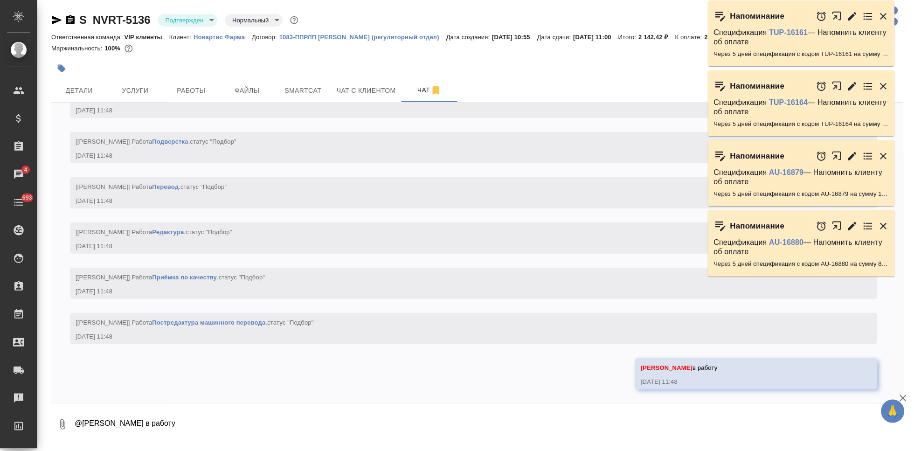
click at [885, 156] on icon "button" at bounding box center [883, 156] width 7 height 7
click at [878, 153] on icon "button" at bounding box center [883, 156] width 11 height 11
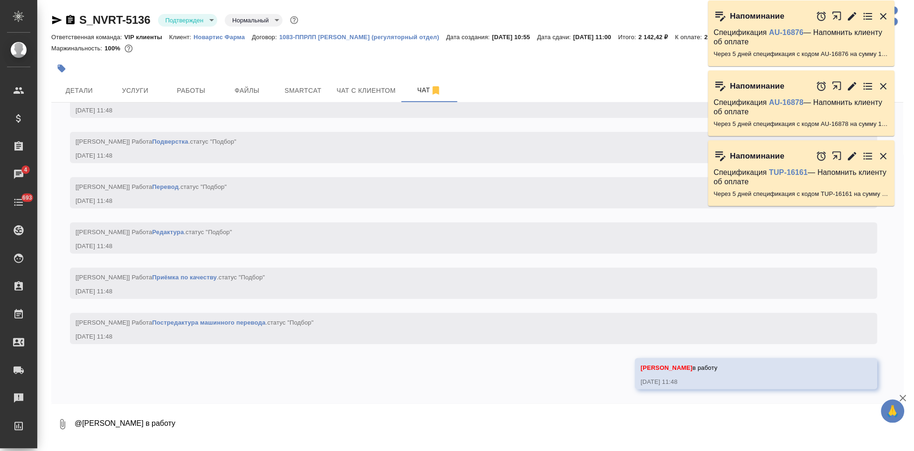
click at [886, 89] on div at bounding box center [852, 86] width 73 height 20
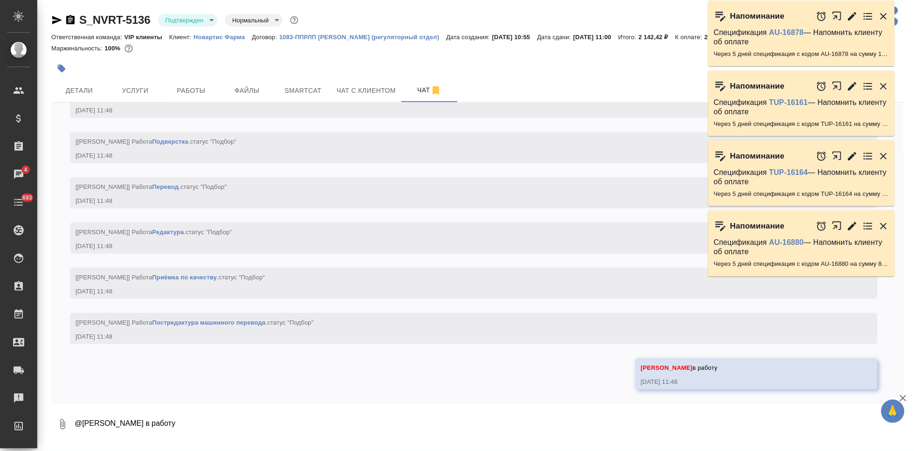
click at [884, 81] on icon "button" at bounding box center [883, 86] width 11 height 11
click at [884, 221] on icon "button" at bounding box center [883, 226] width 11 height 11
click at [883, 156] on icon "button" at bounding box center [883, 156] width 7 height 7
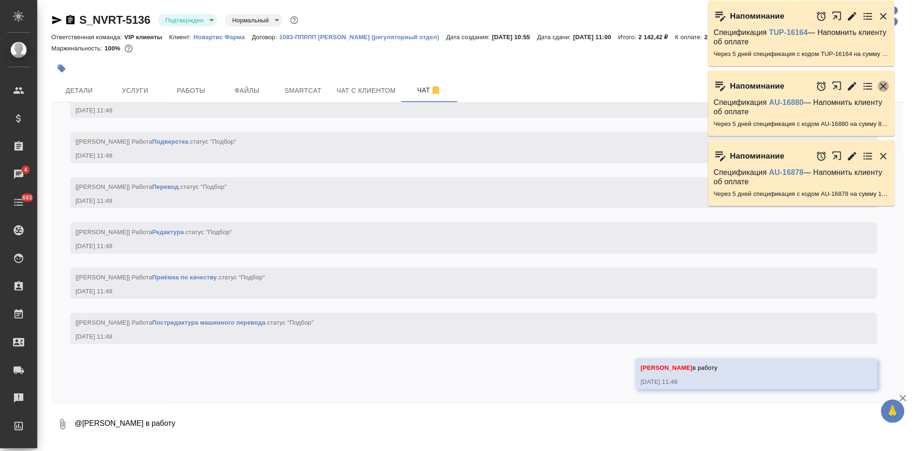
click at [883, 90] on icon "button" at bounding box center [883, 86] width 11 height 11
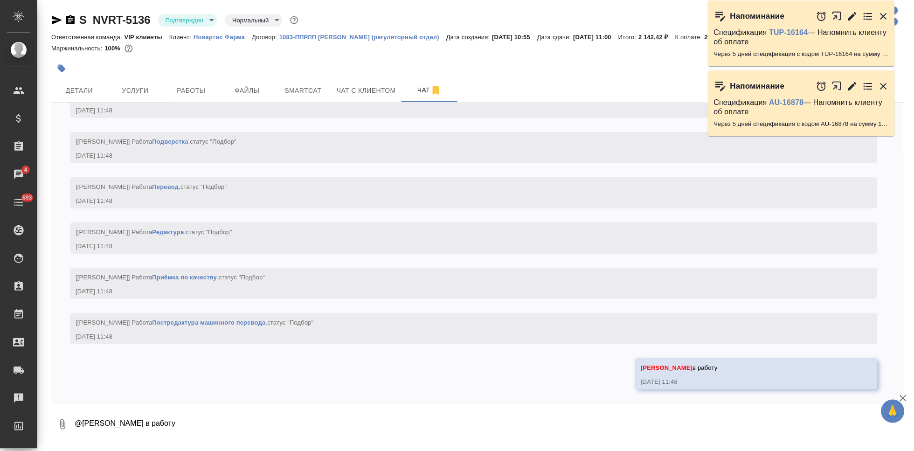
click at [883, 16] on icon "button" at bounding box center [883, 16] width 7 height 7
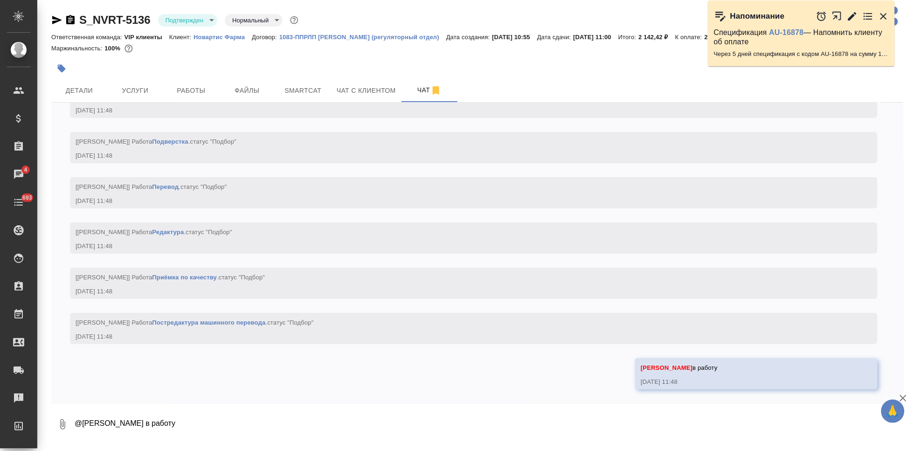
click at [880, 19] on icon "button" at bounding box center [883, 16] width 11 height 11
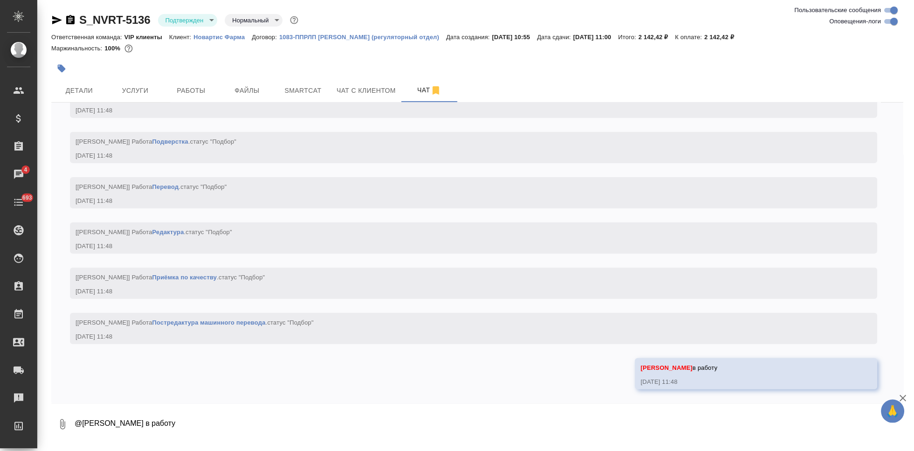
click at [563, 370] on div "13.08, среда [Кабаргина Анна] Клиент оставил комментарий: 13.08.25, 10:55 [Каба…" at bounding box center [477, 253] width 852 height 301
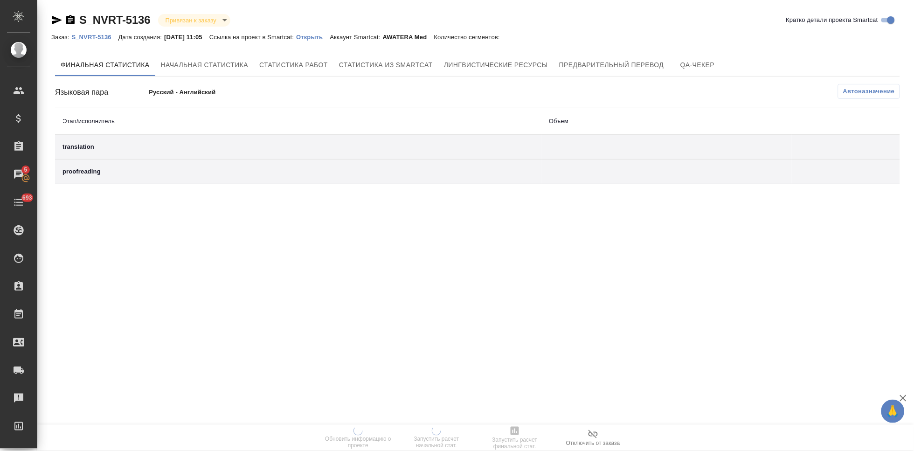
click at [315, 38] on p "Открыть" at bounding box center [313, 37] width 34 height 7
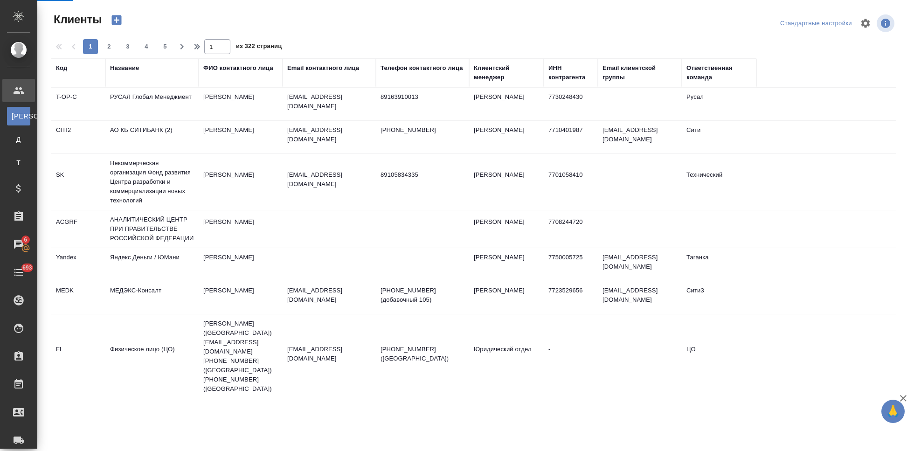
select select "RU"
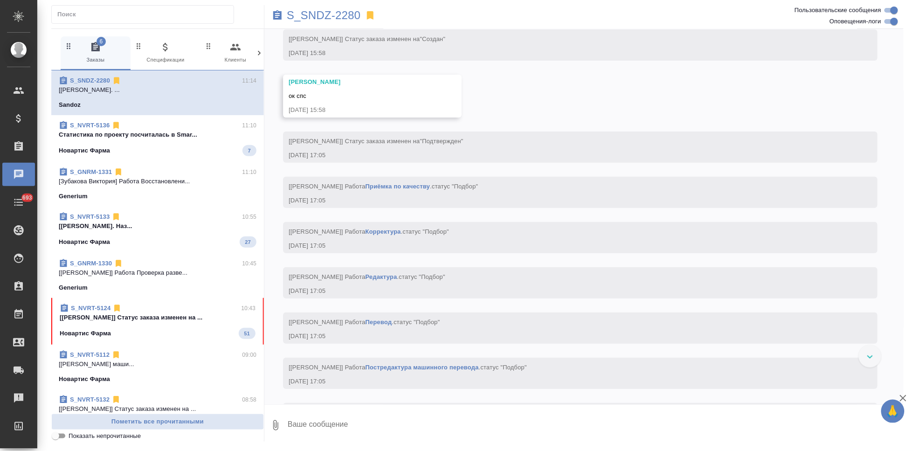
scroll to position [2677, 0]
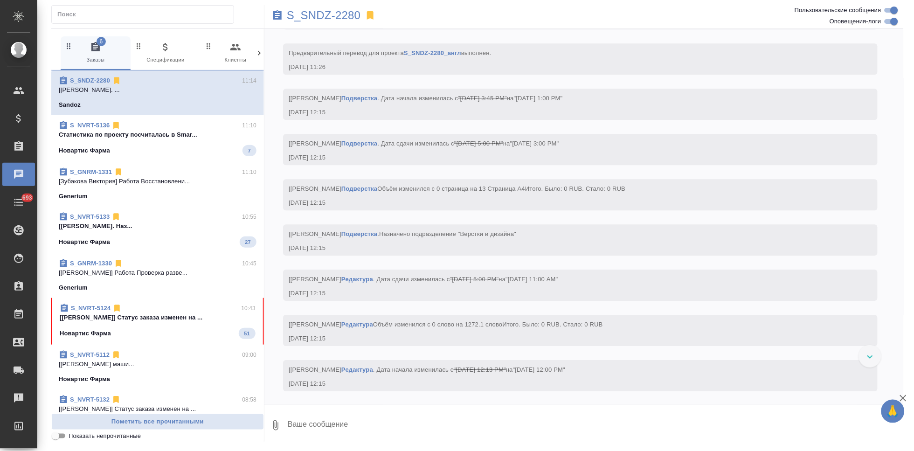
click at [147, 330] on div "Новартис Фарма 51" at bounding box center [158, 333] width 196 height 11
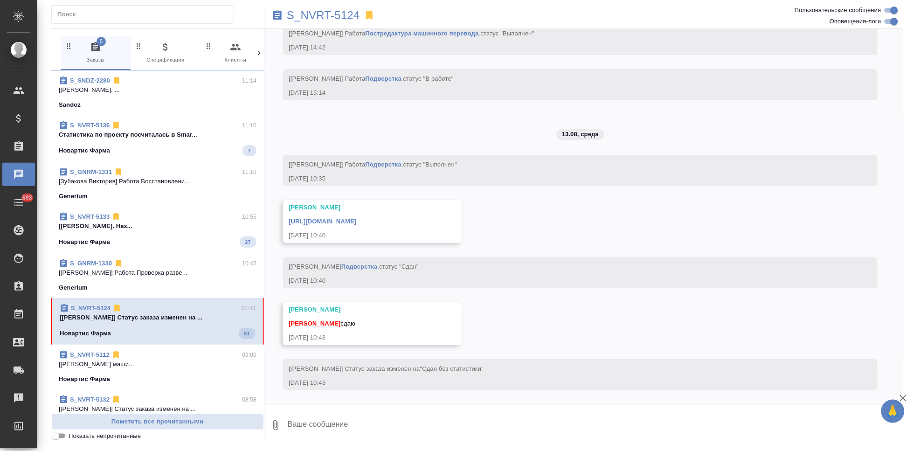
click at [350, 426] on textarea at bounding box center [595, 425] width 617 height 32
type textarea "спасибо"
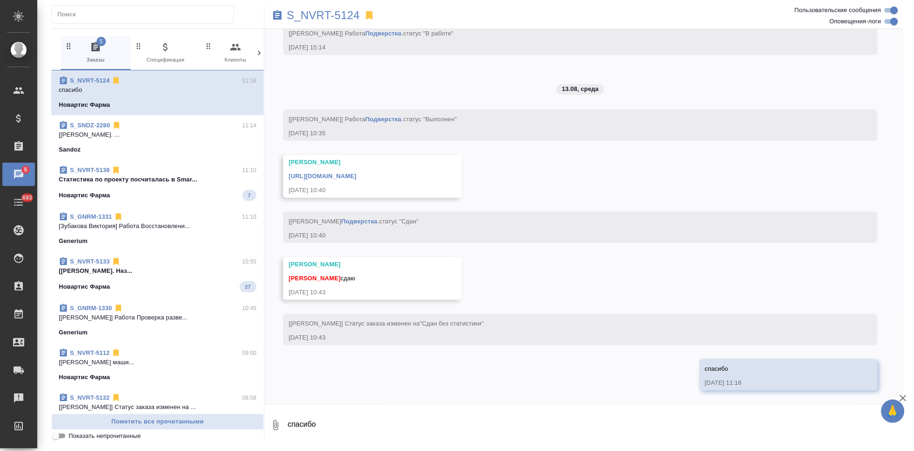
scroll to position [4105, 0]
click at [356, 176] on link "https://drive.awatera.com/apps/files/files/10060191?dir=/Shares/Novartos_Pharma…" at bounding box center [323, 176] width 68 height 7
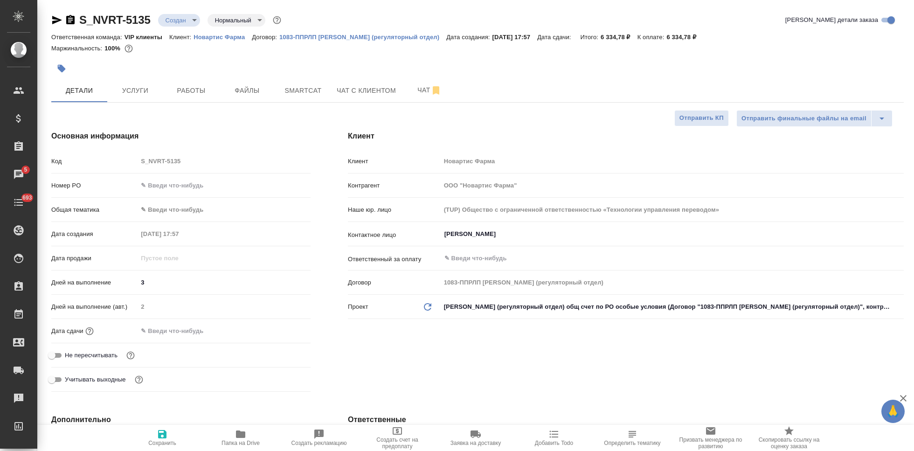
select select "RU"
click at [186, 19] on body "🙏 .cls-1 fill:#fff; AWATERA Kabargina [PERSON_NAME] Спецификации Заказы 5 Чаты …" at bounding box center [457, 225] width 914 height 451
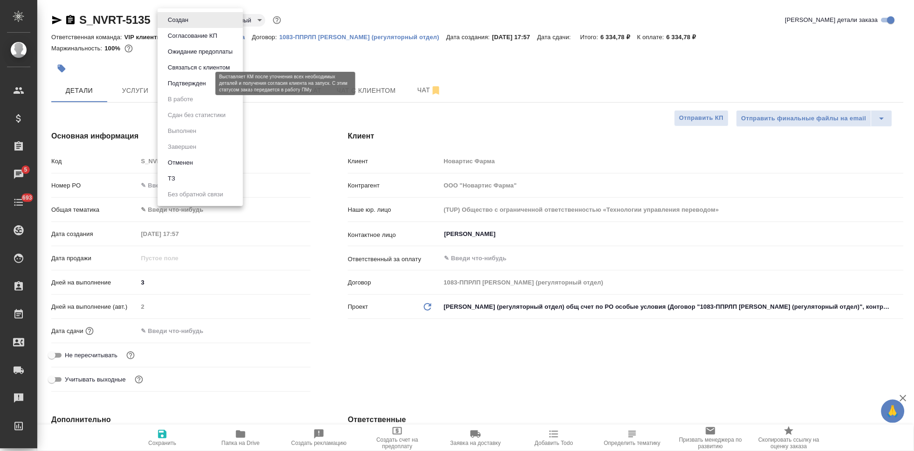
click at [190, 79] on button "Подтвержден" at bounding box center [187, 83] width 44 height 10
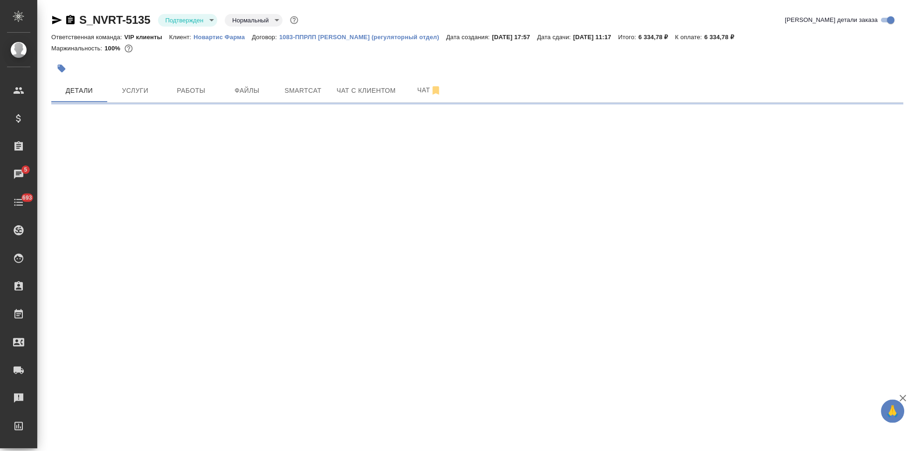
select select "RU"
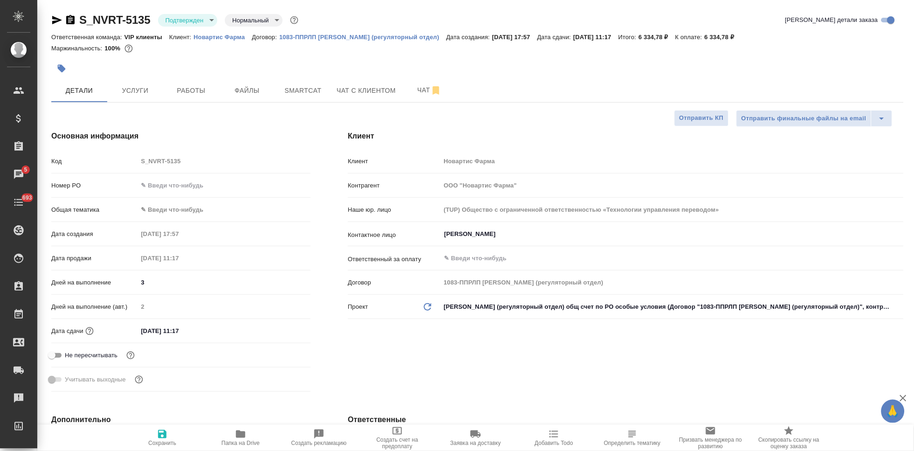
type textarea "x"
click at [218, 330] on input "[DATE] 11:17" at bounding box center [179, 331] width 82 height 14
click at [279, 330] on icon "button" at bounding box center [283, 330] width 11 height 11
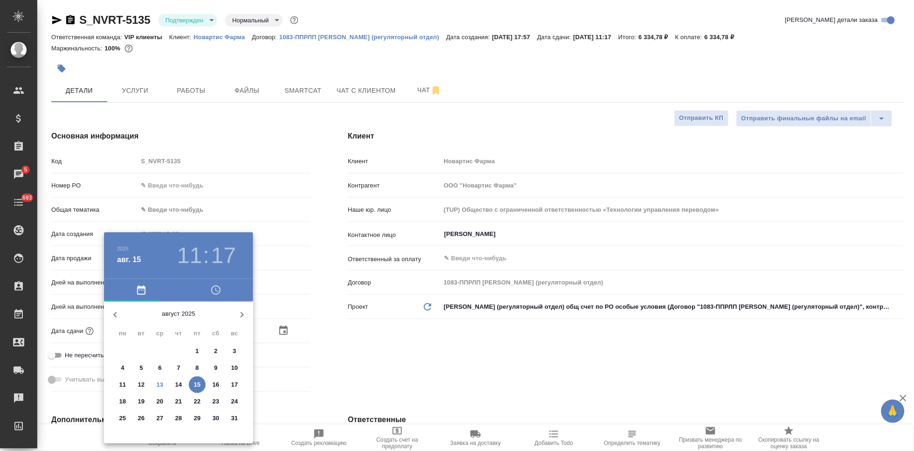
click at [196, 387] on p "15" at bounding box center [197, 384] width 7 height 9
type textarea "x"
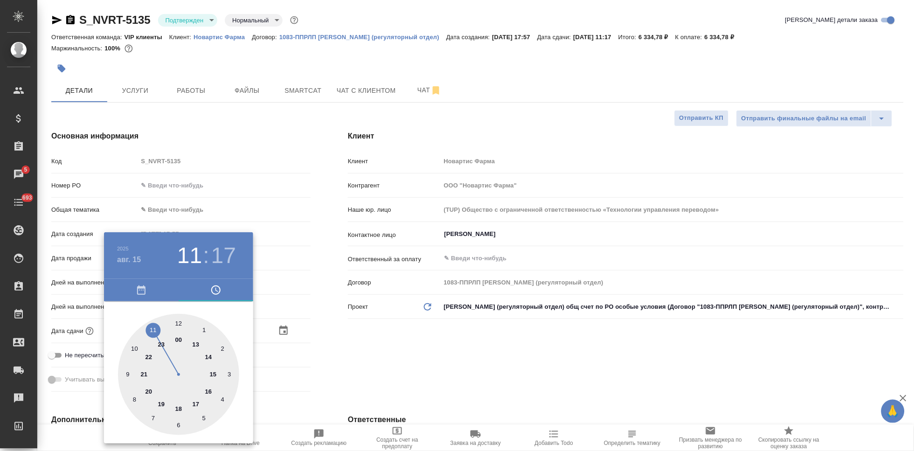
type input "[DATE] 17:17"
type textarea "x"
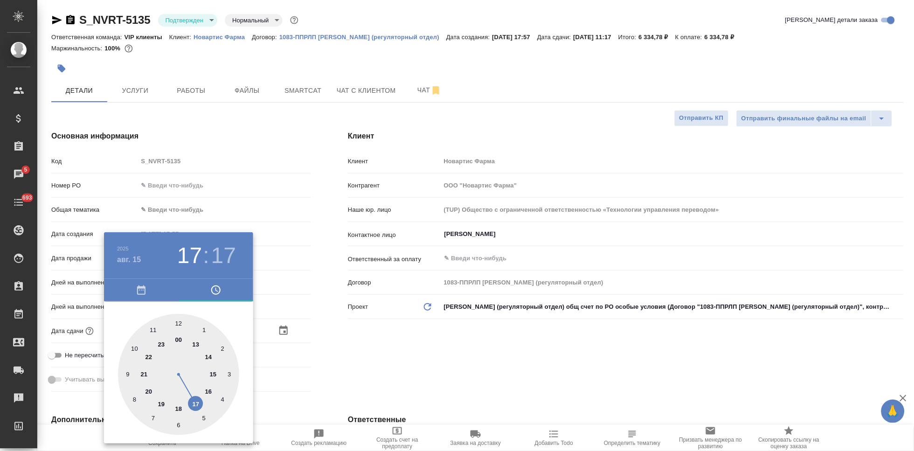
type textarea "x"
drag, startPoint x: 155, startPoint y: 331, endPoint x: 192, endPoint y: 395, distance: 73.5
click at [192, 395] on div at bounding box center [178, 374] width 121 height 121
type textarea "x"
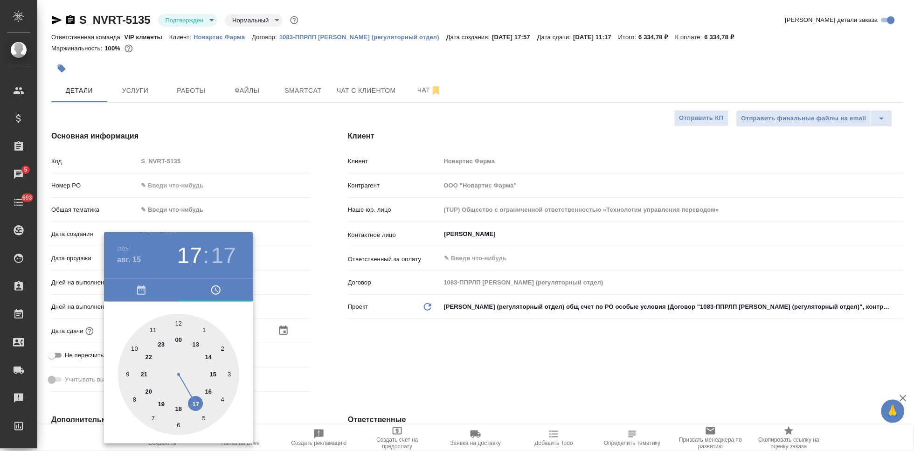
type textarea "x"
type input "[DATE] 17:59"
type textarea "x"
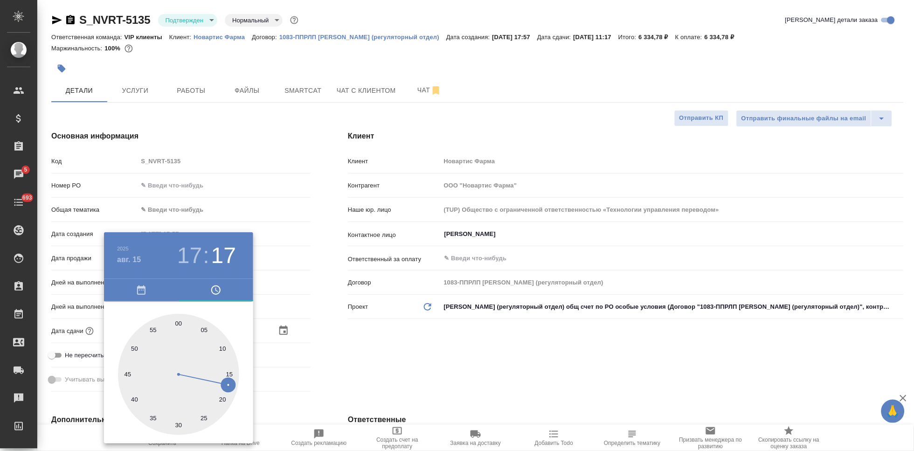
type textarea "x"
type input "[DATE] 17:00"
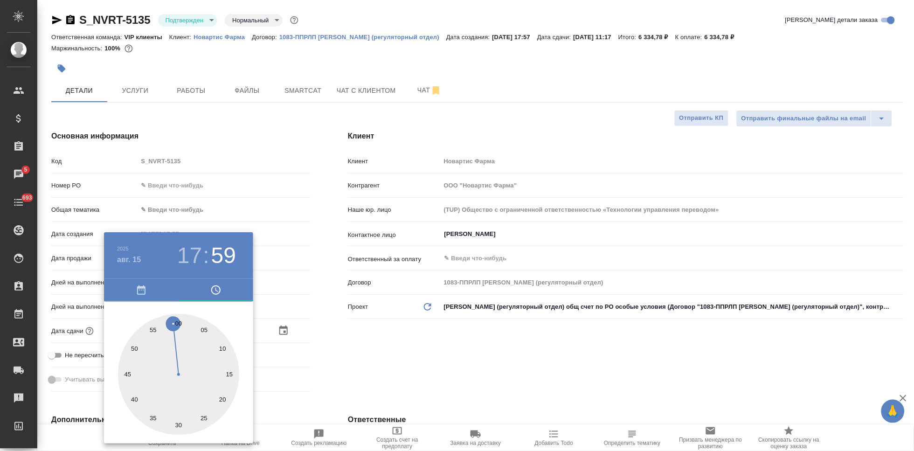
type textarea "x"
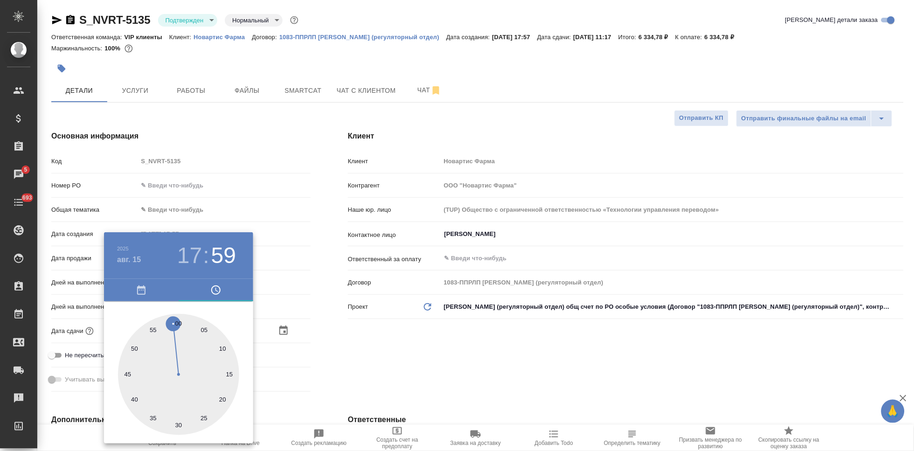
type textarea "x"
drag, startPoint x: 189, startPoint y: 361, endPoint x: 176, endPoint y: 321, distance: 41.9
click at [176, 321] on div at bounding box center [178, 374] width 121 height 121
type textarea "x"
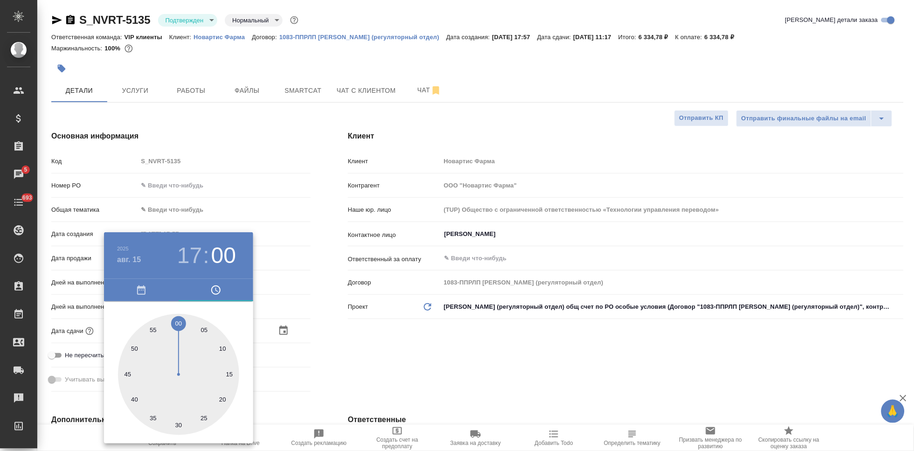
type textarea "x"
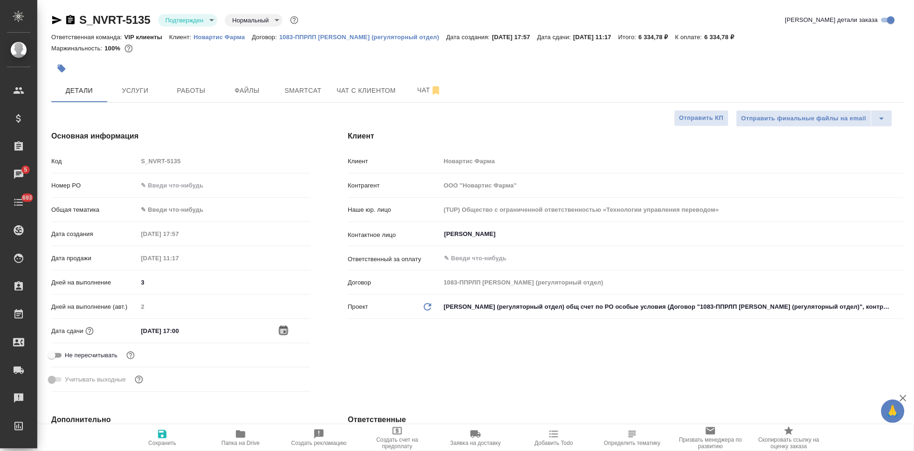
click at [156, 442] on span "Сохранить" at bounding box center [162, 443] width 28 height 7
type textarea "x"
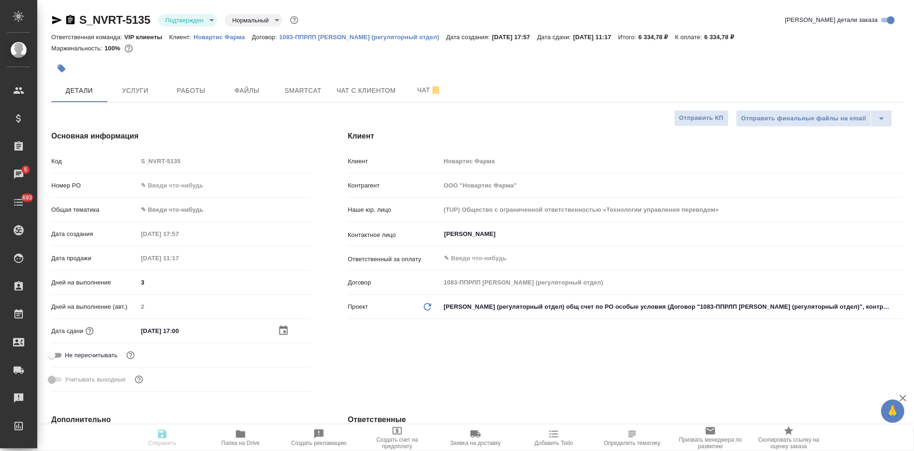
type textarea "x"
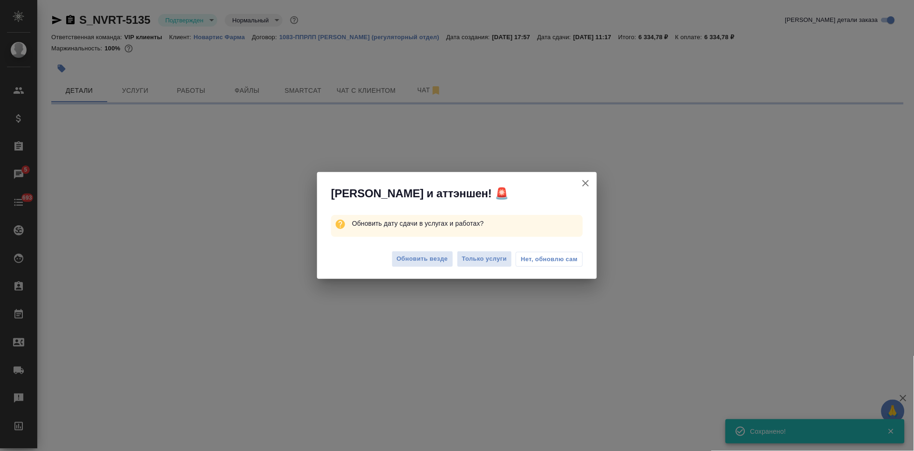
select select "RU"
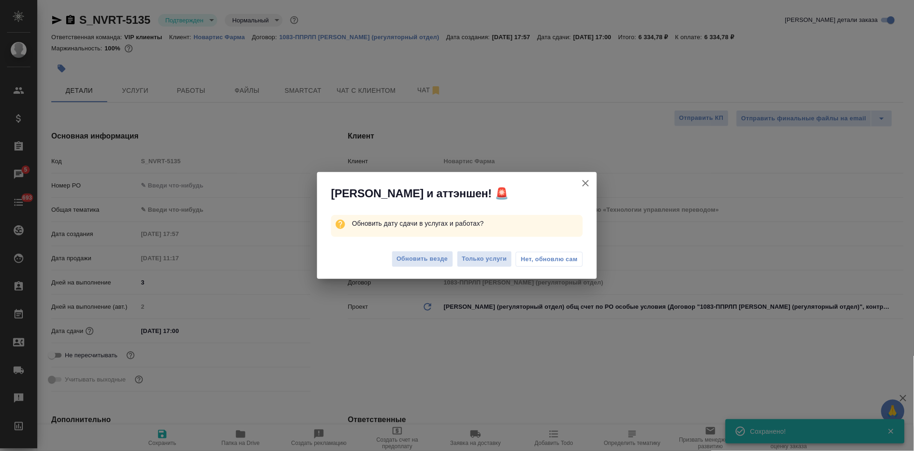
type textarea "x"
click at [422, 256] on span "Обновить везде" at bounding box center [422, 259] width 51 height 11
type textarea "x"
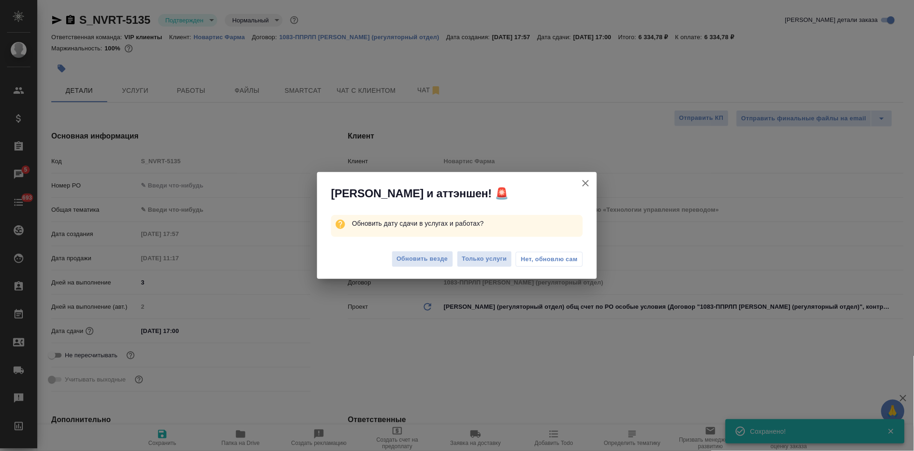
type textarea "x"
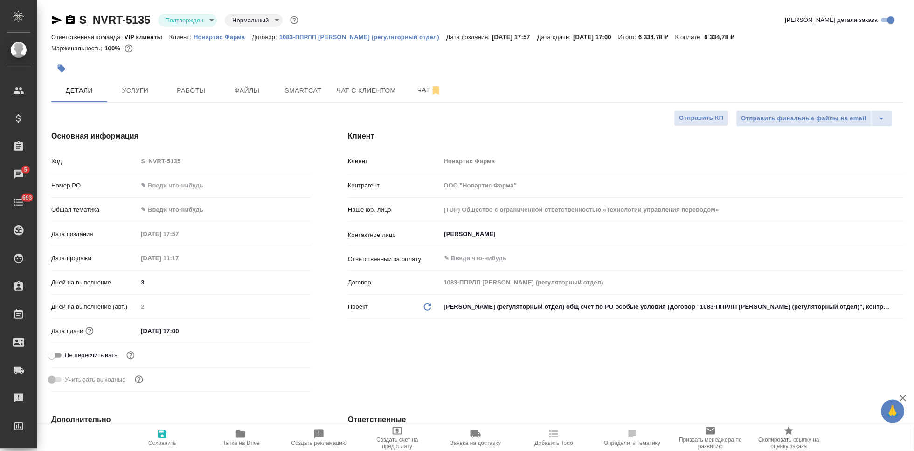
click at [159, 438] on icon "button" at bounding box center [162, 434] width 8 height 8
type textarea "x"
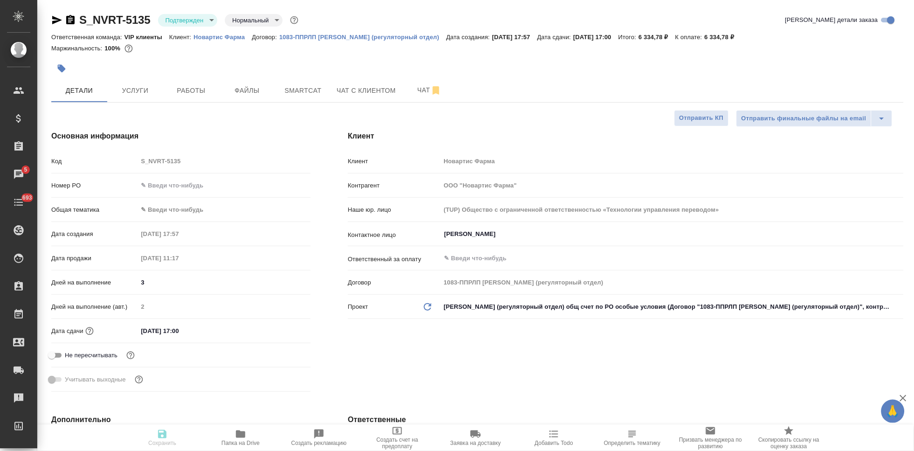
type textarea "x"
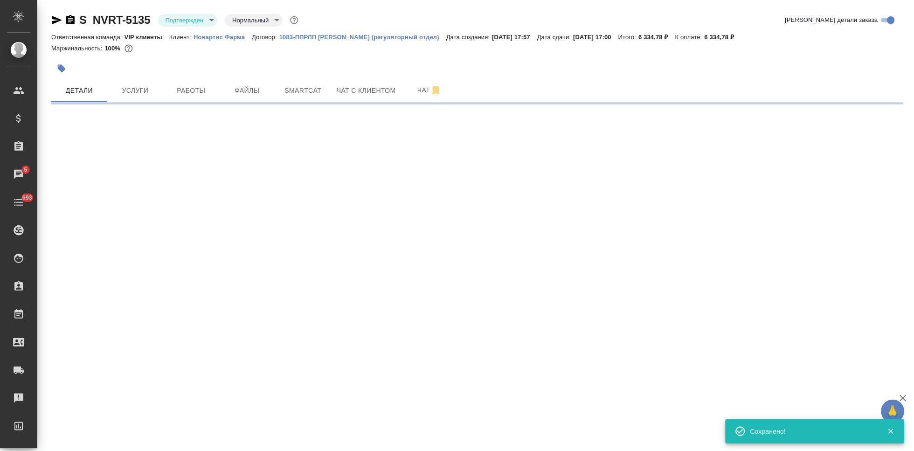
select select "RU"
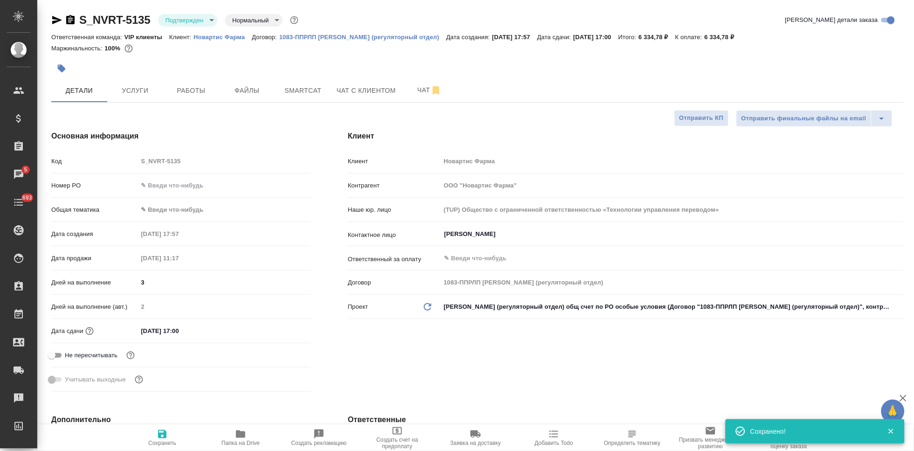
type textarea "x"
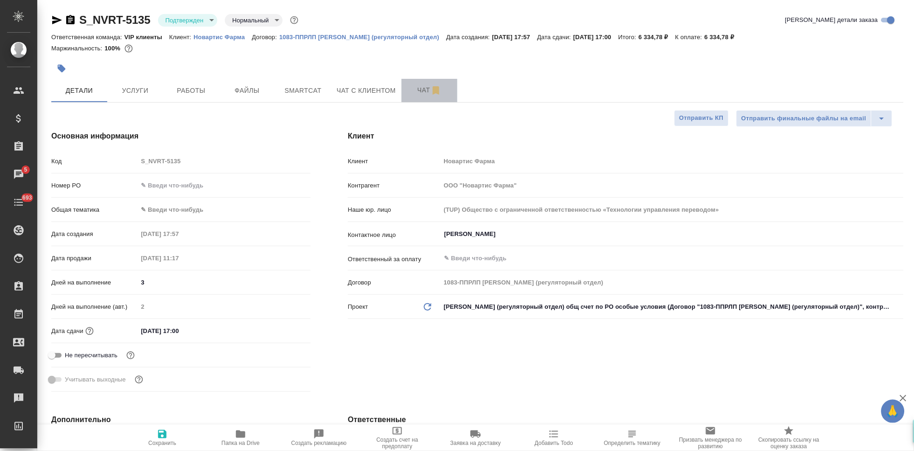
click at [414, 93] on span "Чат" at bounding box center [429, 90] width 45 height 12
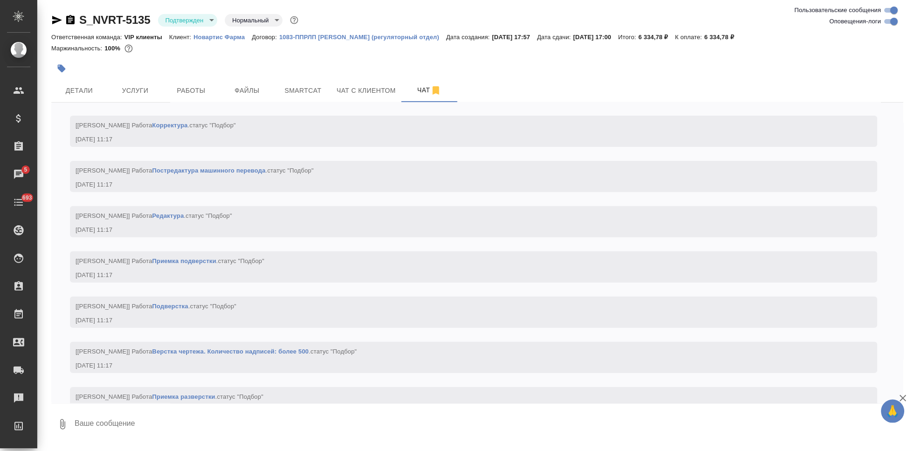
click at [204, 415] on textarea at bounding box center [489, 425] width 830 height 32
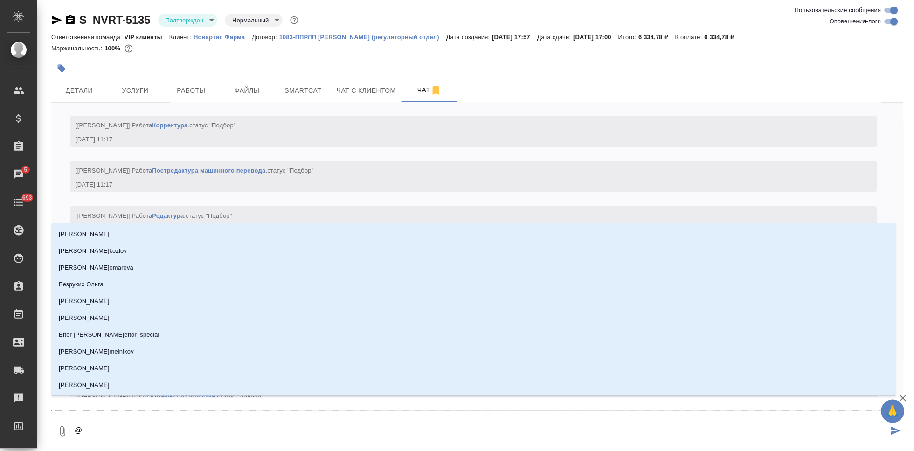
scroll to position [1085, 0]
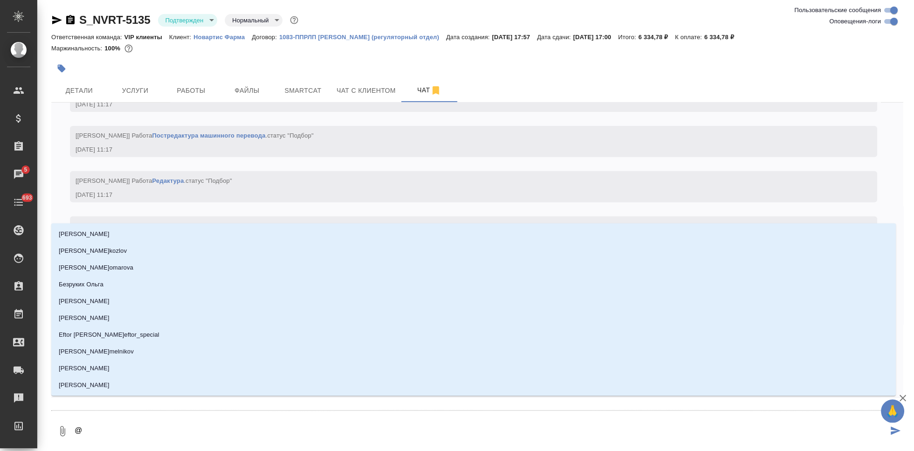
type textarea "@г"
type input "г"
type textarea "@гр"
type input "гр"
type textarea "@гра"
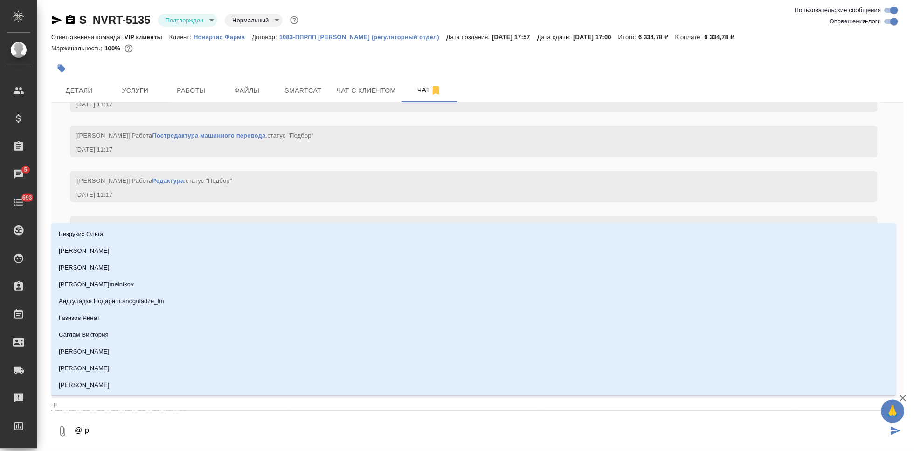
type input "гра"
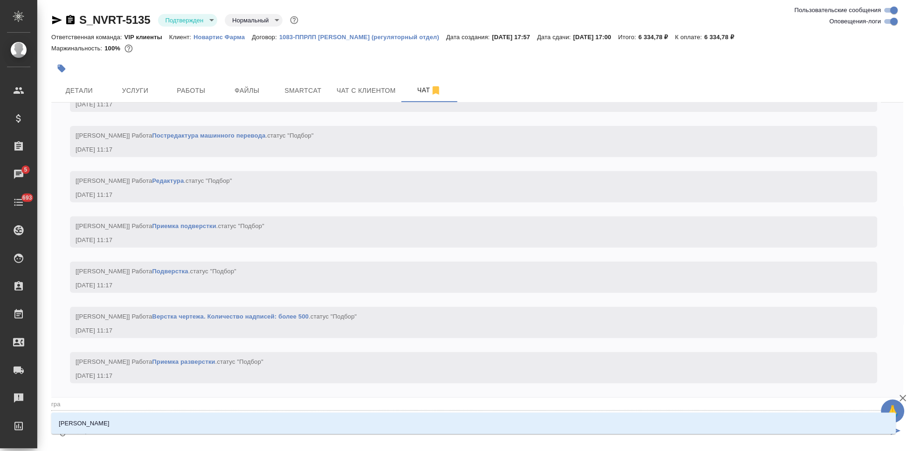
type textarea "@граб"
type input "граб"
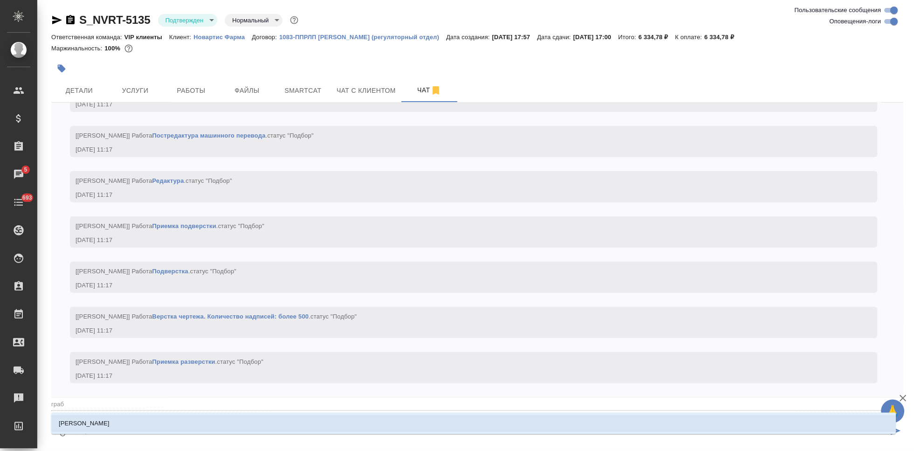
click at [109, 429] on li "[PERSON_NAME]" at bounding box center [473, 423] width 845 height 17
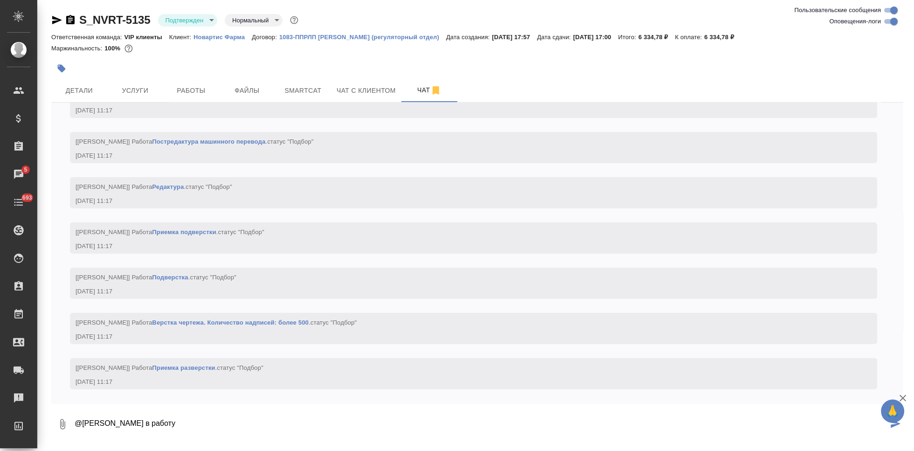
type textarea "@[PERSON_NAME] в работу"
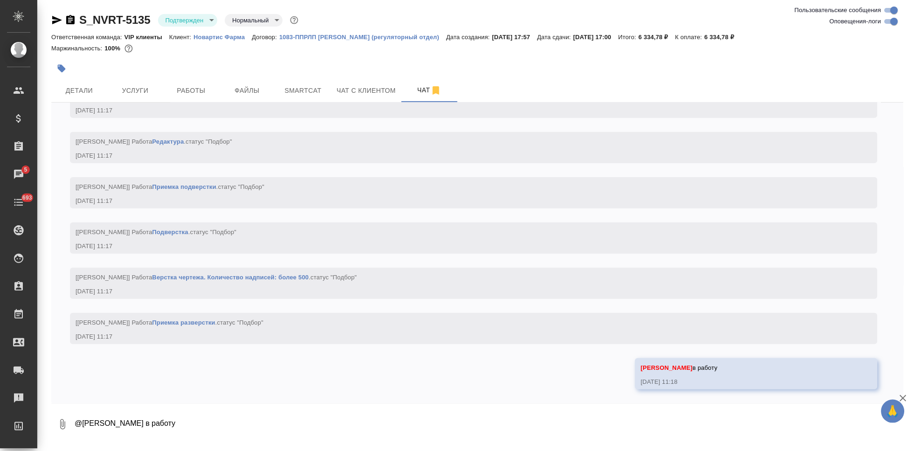
scroll to position [1130, 0]
click at [445, 348] on div "12.08, [DATE] [[PERSON_NAME] оставил комментарий: [DATE] 17:57 [[PERSON_NAME]] …" at bounding box center [477, 253] width 852 height 301
click at [78, 84] on button "Детали" at bounding box center [79, 90] width 56 height 23
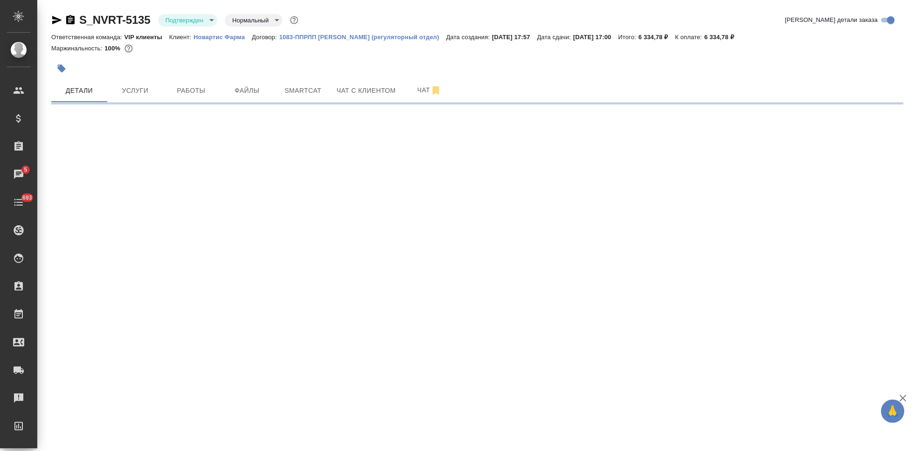
select select "RU"
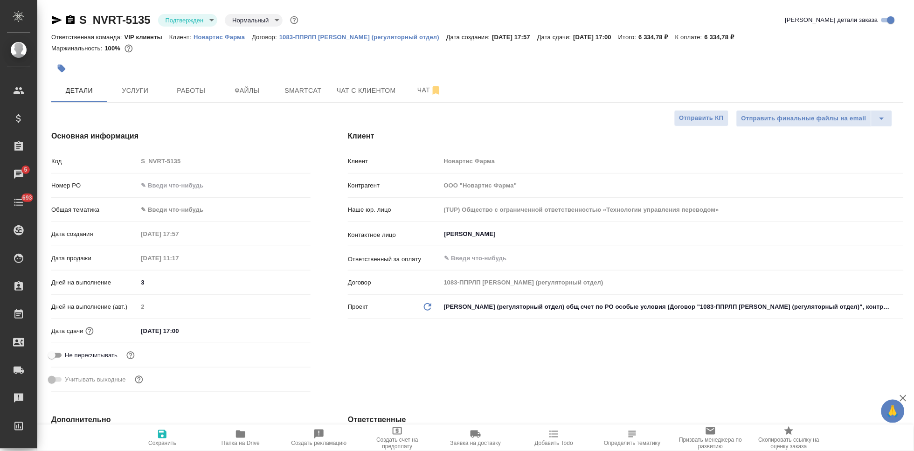
type textarea "x"
